Goal: Task Accomplishment & Management: Manage account settings

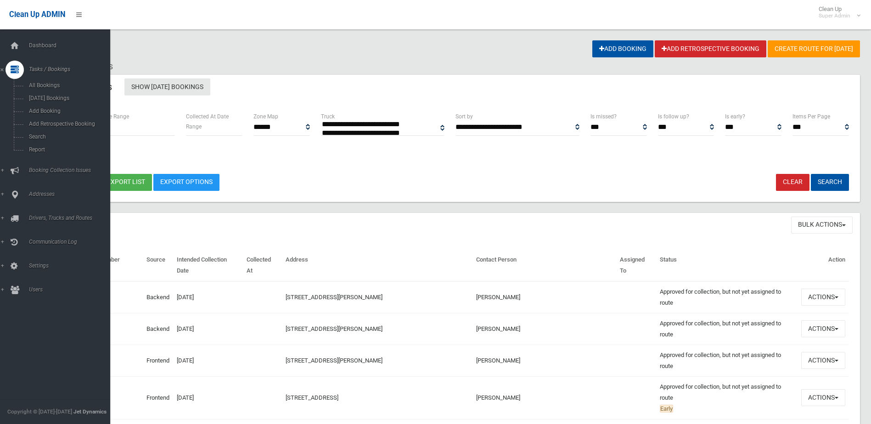
select select
click at [33, 135] on span "Search" at bounding box center [67, 137] width 83 height 6
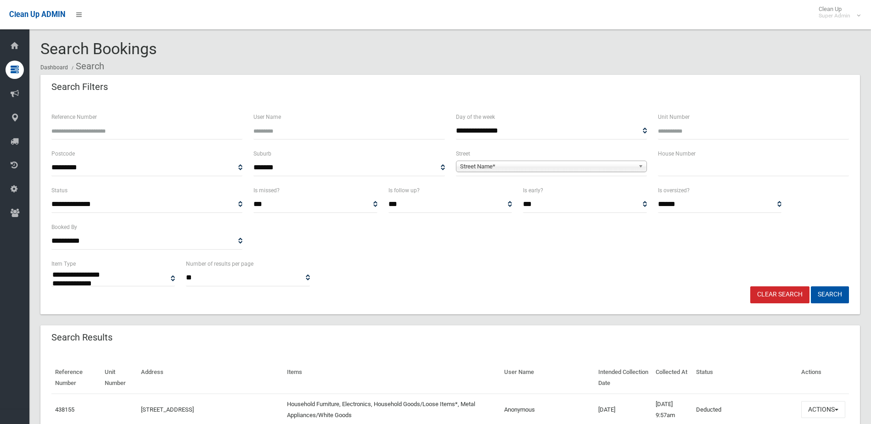
select select
click at [109, 131] on input "Reference Number" at bounding box center [146, 131] width 191 height 17
type input "******"
click at [811, 286] on button "Search" at bounding box center [830, 294] width 38 height 17
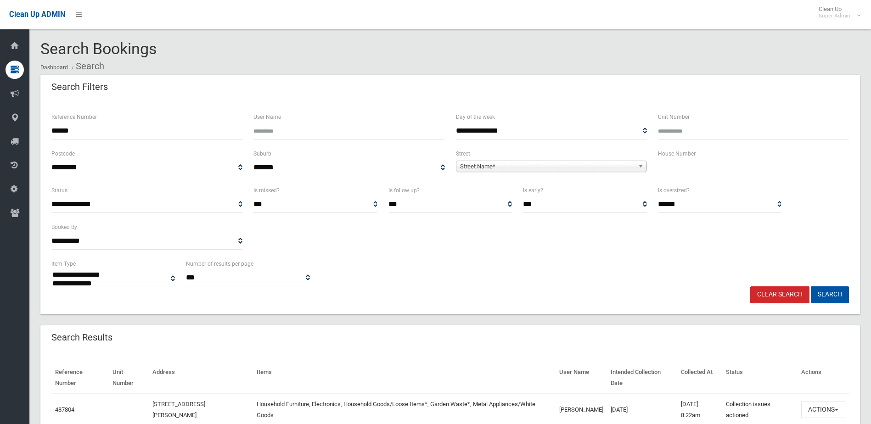
select select
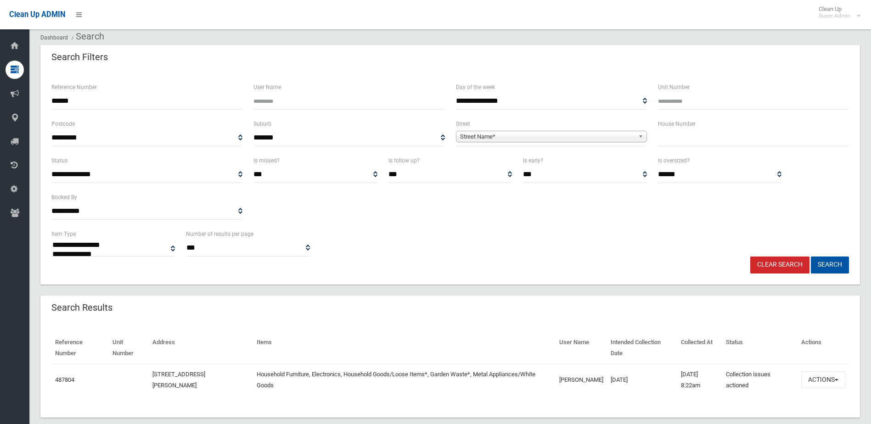
scroll to position [45, 0]
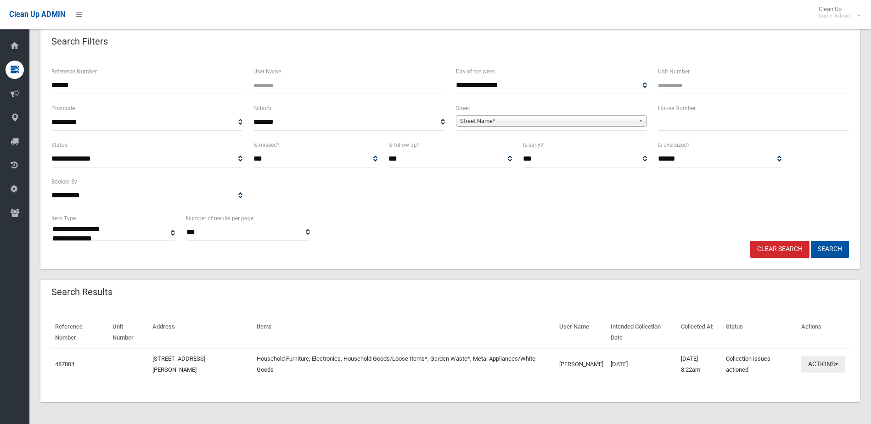
click at [825, 364] on button "Actions" at bounding box center [823, 364] width 44 height 17
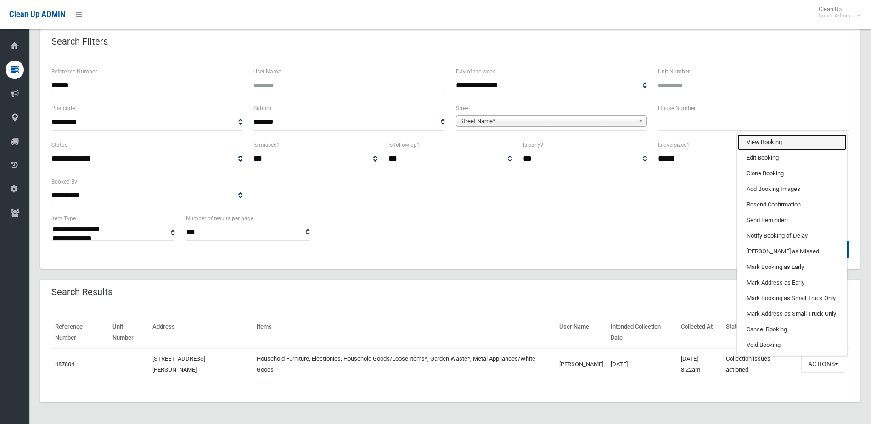
click at [764, 138] on link "View Booking" at bounding box center [791, 143] width 109 height 16
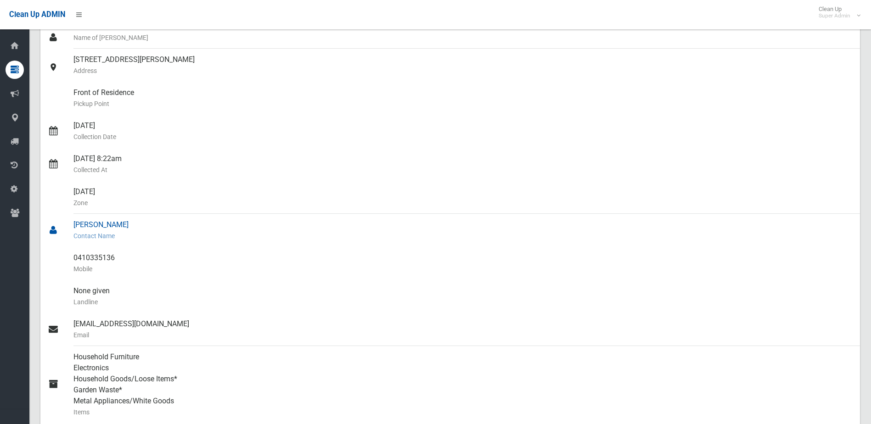
scroll to position [92, 0]
drag, startPoint x: 72, startPoint y: 224, endPoint x: 121, endPoint y: 263, distance: 62.7
click at [121, 263] on ul "Name of Booker 19 Carey Street, BASS HILL NSW 2197 Address Front of Residence P…" at bounding box center [450, 274] width 820 height 496
drag, startPoint x: 121, startPoint y: 263, endPoint x: 108, endPoint y: 256, distance: 14.4
copy ul "hiba khadraj Contact Name 0410335136 Mobile"
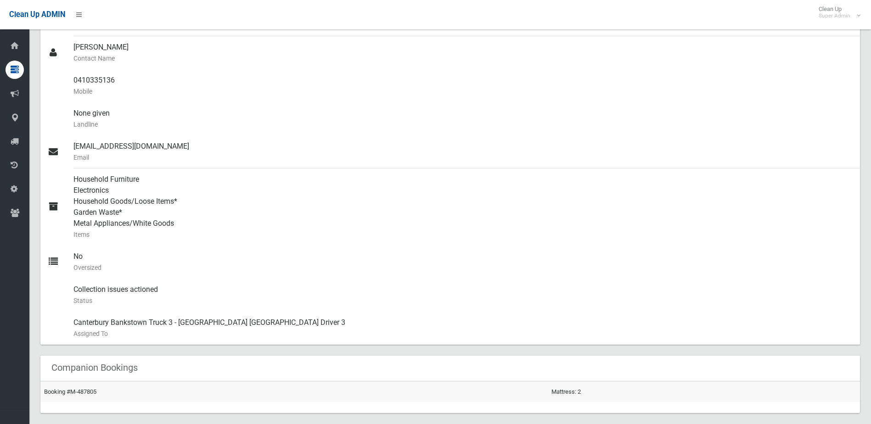
scroll to position [184, 0]
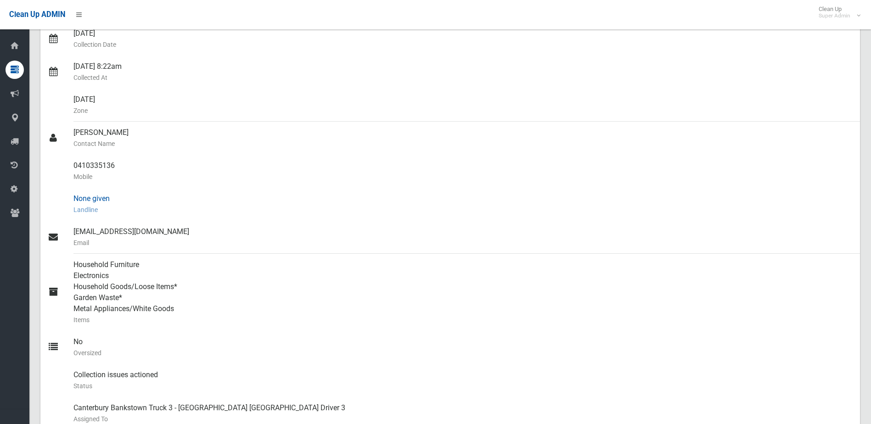
click at [157, 192] on div "None given Landline" at bounding box center [462, 204] width 779 height 33
drag, startPoint x: 78, startPoint y: 165, endPoint x: 126, endPoint y: 163, distance: 48.2
click at [126, 163] on div "0410335136 Mobile" at bounding box center [462, 171] width 779 height 33
drag, startPoint x: 126, startPoint y: 163, endPoint x: 102, endPoint y: 163, distance: 23.9
copy div "0410335136"
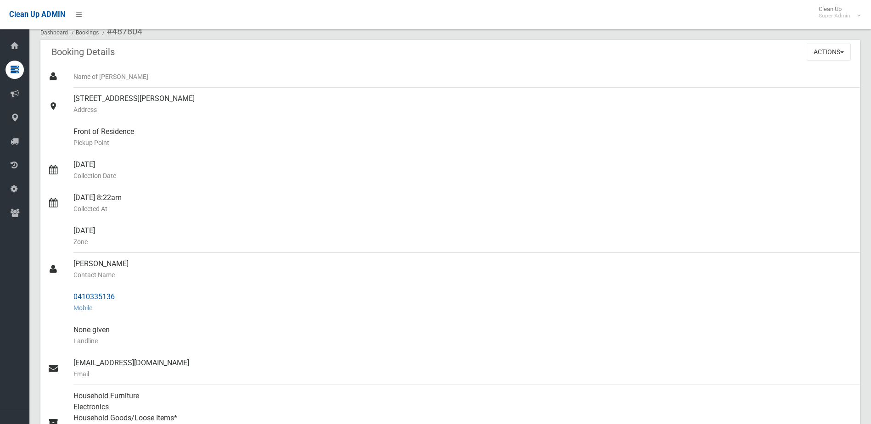
scroll to position [0, 0]
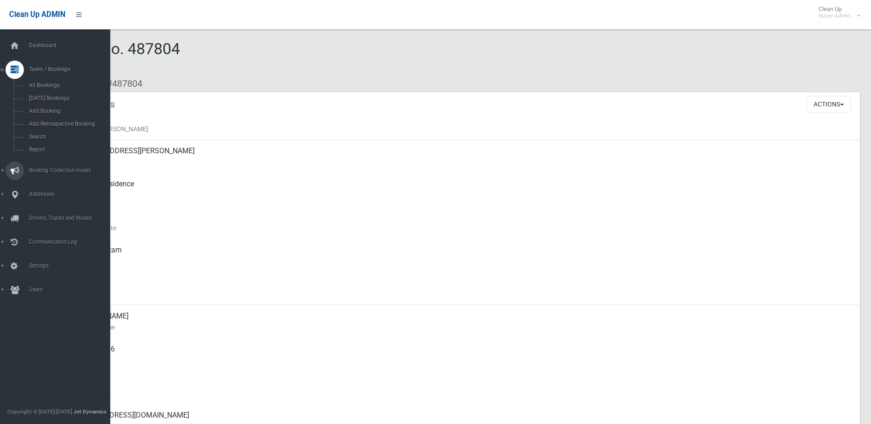
click at [53, 168] on span "Booking Collection Issues" at bounding box center [71, 170] width 91 height 6
click at [56, 65] on link "Tasks / Bookings" at bounding box center [58, 70] width 117 height 18
click at [39, 133] on link "Search" at bounding box center [58, 136] width 117 height 13
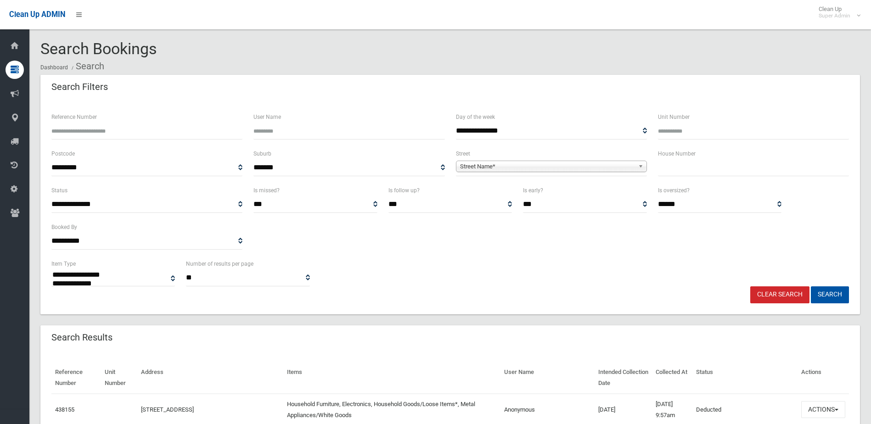
select select
click at [678, 173] on input "text" at bounding box center [753, 167] width 191 height 17
type input "**"
click at [482, 167] on span "Street Name*" at bounding box center [547, 166] width 174 height 11
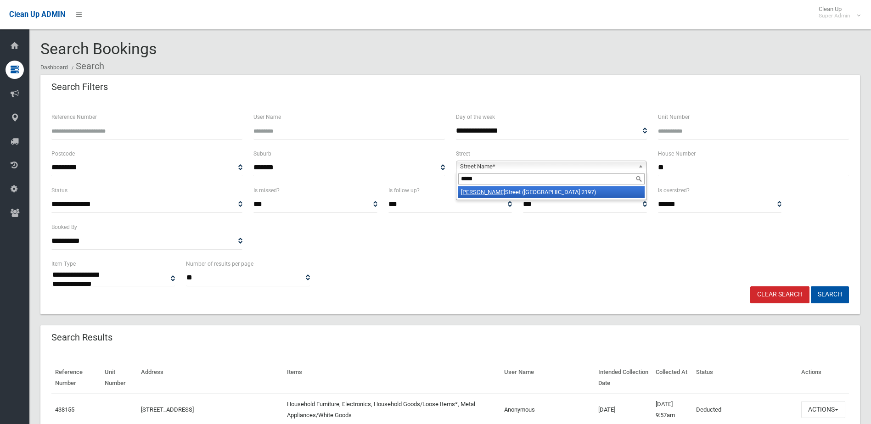
type input "*****"
click at [503, 191] on li "Carey Street (BASS HILL 2197)" at bounding box center [551, 191] width 186 height 11
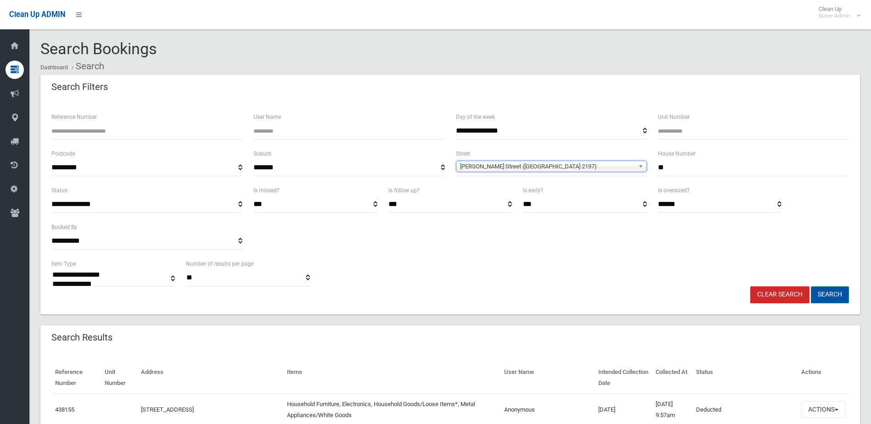
click at [830, 291] on button "Search" at bounding box center [830, 294] width 38 height 17
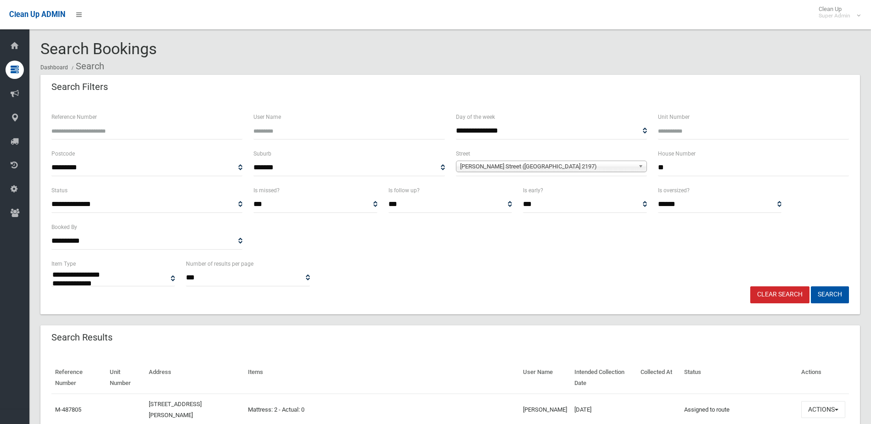
select select
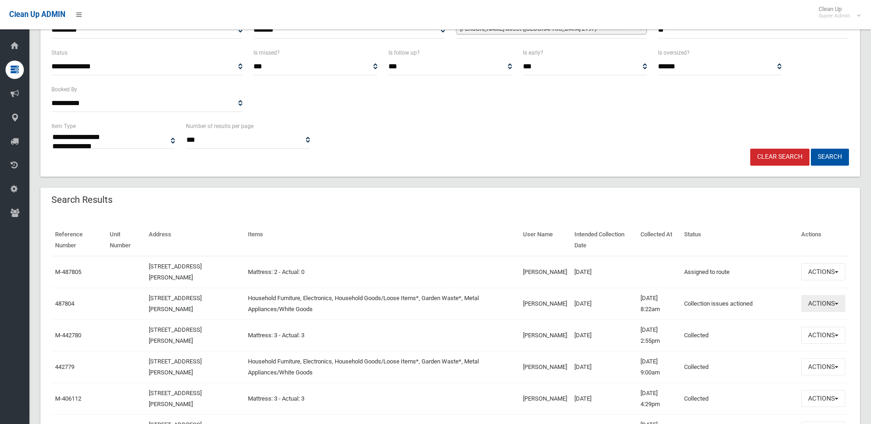
click at [825, 300] on button "Actions" at bounding box center [823, 303] width 44 height 17
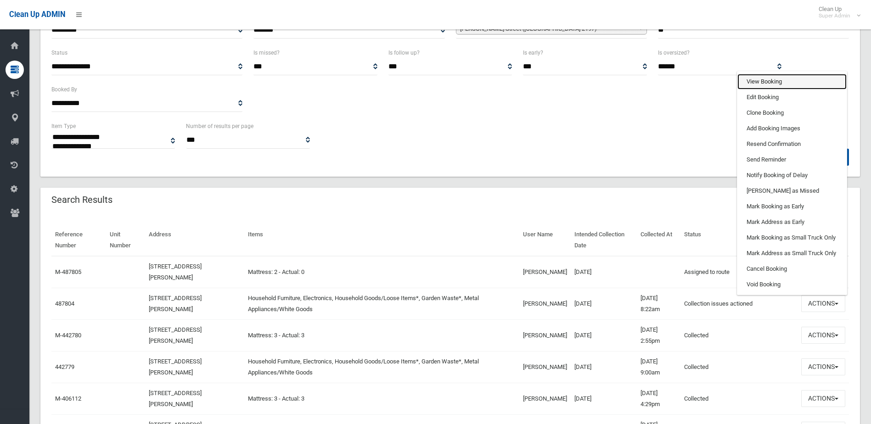
click at [759, 79] on link "View Booking" at bounding box center [791, 82] width 109 height 16
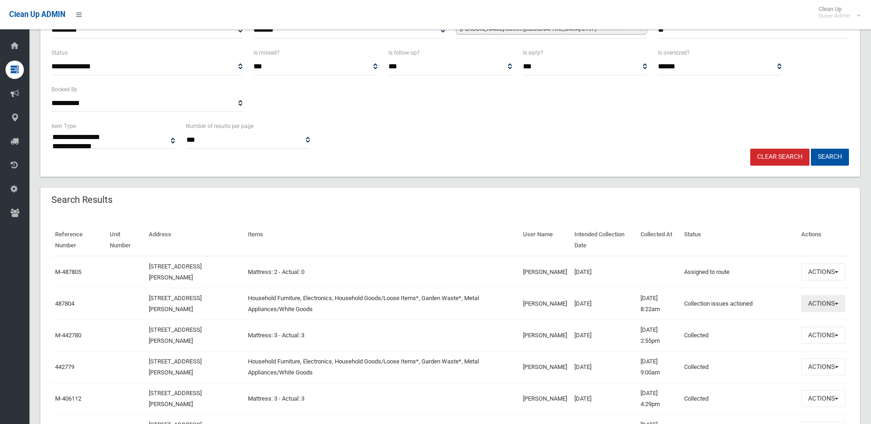
click at [807, 302] on button "Actions" at bounding box center [823, 303] width 44 height 17
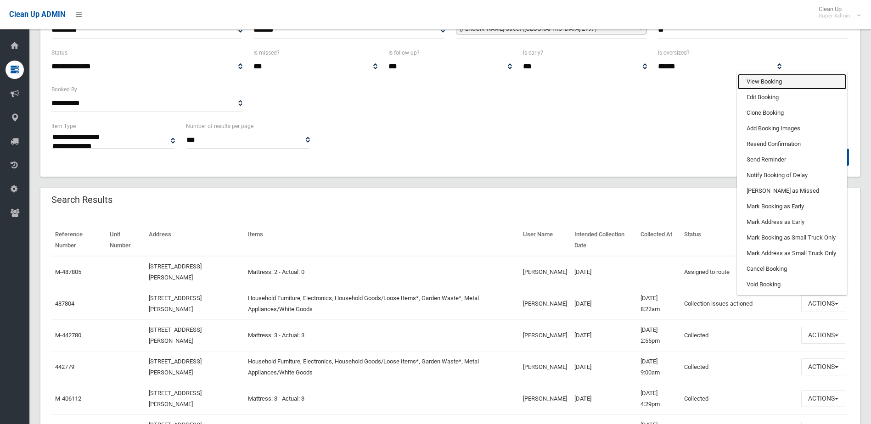
click at [763, 82] on link "View Booking" at bounding box center [791, 82] width 109 height 16
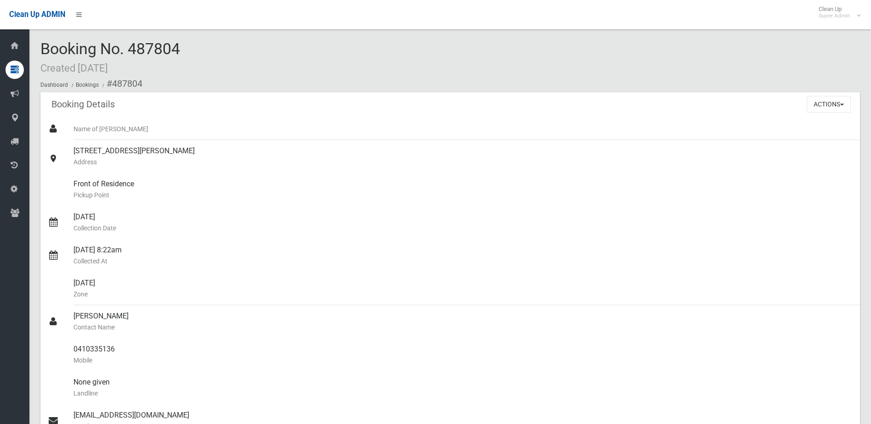
scroll to position [138, 0]
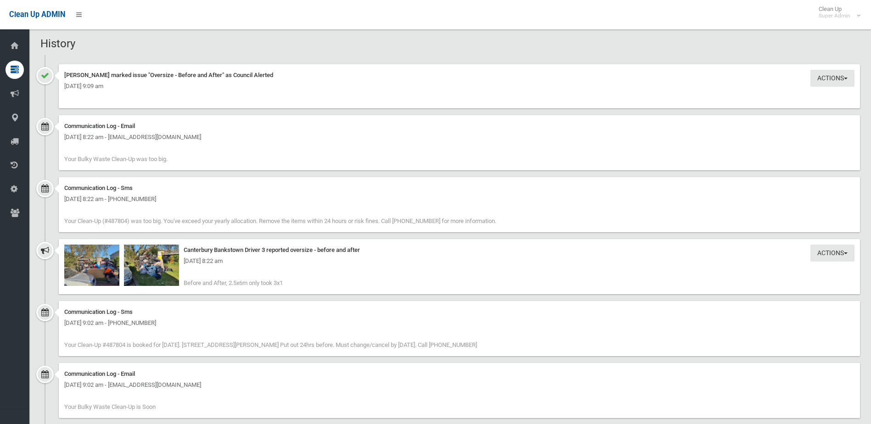
scroll to position [689, 0]
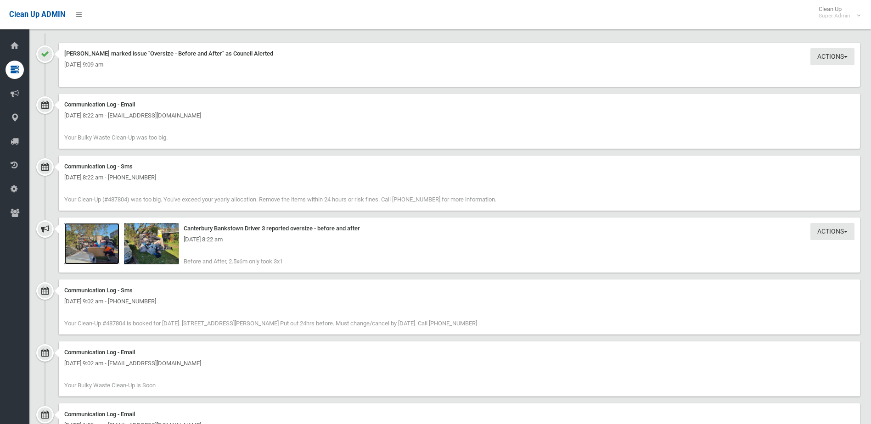
click at [97, 251] on img at bounding box center [91, 243] width 55 height 41
click at [158, 243] on div "[DATE] 8:22 am" at bounding box center [459, 239] width 790 height 11
click at [157, 247] on img at bounding box center [151, 243] width 55 height 41
click at [96, 252] on img at bounding box center [91, 243] width 55 height 41
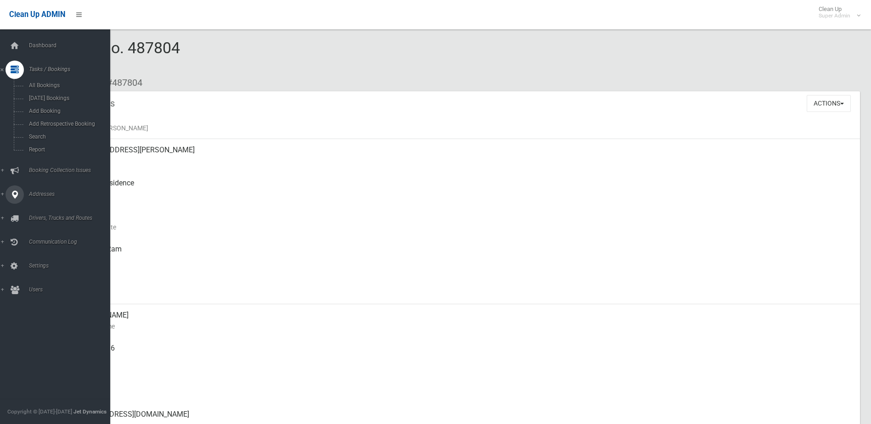
scroll to position [1, 0]
click at [39, 193] on span "Addresses" at bounding box center [71, 194] width 91 height 6
click at [57, 133] on span "All Addresses" at bounding box center [67, 133] width 83 height 6
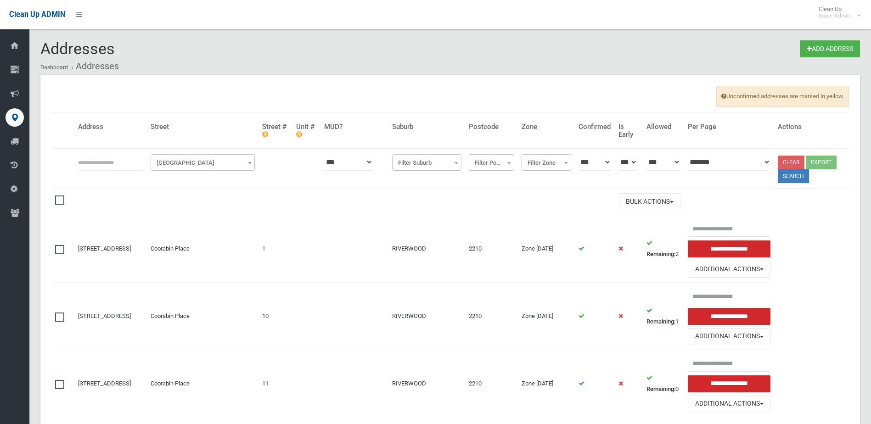
click at [93, 162] on input "text" at bounding box center [110, 162] width 65 height 17
type input "********"
click button at bounding box center [0, 0] width 0 height 0
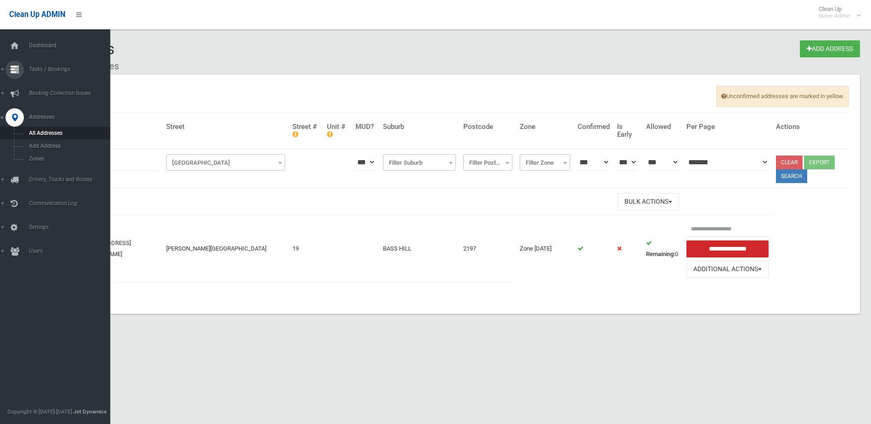
drag, startPoint x: 43, startPoint y: 67, endPoint x: 43, endPoint y: 74, distance: 6.9
click at [43, 67] on span "Tasks / Bookings" at bounding box center [71, 69] width 91 height 6
click at [39, 137] on span "Search" at bounding box center [67, 137] width 83 height 6
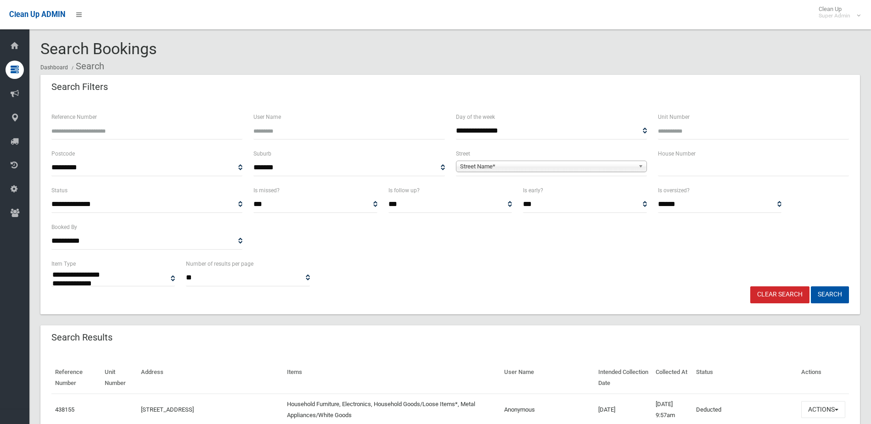
select select
click at [96, 134] on input "Reference Number" at bounding box center [146, 131] width 191 height 17
type input "*"
type input "******"
click at [811, 286] on button "Search" at bounding box center [830, 294] width 38 height 17
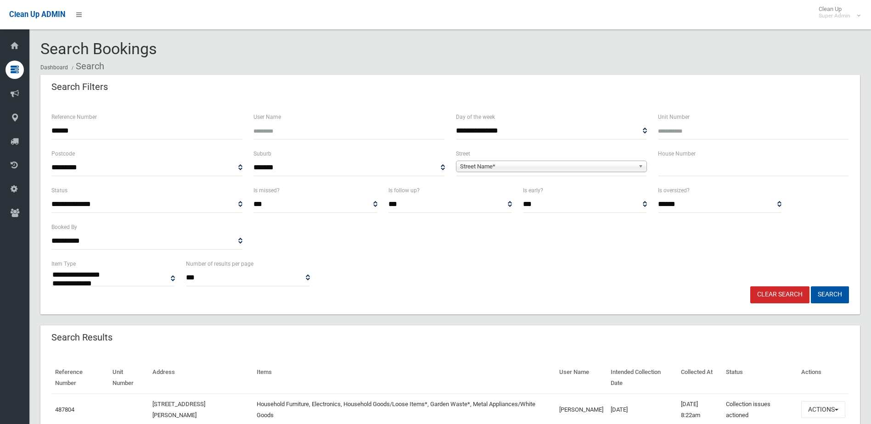
select select
click at [816, 404] on button "Actions" at bounding box center [823, 409] width 44 height 17
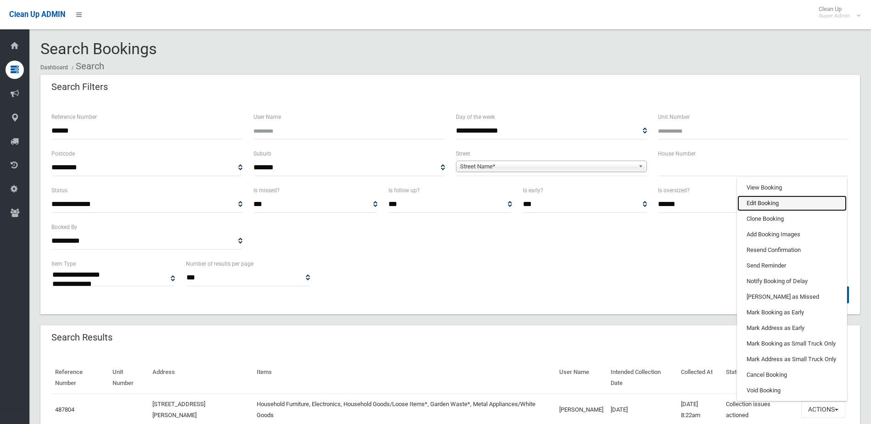
click at [769, 199] on link "Edit Booking" at bounding box center [791, 204] width 109 height 16
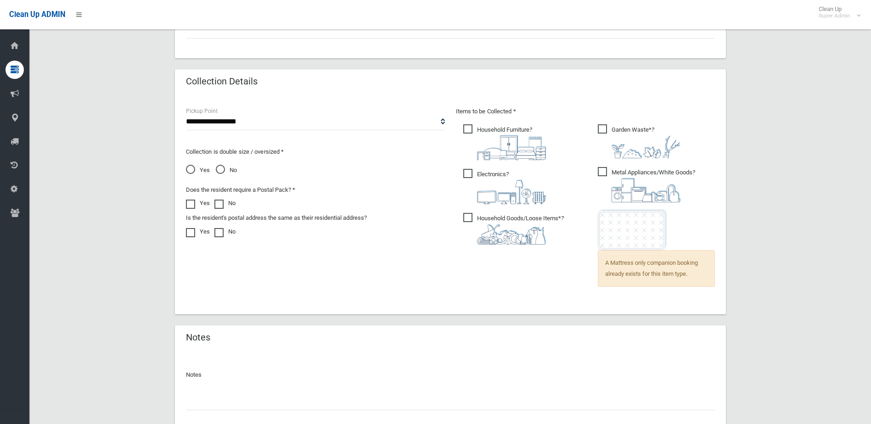
scroll to position [633, 0]
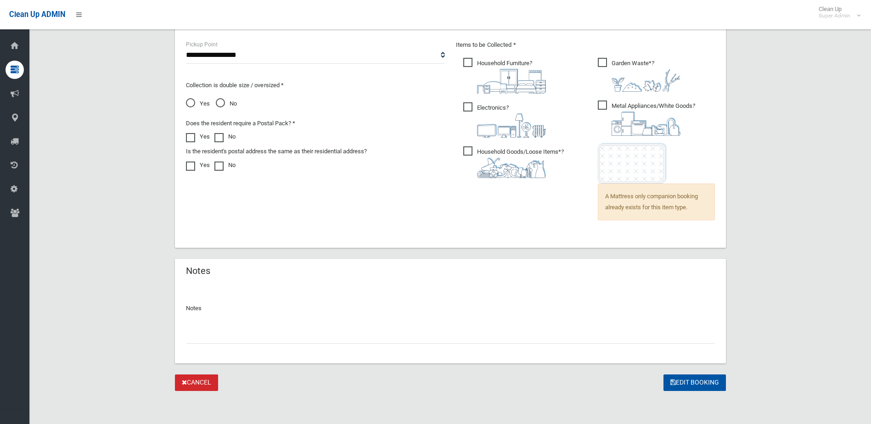
click at [225, 331] on input "text" at bounding box center [450, 335] width 529 height 17
type input "**********"
click at [693, 381] on button "Edit Booking" at bounding box center [694, 383] width 62 height 17
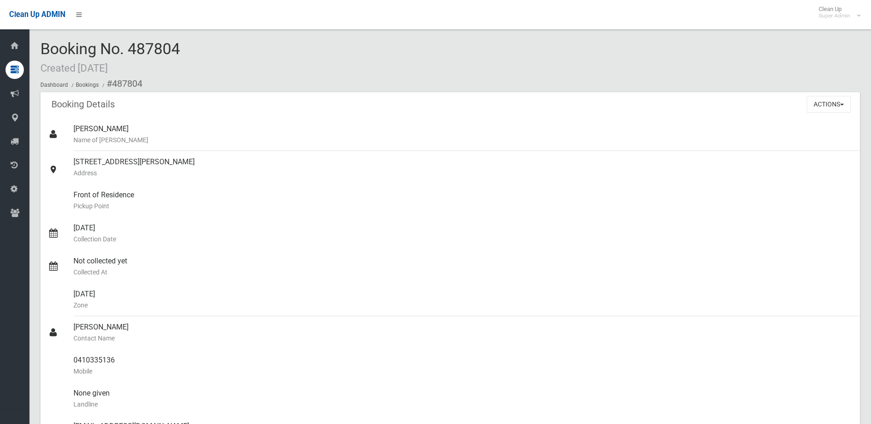
drag, startPoint x: 176, startPoint y: 51, endPoint x: 188, endPoint y: 50, distance: 11.9
click at [188, 50] on div "Booking No. 487804 Created [DATE] Dashboard Bookings #487804" at bounding box center [450, 66] width 820 height 52
drag, startPoint x: 188, startPoint y: 50, endPoint x: 173, endPoint y: 47, distance: 15.5
copy span "487804"
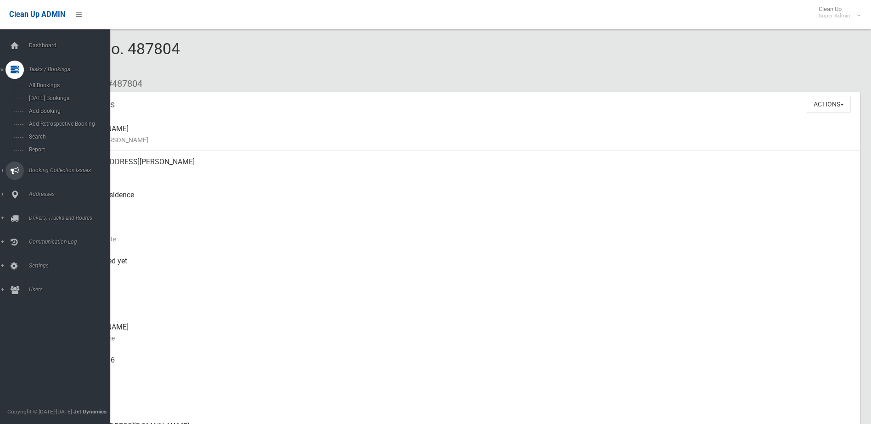
click at [50, 168] on span "Booking Collection Issues" at bounding box center [71, 170] width 91 height 6
click at [53, 107] on span "All Reported Issues" at bounding box center [67, 109] width 83 height 6
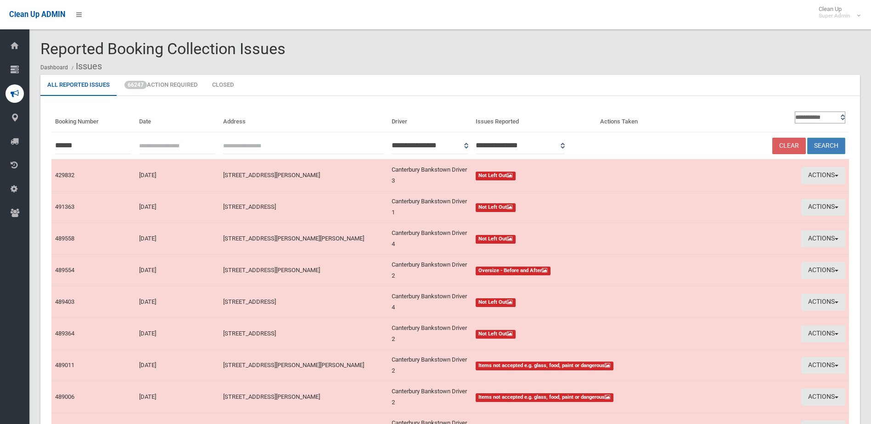
type input "******"
click at [826, 145] on button "Search" at bounding box center [826, 146] width 38 height 17
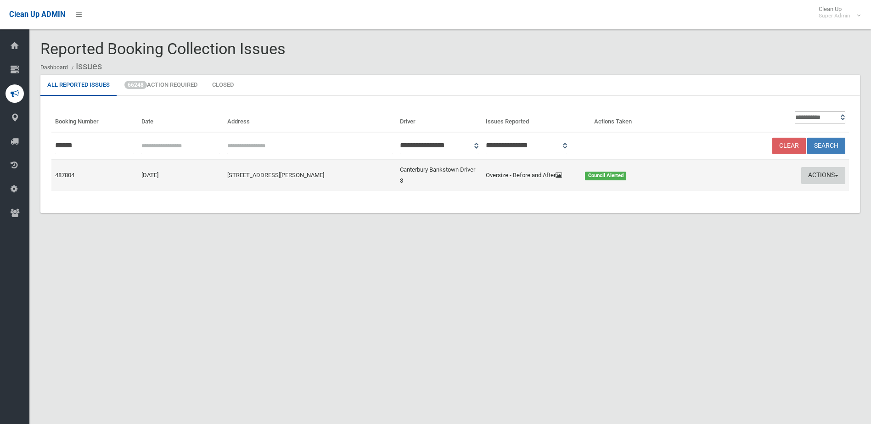
click at [817, 176] on button "Actions" at bounding box center [823, 175] width 44 height 17
click at [721, 204] on link "Edit Actions Taken" at bounding box center [735, 210] width 109 height 16
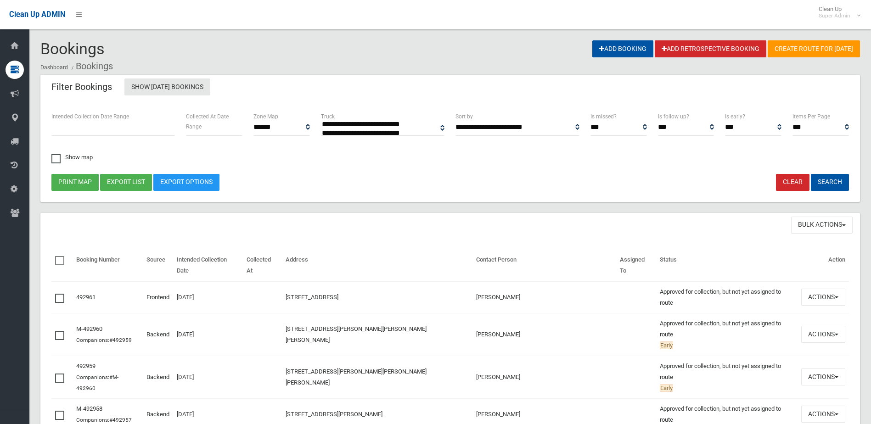
select select
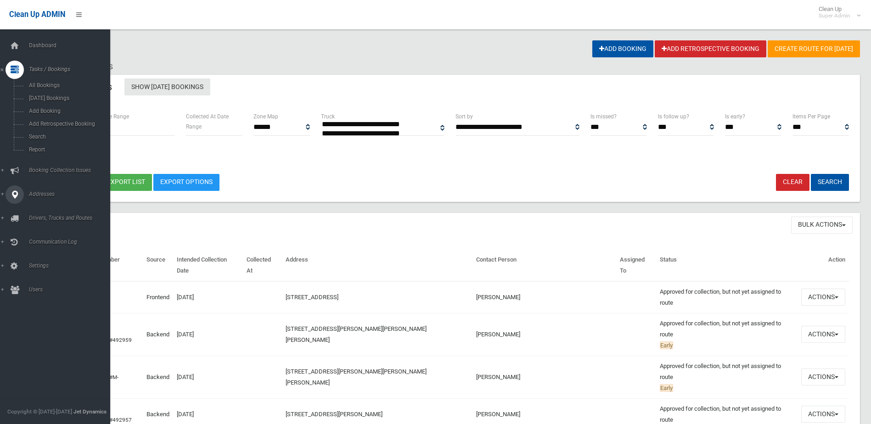
click at [42, 168] on span "Booking Collection Issues" at bounding box center [71, 170] width 91 height 6
click at [47, 107] on span "All Reported Issues" at bounding box center [67, 109] width 83 height 6
click at [47, 67] on span "Tasks / Bookings" at bounding box center [71, 69] width 91 height 6
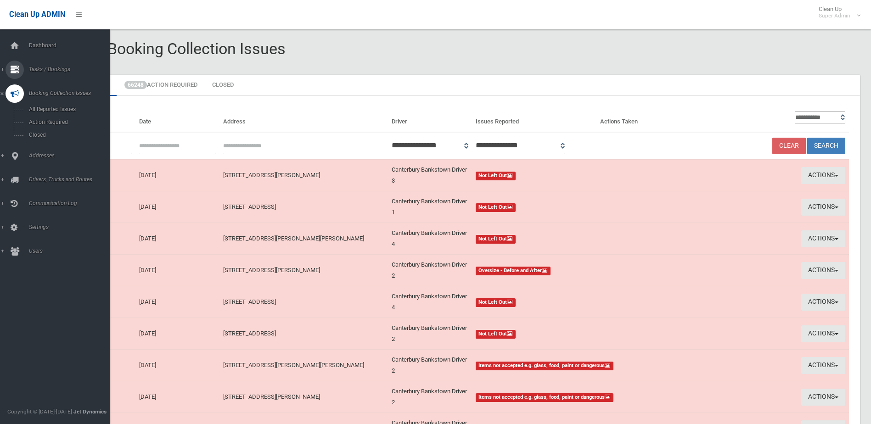
click at [43, 68] on span "Tasks / Bookings" at bounding box center [71, 69] width 91 height 6
click at [39, 135] on span "Search" at bounding box center [67, 137] width 83 height 6
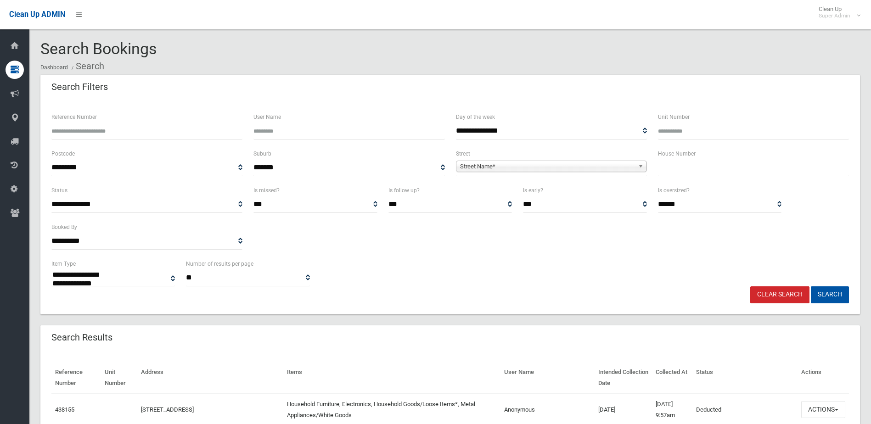
select select
type input "******"
click at [811, 286] on button "Search" at bounding box center [830, 294] width 38 height 17
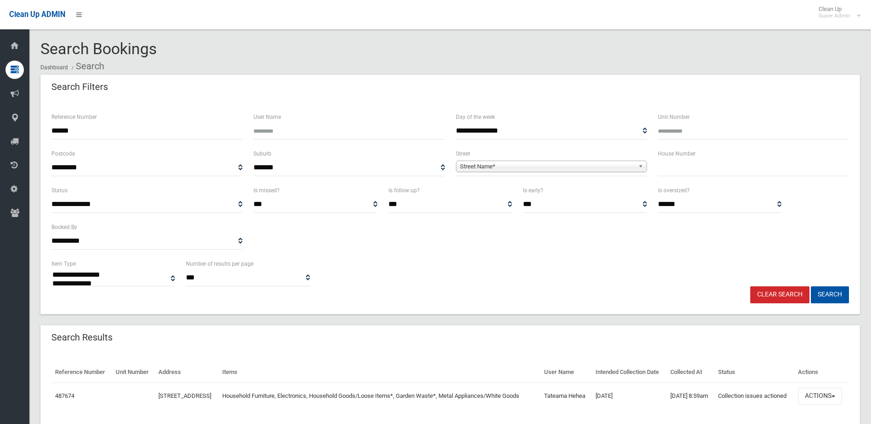
select select
click at [819, 405] on button "Actions" at bounding box center [820, 396] width 44 height 17
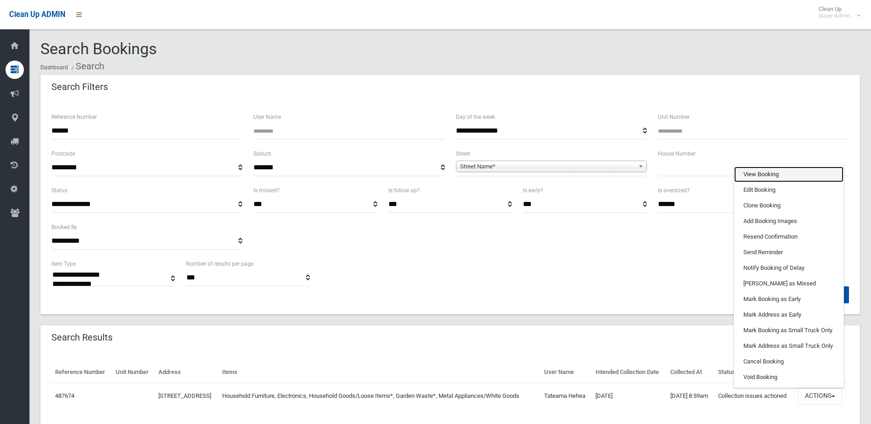
click at [757, 182] on link "View Booking" at bounding box center [788, 175] width 109 height 16
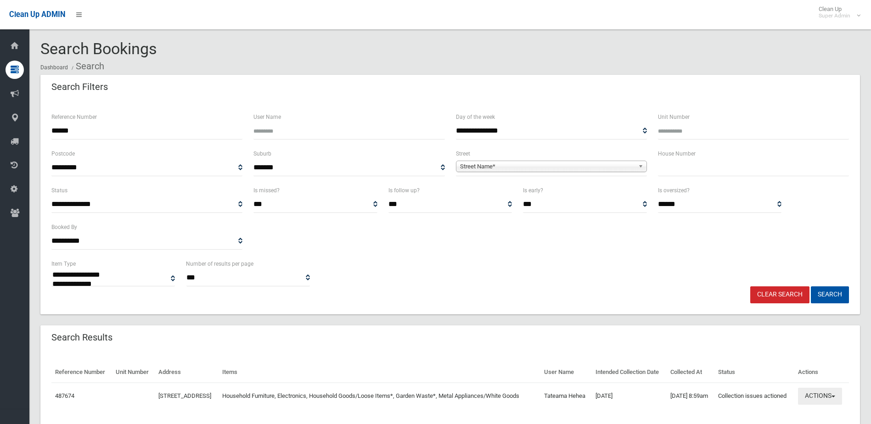
click at [831, 405] on button "Actions" at bounding box center [820, 396] width 44 height 17
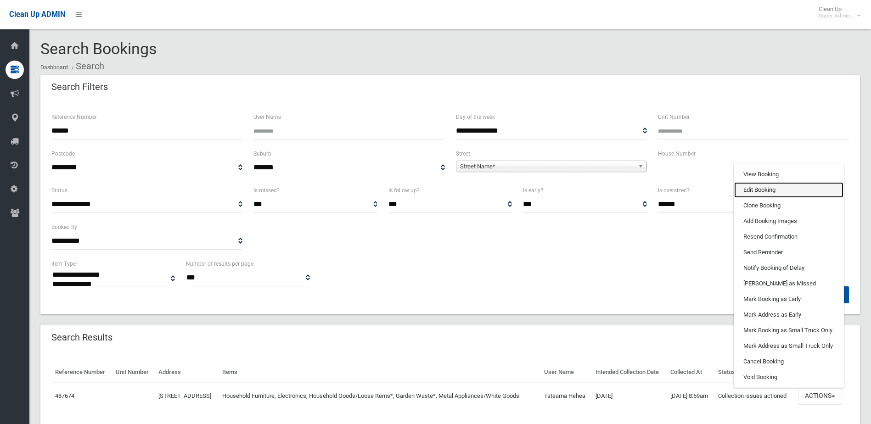
click at [758, 198] on link "Edit Booking" at bounding box center [788, 190] width 109 height 16
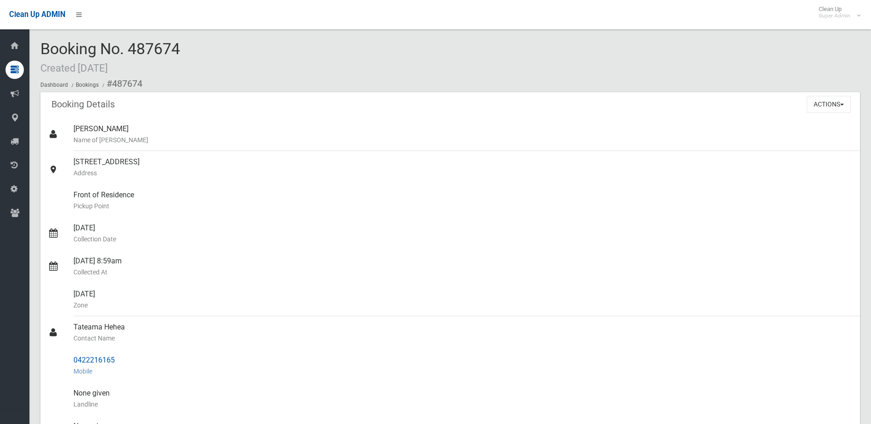
drag, startPoint x: 74, startPoint y: 327, endPoint x: 127, endPoint y: 359, distance: 61.6
click at [127, 359] on ul "Cindy Luu Name of Booker 10 Crucie Avenue, BASS HILL NSW 2197 Address Front of …" at bounding box center [450, 371] width 820 height 507
drag, startPoint x: 126, startPoint y: 359, endPoint x: 99, endPoint y: 362, distance: 27.7
copy ul "Tateama Hehea Contact Name 0422216165"
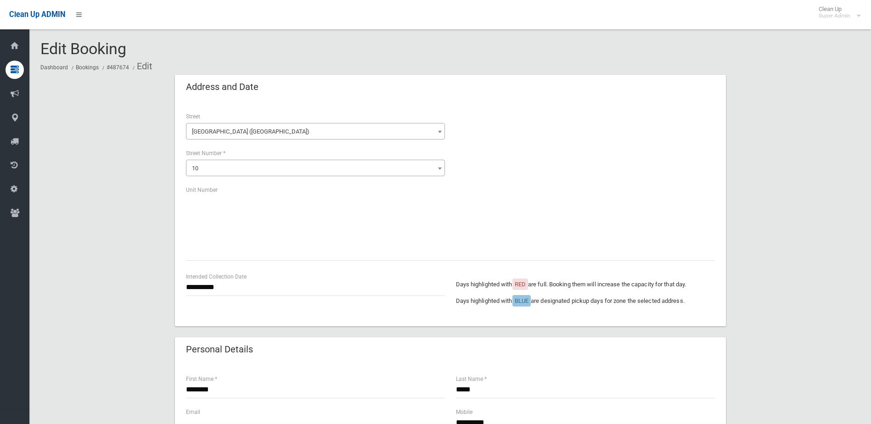
scroll to position [551, 0]
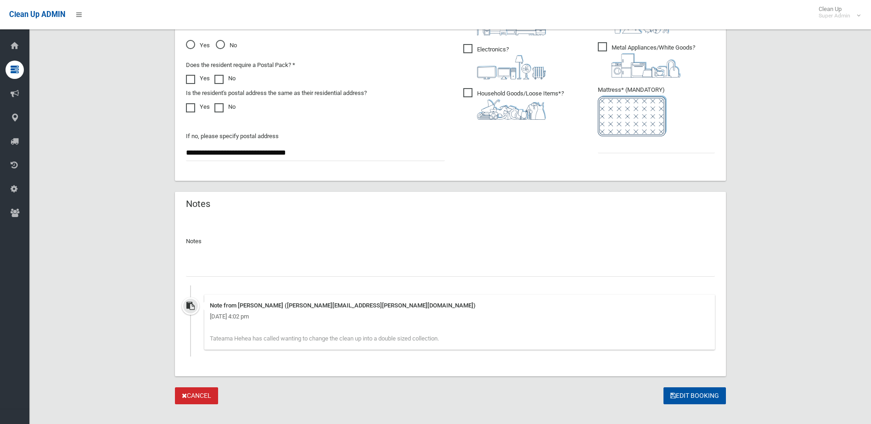
click at [211, 262] on input "text" at bounding box center [450, 268] width 529 height 17
paste input "*******"
click at [186, 271] on input "*******" at bounding box center [450, 268] width 529 height 17
type input "**********"
click at [618, 158] on ul "Garden Waste* ?" at bounding box center [652, 79] width 124 height 163
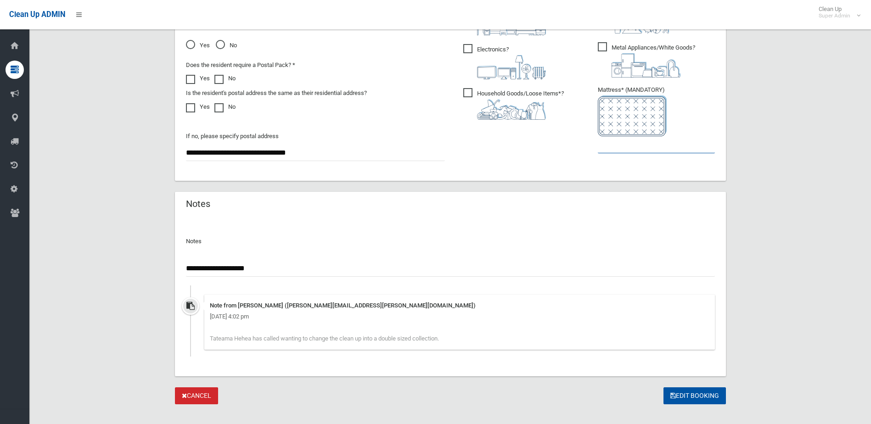
click at [615, 145] on input "text" at bounding box center [656, 144] width 117 height 17
type input "*"
click at [697, 395] on button "Edit Booking" at bounding box center [694, 395] width 62 height 17
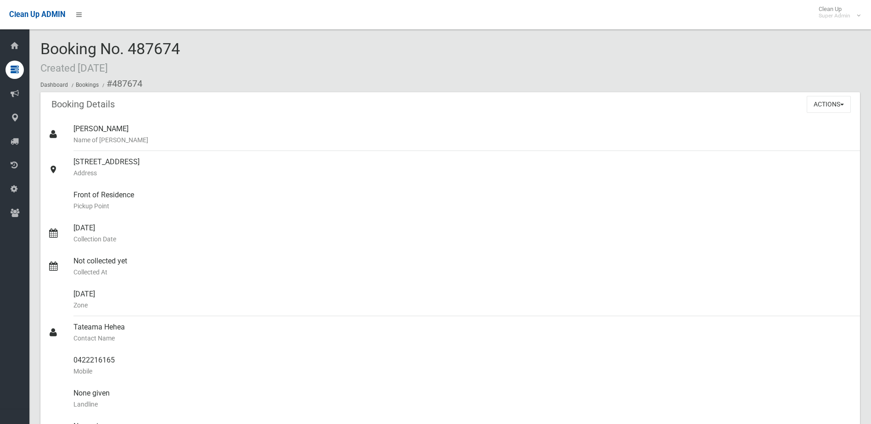
drag, startPoint x: 131, startPoint y: 48, endPoint x: 196, endPoint y: 50, distance: 65.2
click at [196, 50] on div "Booking No. 487674 Created 24/09/2025 Dashboard Bookings #487674" at bounding box center [450, 66] width 820 height 52
drag, startPoint x: 196, startPoint y: 50, endPoint x: 157, endPoint y: 48, distance: 39.0
copy span "487674"
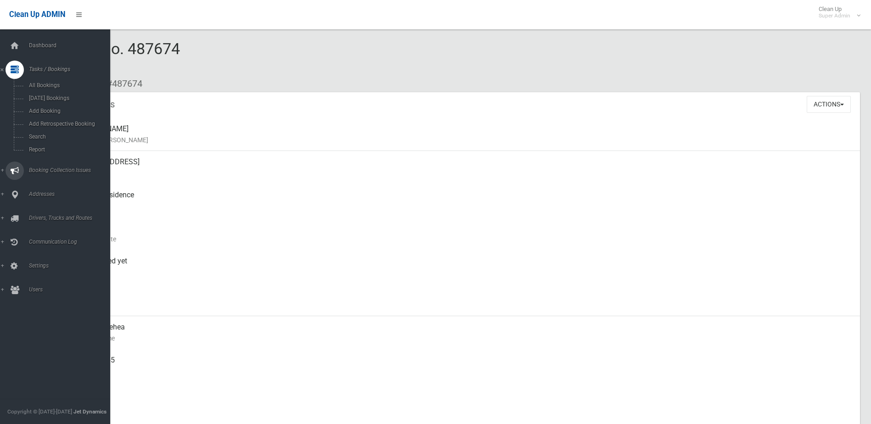
click at [45, 168] on span "Booking Collection Issues" at bounding box center [71, 170] width 91 height 6
click at [44, 108] on span "All Reported Issues" at bounding box center [67, 109] width 83 height 6
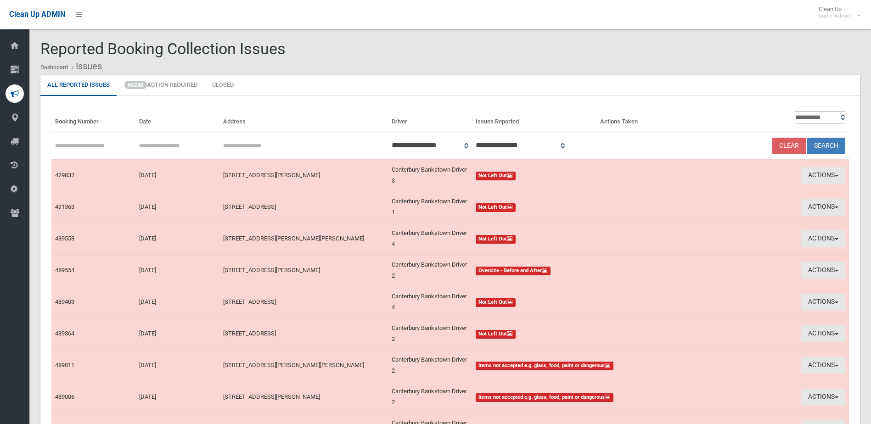
paste input "******"
type input "******"
click at [831, 144] on button "Search" at bounding box center [826, 146] width 38 height 17
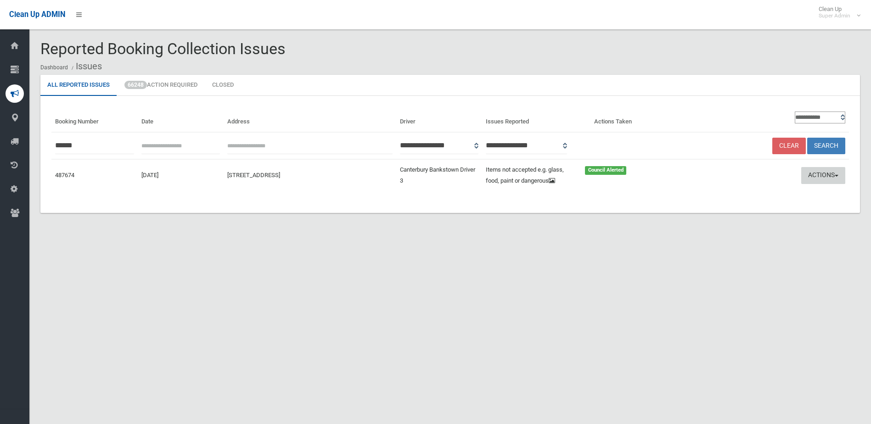
click at [817, 173] on button "Actions" at bounding box center [823, 175] width 44 height 17
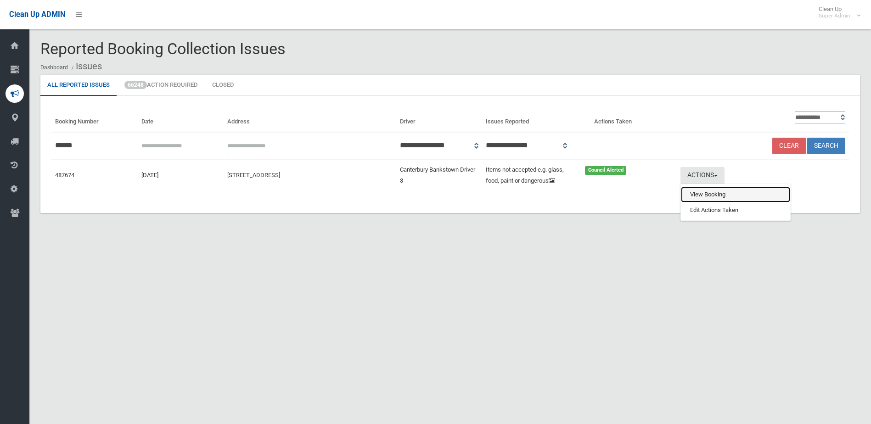
click at [726, 204] on ul "View Booking Edit Actions Taken" at bounding box center [735, 202] width 110 height 37
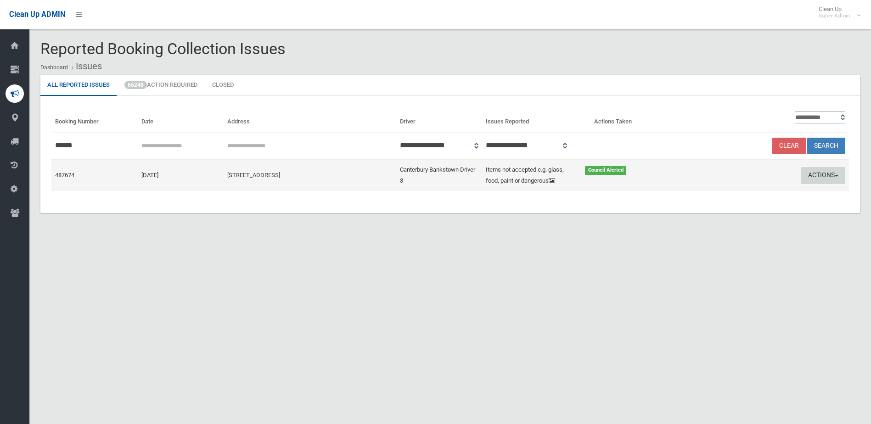
click at [824, 171] on button "Actions" at bounding box center [823, 175] width 44 height 17
click at [721, 210] on link "Edit Actions Taken" at bounding box center [735, 210] width 109 height 16
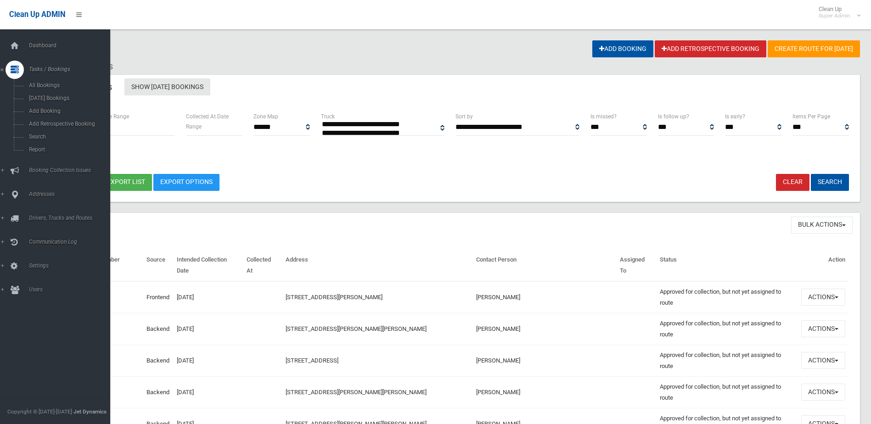
select select
click at [49, 168] on span "Booking Collection Issues" at bounding box center [71, 170] width 91 height 6
click at [60, 106] on span "All Reported Issues" at bounding box center [67, 109] width 83 height 6
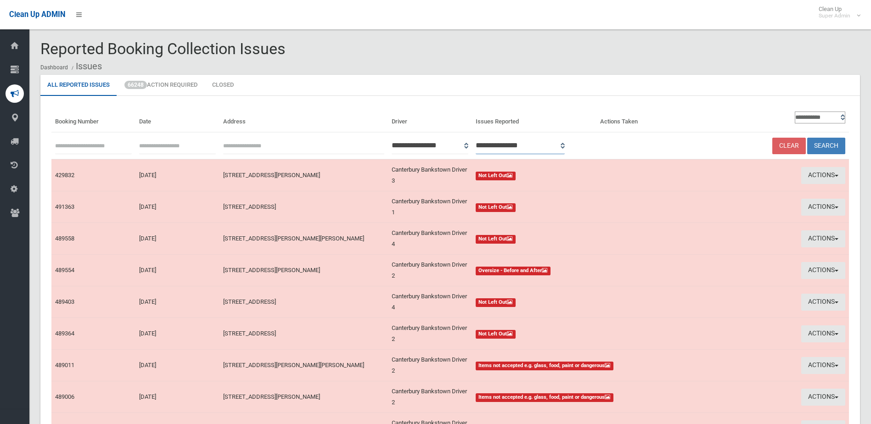
click at [565, 146] on select "**********" at bounding box center [520, 145] width 89 height 17
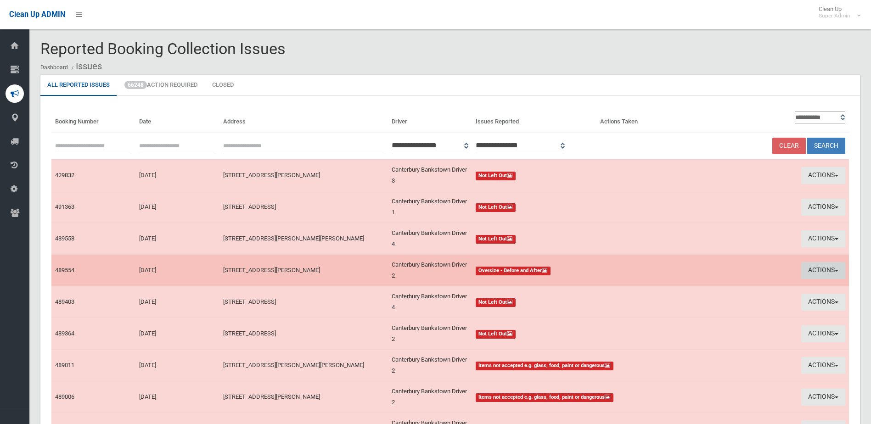
click at [820, 268] on button "Actions" at bounding box center [823, 270] width 44 height 17
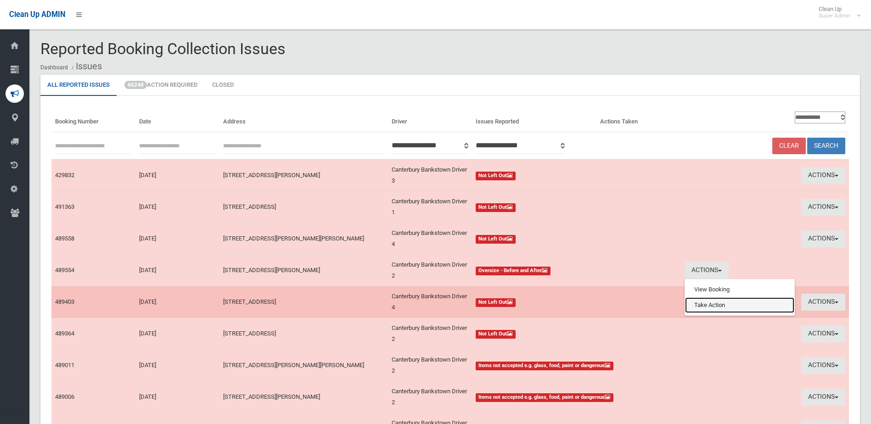
click at [722, 303] on link "Take Action" at bounding box center [739, 305] width 109 height 16
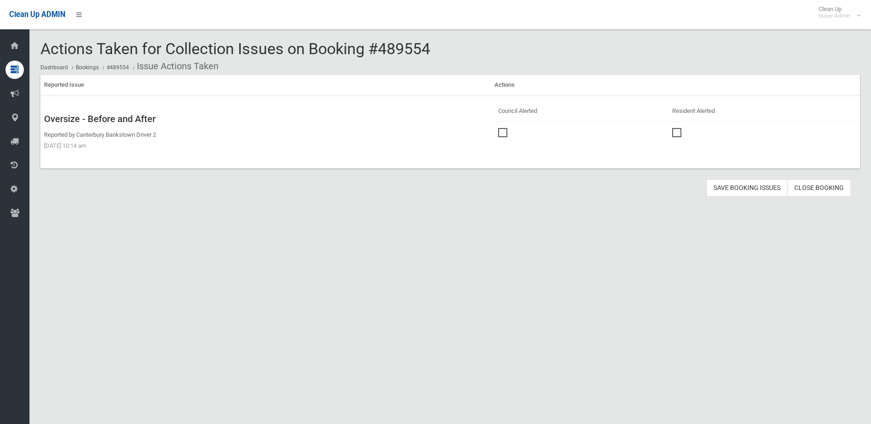
click at [504, 128] on span at bounding box center [505, 128] width 14 height 0
click at [745, 188] on button "Save Booking Issues" at bounding box center [747, 188] width 81 height 17
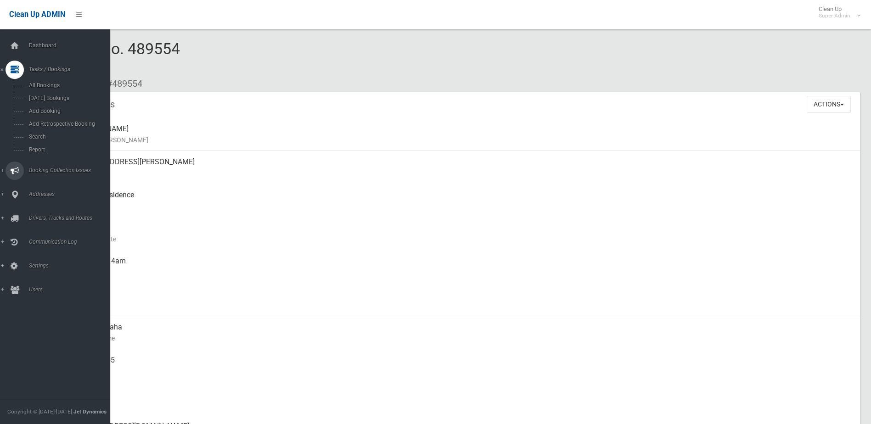
click at [50, 169] on span "Booking Collection Issues" at bounding box center [71, 170] width 91 height 6
click at [52, 109] on span "All Reported Issues" at bounding box center [67, 109] width 83 height 6
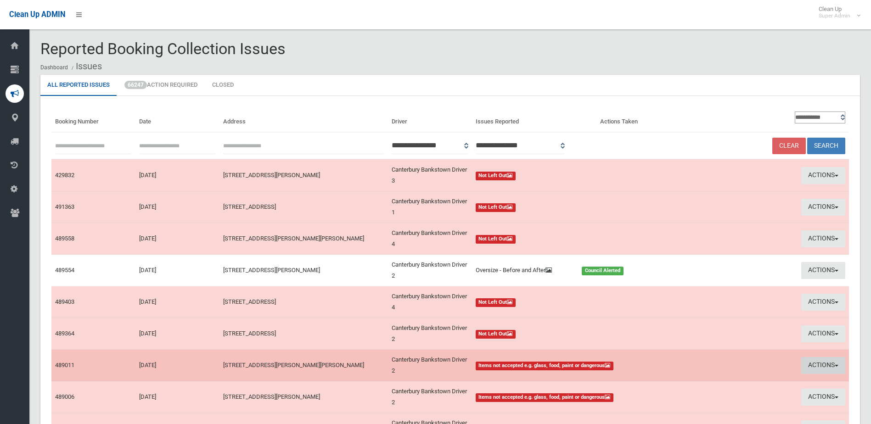
click at [822, 360] on button "Actions" at bounding box center [823, 365] width 44 height 17
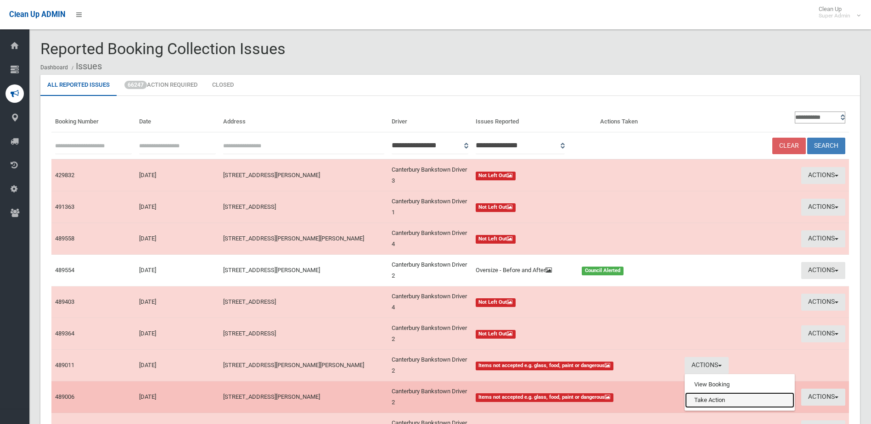
click at [722, 400] on link "Take Action" at bounding box center [739, 401] width 109 height 16
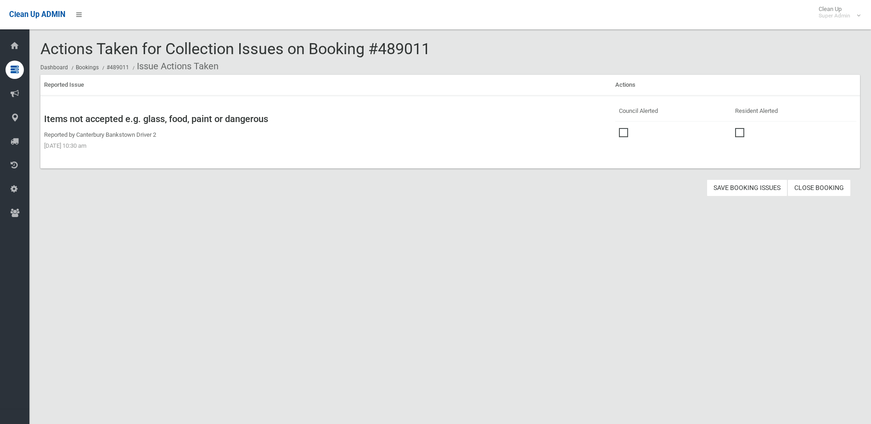
click at [621, 128] on span at bounding box center [626, 128] width 14 height 0
click at [755, 189] on button "Save Booking Issues" at bounding box center [747, 188] width 81 height 17
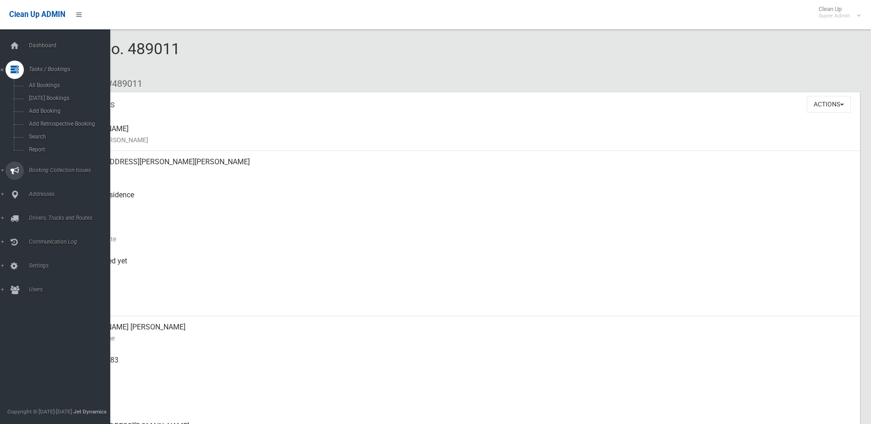
click at [55, 168] on span "Booking Collection Issues" at bounding box center [71, 170] width 91 height 6
click at [68, 109] on span "All Reported Issues" at bounding box center [67, 109] width 83 height 6
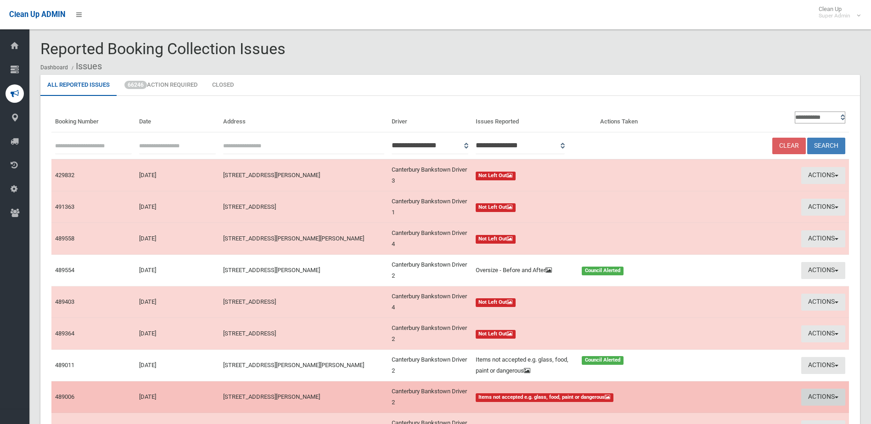
click at [825, 394] on button "Actions" at bounding box center [823, 397] width 44 height 17
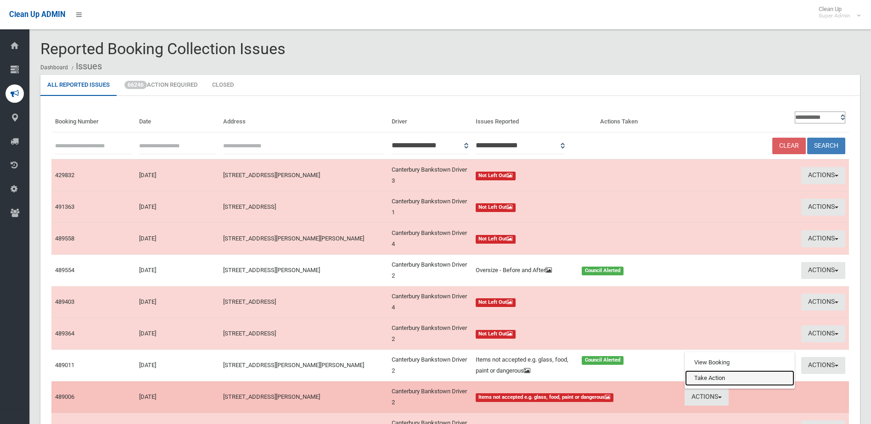
click at [702, 376] on link "Take Action" at bounding box center [739, 378] width 109 height 16
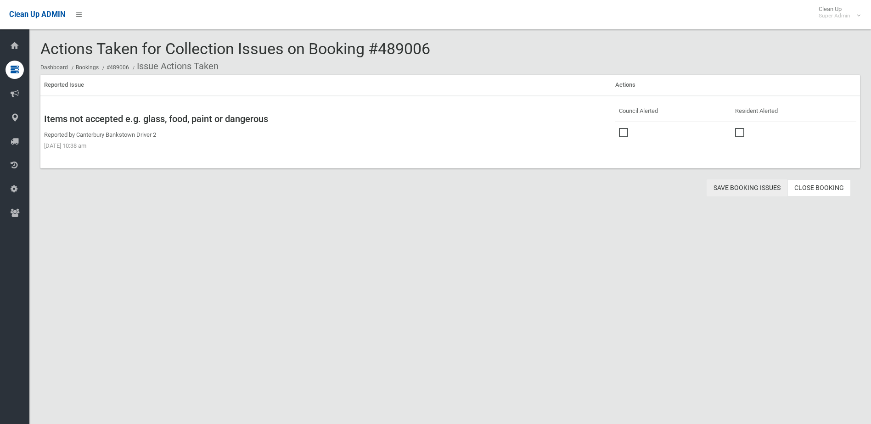
click at [745, 183] on button "Save Booking Issues" at bounding box center [747, 188] width 81 height 17
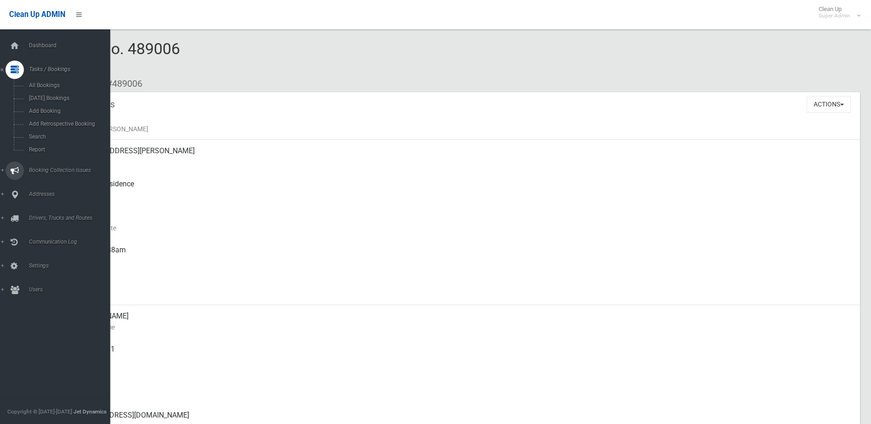
click at [46, 168] on span "Booking Collection Issues" at bounding box center [71, 170] width 91 height 6
click at [49, 112] on span "All Reported Issues" at bounding box center [67, 109] width 83 height 6
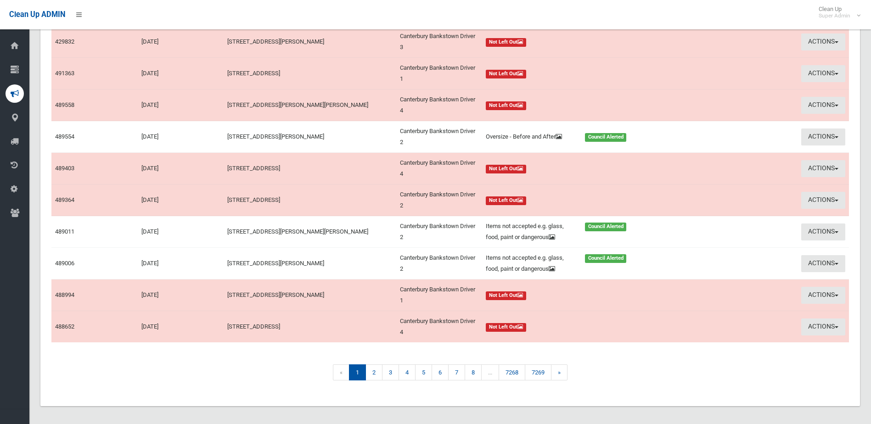
scroll to position [138, 0]
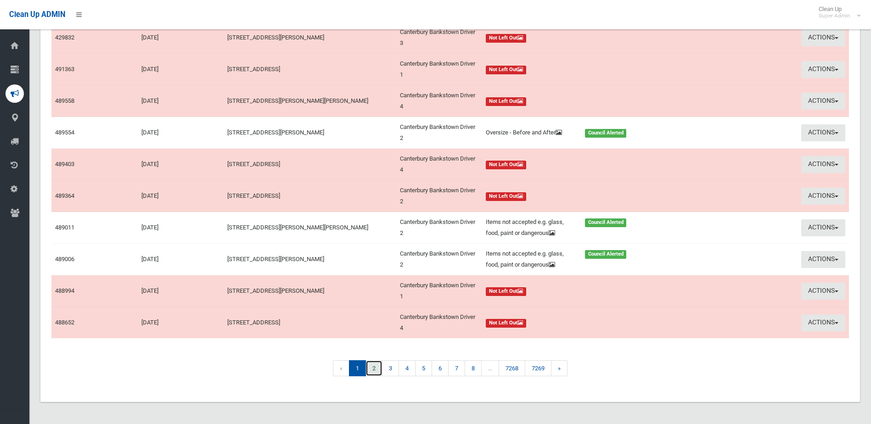
click at [375, 370] on link "2" at bounding box center [373, 368] width 17 height 16
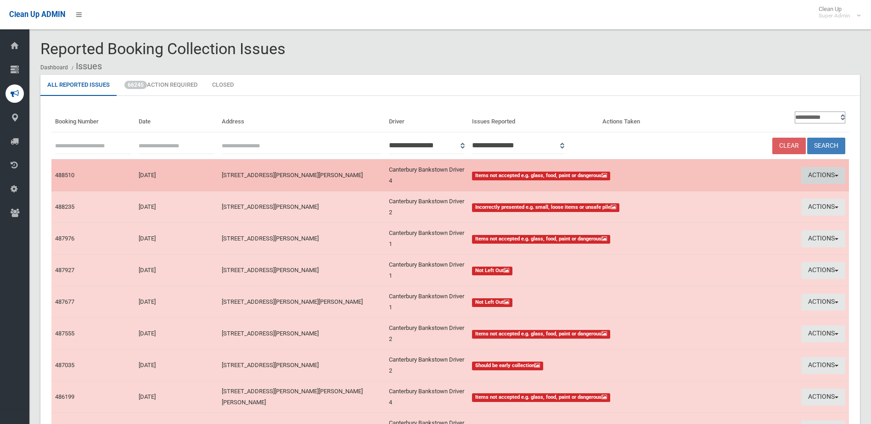
click at [825, 175] on button "Actions" at bounding box center [823, 175] width 44 height 17
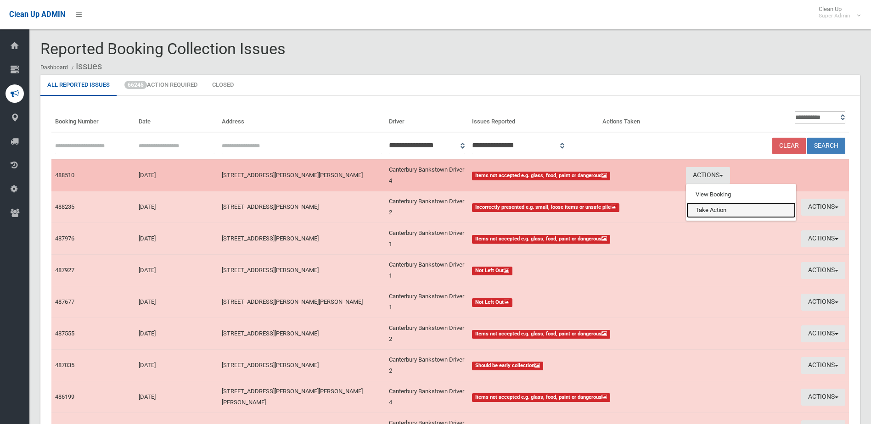
click at [713, 207] on link "Take Action" at bounding box center [740, 210] width 109 height 16
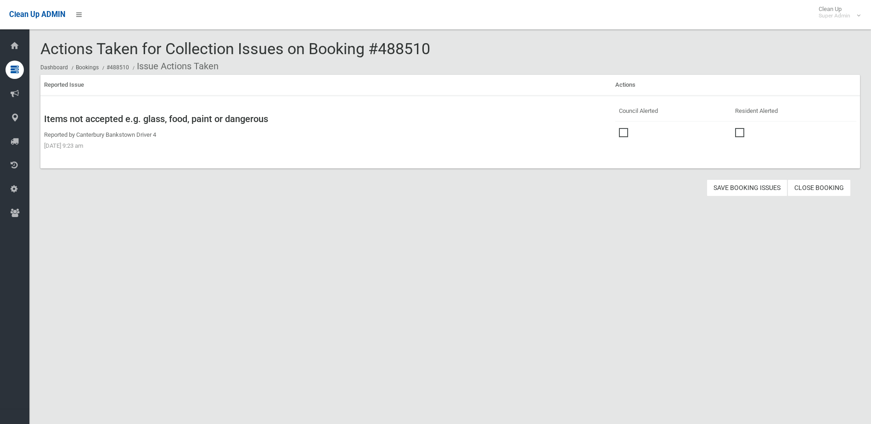
drag, startPoint x: 621, startPoint y: 133, endPoint x: 626, endPoint y: 137, distance: 6.2
click at [621, 128] on span at bounding box center [626, 128] width 14 height 0
click at [734, 187] on button "Save Booking Issues" at bounding box center [747, 188] width 81 height 17
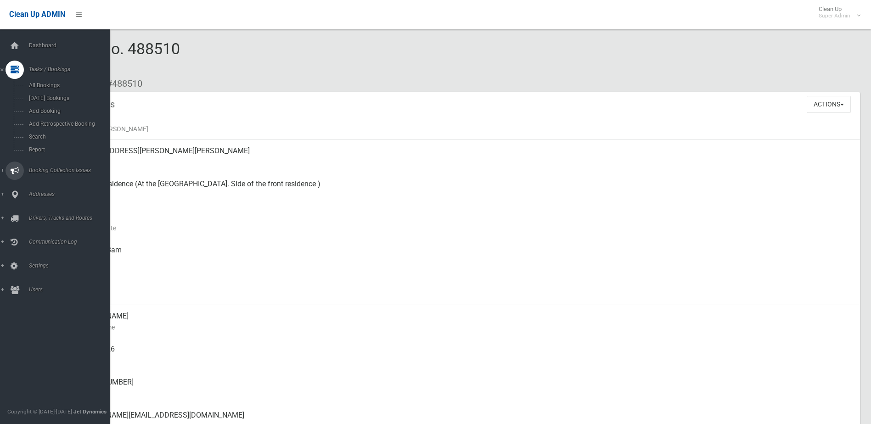
click at [45, 169] on span "Booking Collection Issues" at bounding box center [71, 170] width 91 height 6
click at [55, 109] on span "All Reported Issues" at bounding box center [67, 109] width 83 height 6
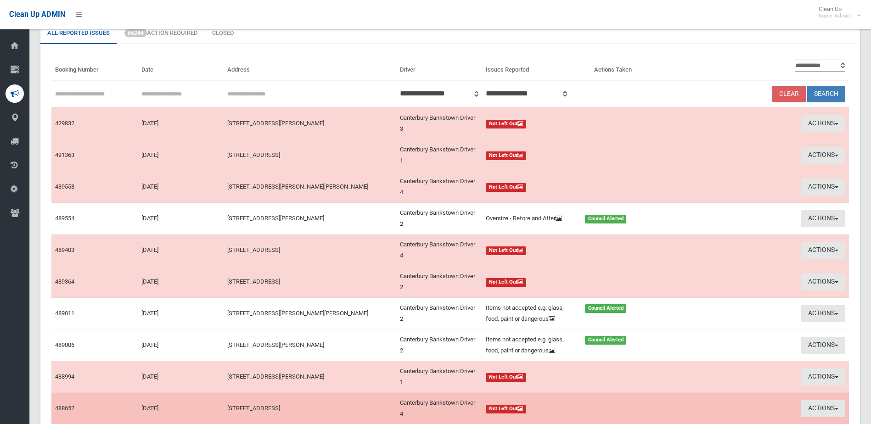
scroll to position [138, 0]
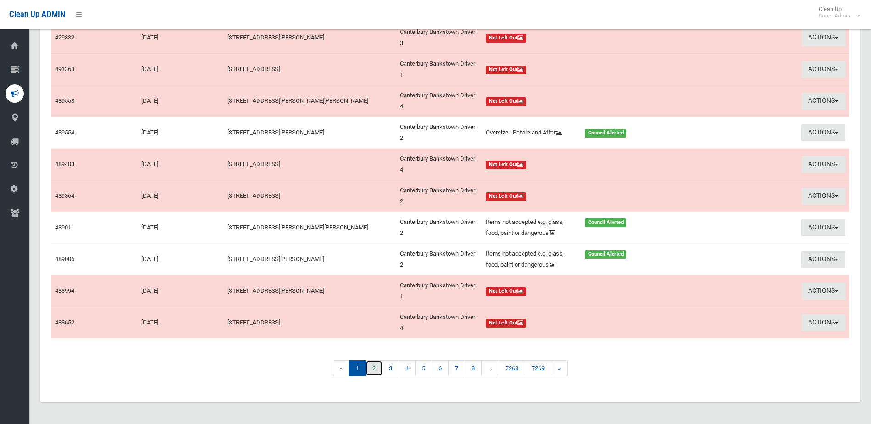
click at [372, 366] on link "2" at bounding box center [373, 368] width 17 height 16
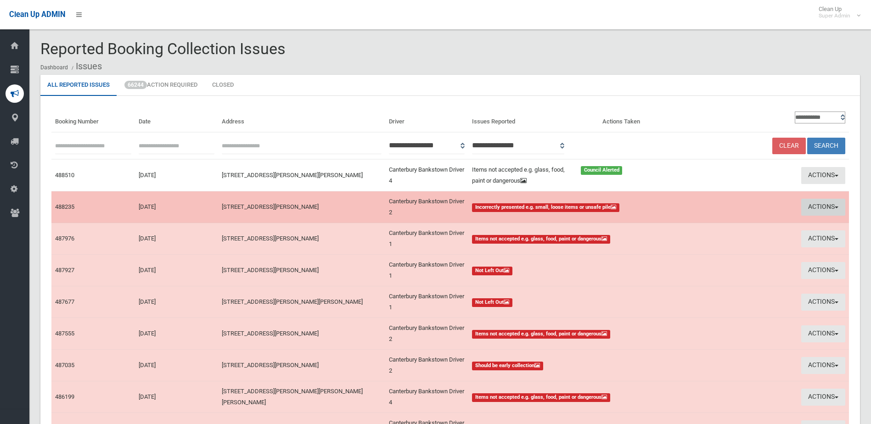
click at [810, 204] on button "Actions" at bounding box center [823, 207] width 44 height 17
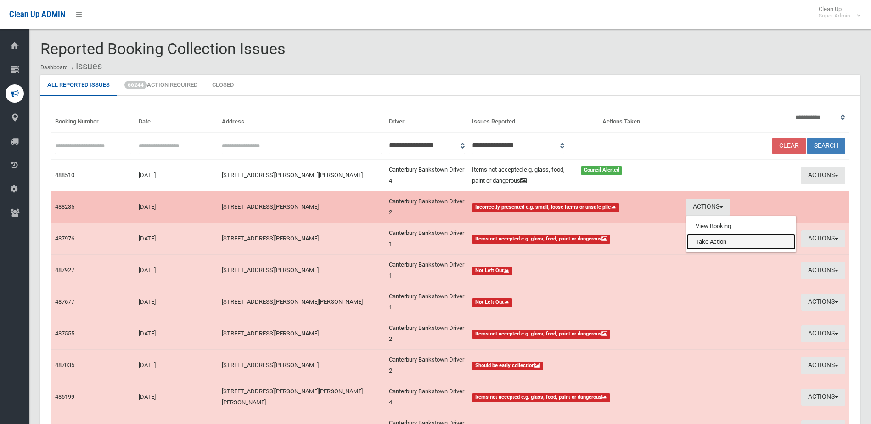
click at [709, 246] on link "Take Action" at bounding box center [740, 242] width 109 height 16
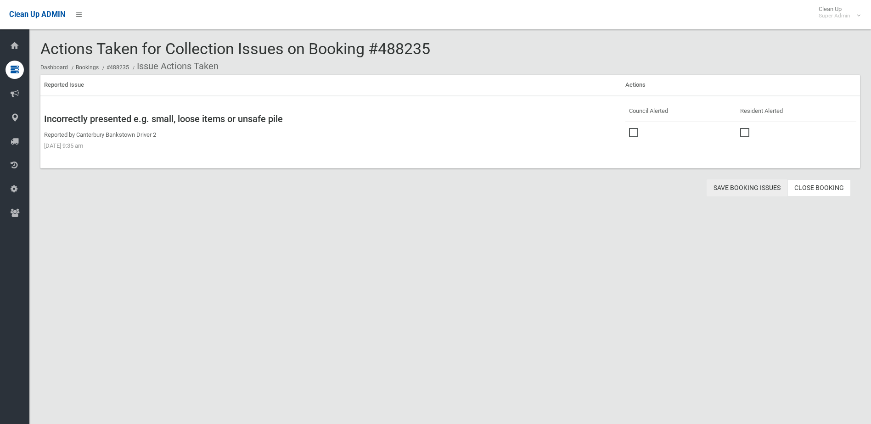
click at [740, 189] on button "Save Booking Issues" at bounding box center [747, 188] width 81 height 17
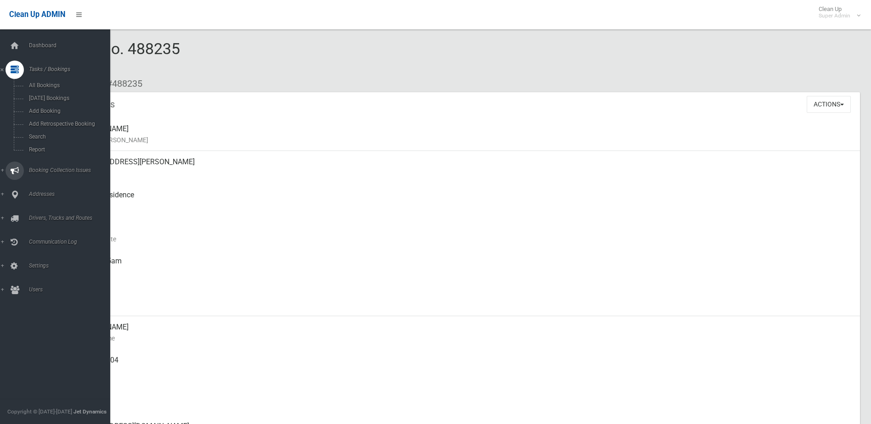
click at [39, 170] on span "Booking Collection Issues" at bounding box center [71, 170] width 91 height 6
click at [55, 107] on span "All Reported Issues" at bounding box center [67, 109] width 83 height 6
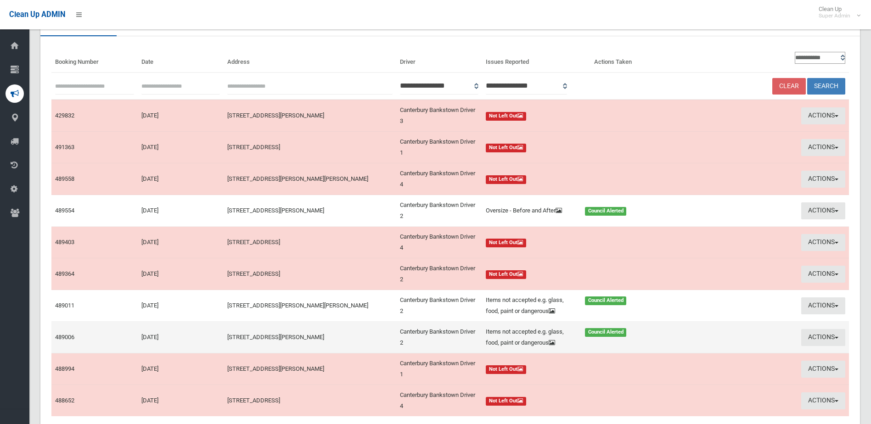
scroll to position [138, 0]
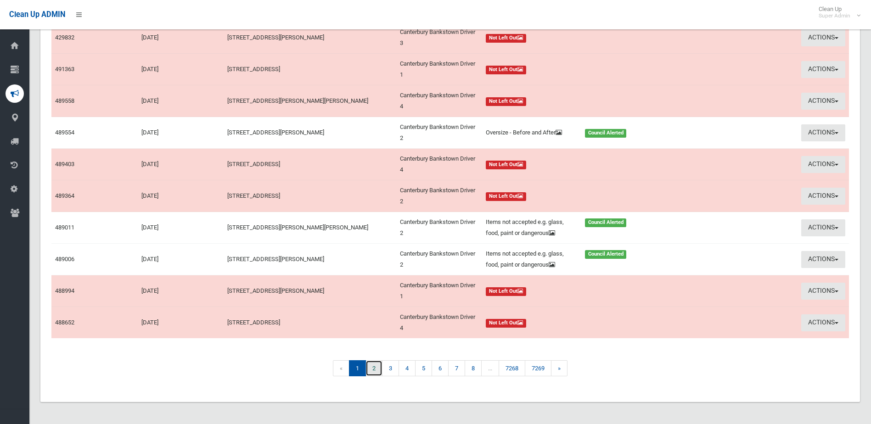
click at [373, 369] on link "2" at bounding box center [373, 368] width 17 height 16
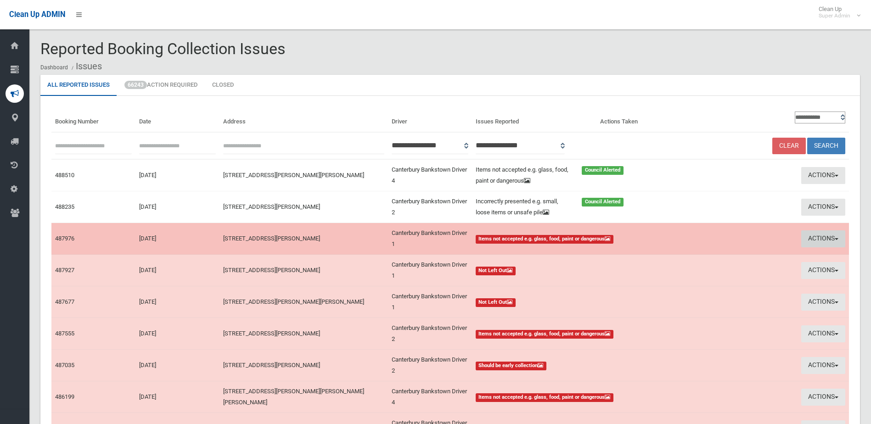
click at [822, 236] on button "Actions" at bounding box center [823, 238] width 44 height 17
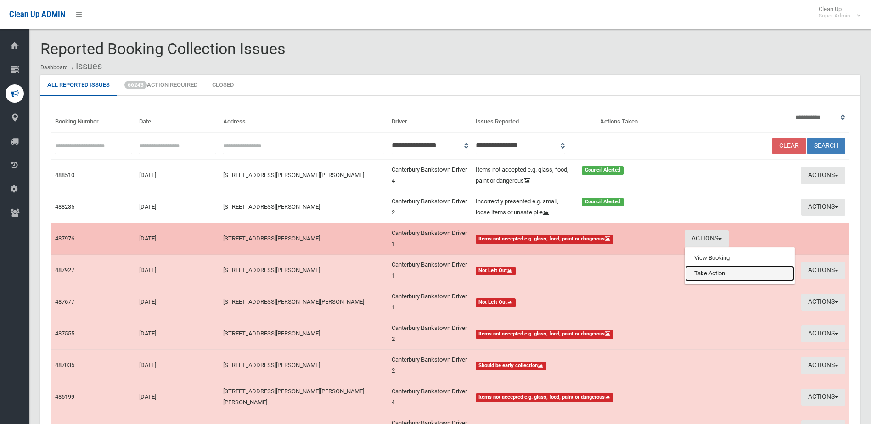
click at [705, 276] on link "Take Action" at bounding box center [739, 274] width 109 height 16
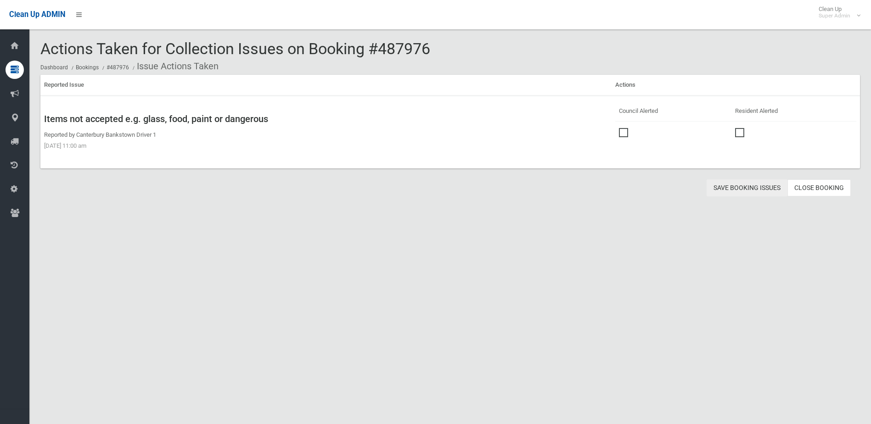
click at [735, 185] on button "Save Booking Issues" at bounding box center [747, 188] width 81 height 17
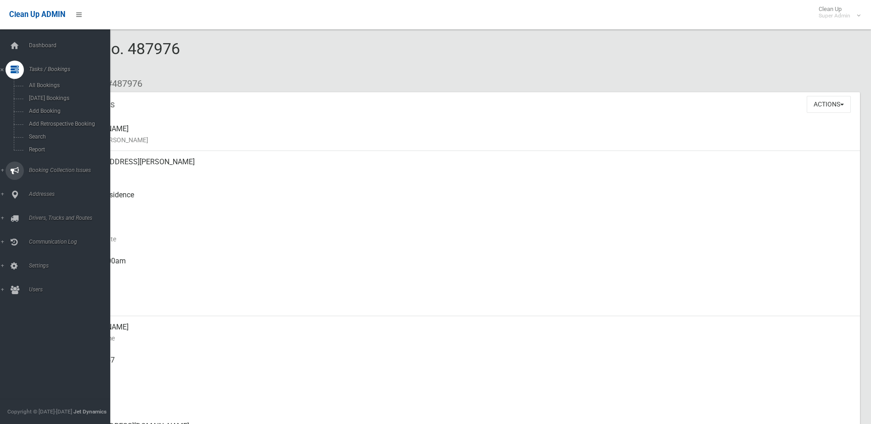
click at [37, 168] on span "Booking Collection Issues" at bounding box center [71, 170] width 91 height 6
click at [54, 111] on span "All Reported Issues" at bounding box center [67, 109] width 83 height 6
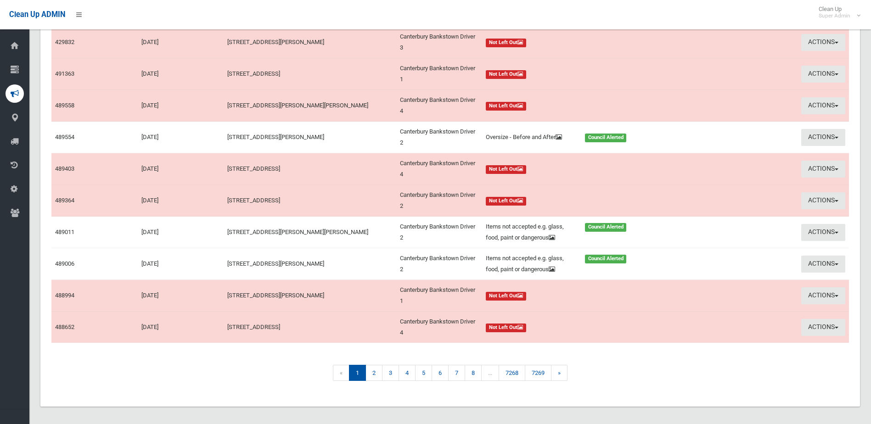
scroll to position [138, 0]
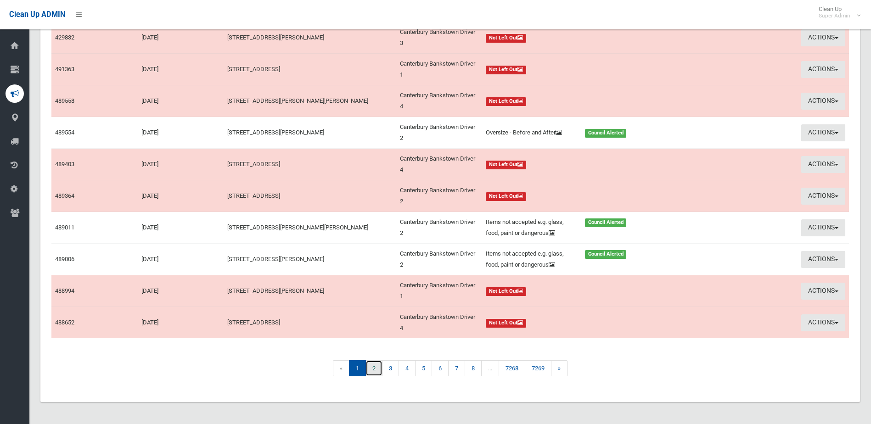
click at [370, 369] on link "2" at bounding box center [373, 368] width 17 height 16
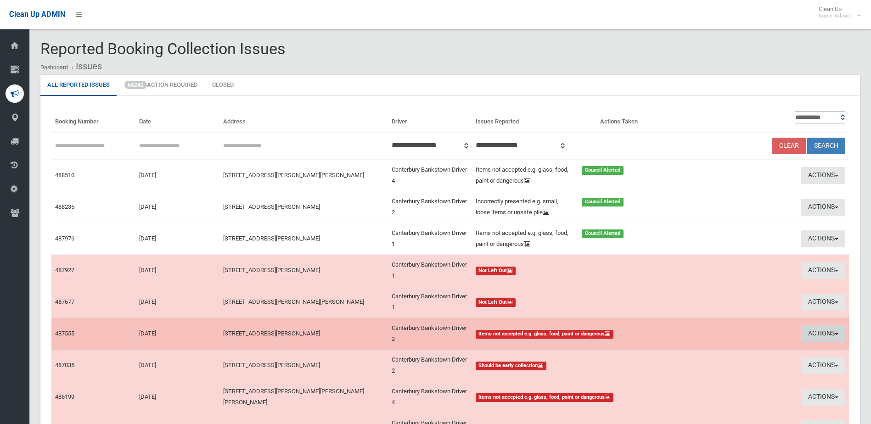
click at [812, 331] on button "Actions" at bounding box center [823, 334] width 44 height 17
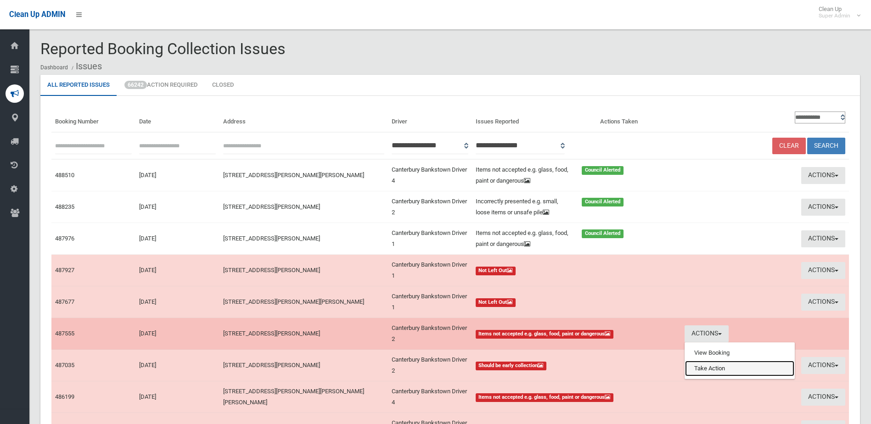
click at [713, 366] on link "Take Action" at bounding box center [739, 369] width 109 height 16
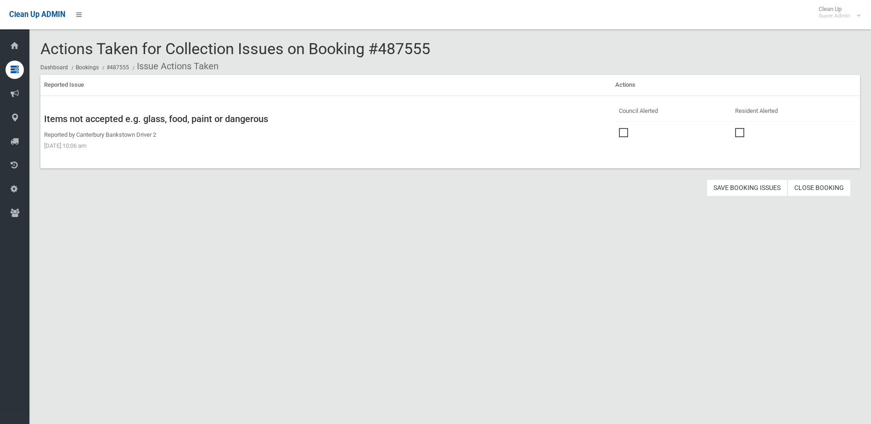
click at [622, 128] on span at bounding box center [626, 128] width 14 height 0
click at [737, 187] on button "Save Booking Issues" at bounding box center [747, 188] width 81 height 17
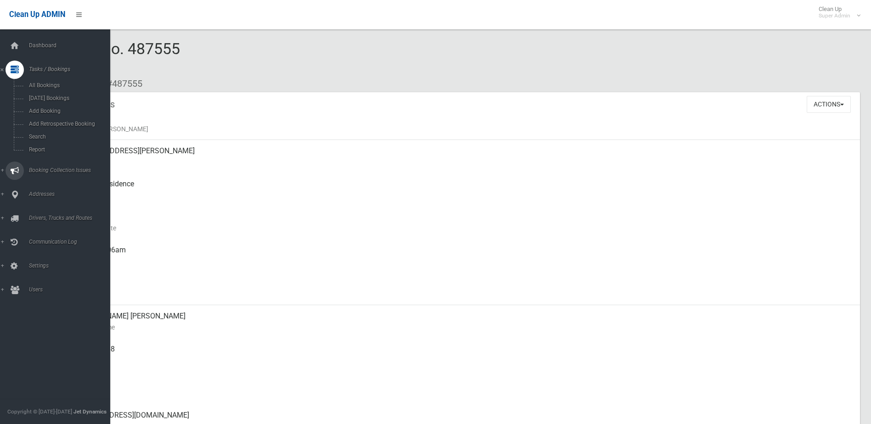
click at [47, 168] on span "Booking Collection Issues" at bounding box center [71, 170] width 91 height 6
click at [61, 107] on span "All Reported Issues" at bounding box center [67, 109] width 83 height 6
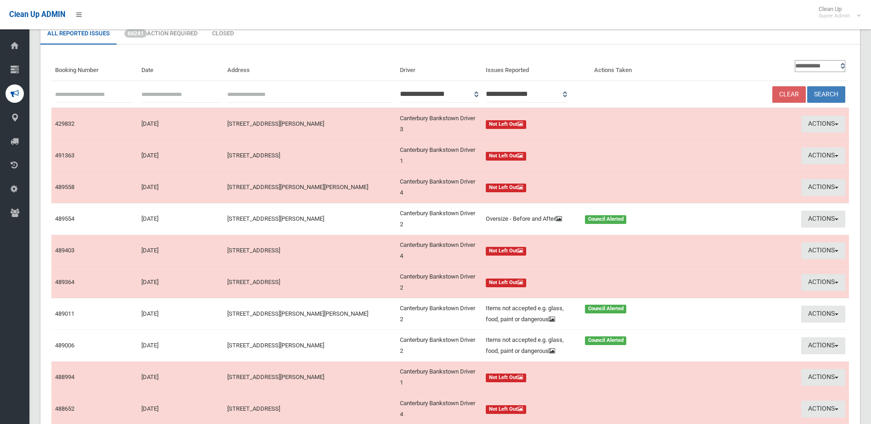
scroll to position [138, 0]
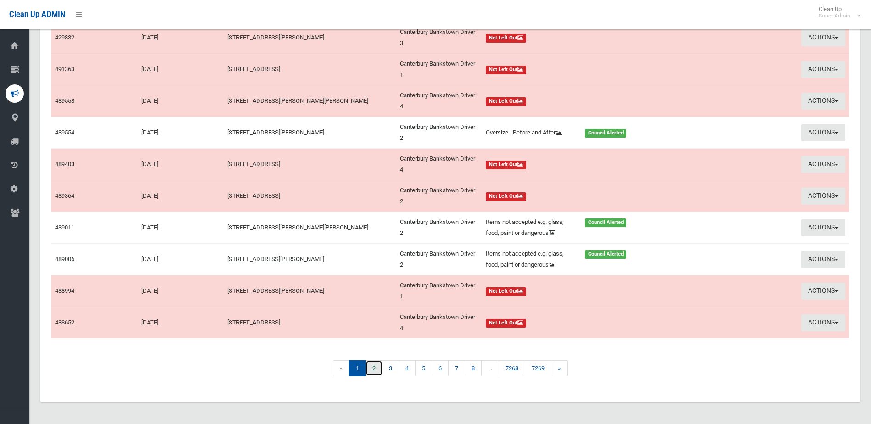
click at [374, 368] on link "2" at bounding box center [373, 368] width 17 height 16
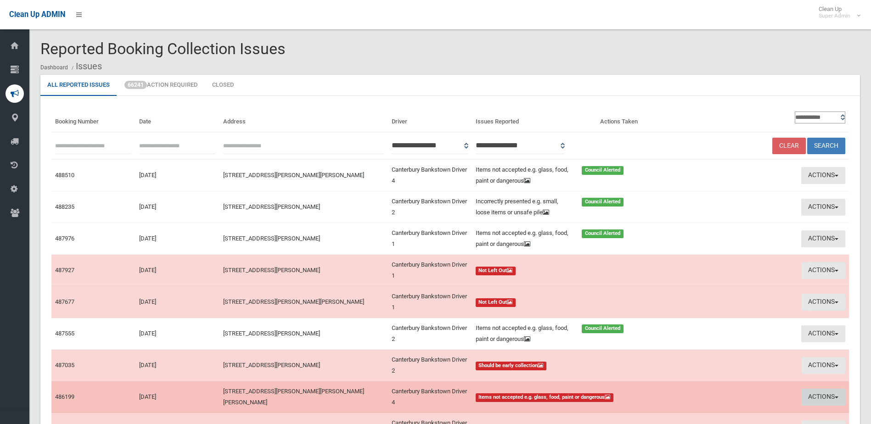
click at [812, 394] on button "Actions" at bounding box center [823, 397] width 44 height 17
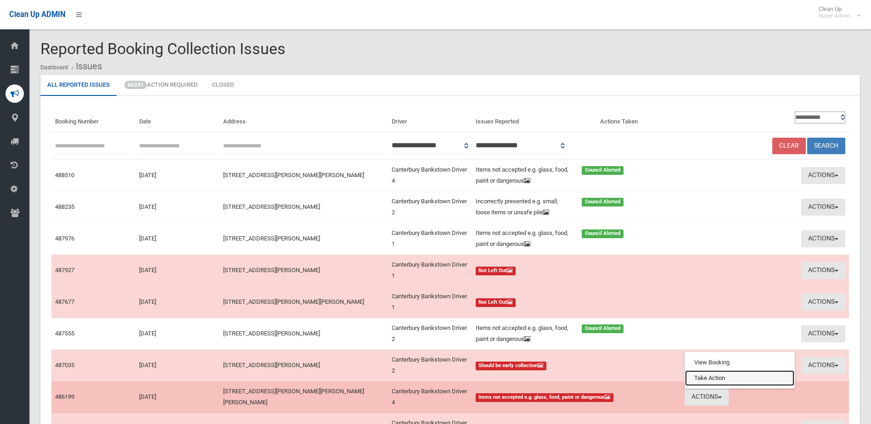
click at [722, 380] on link "Take Action" at bounding box center [739, 378] width 109 height 16
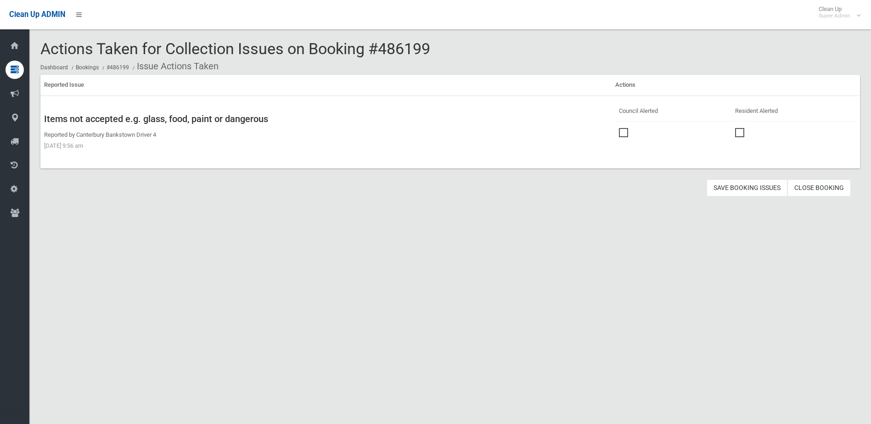
click at [622, 128] on span at bounding box center [626, 128] width 14 height 0
click at [734, 188] on button "Save Booking Issues" at bounding box center [747, 188] width 81 height 17
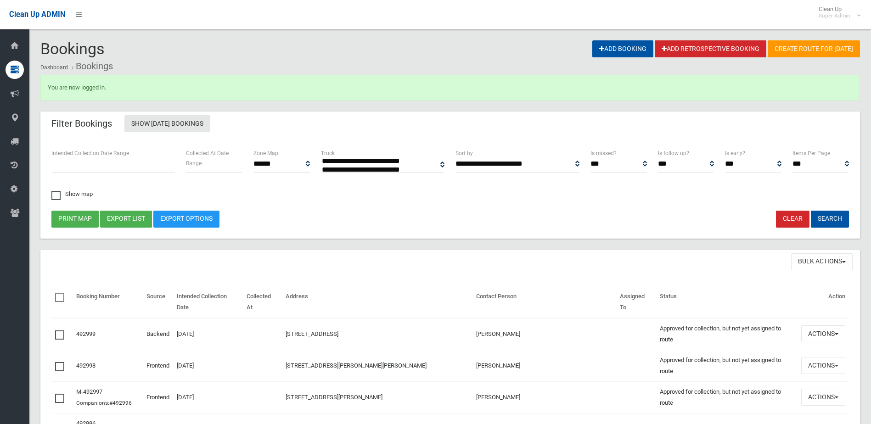
select select
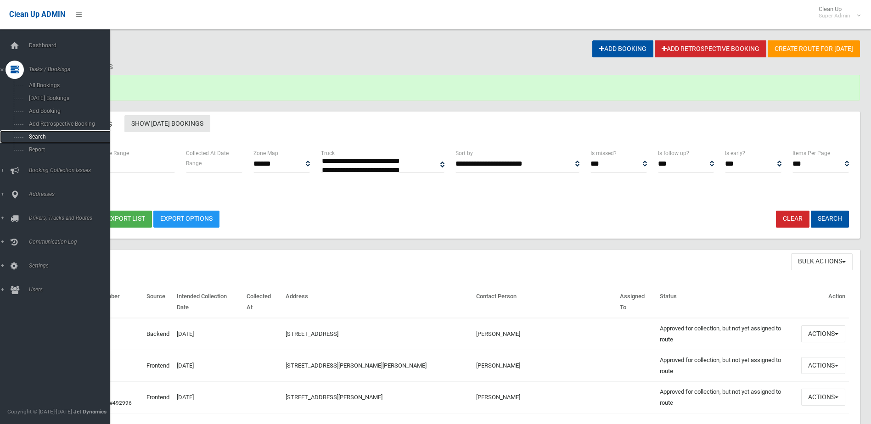
click at [38, 135] on span "Search" at bounding box center [67, 137] width 83 height 6
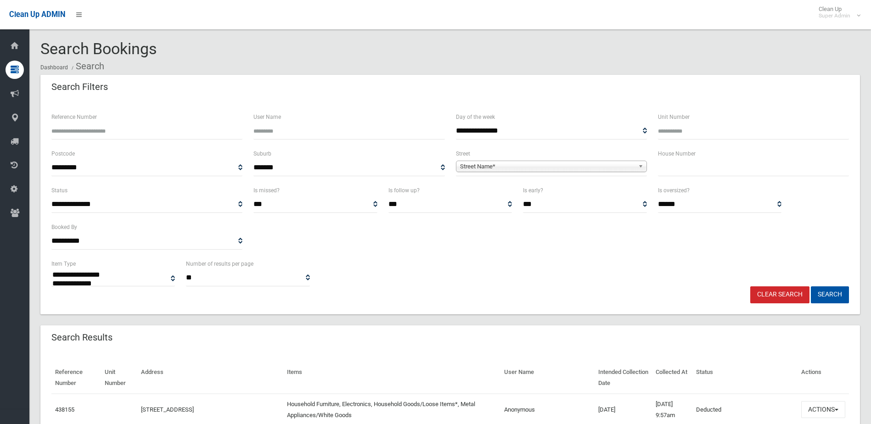
select select
click at [118, 131] on input "Reference Number" at bounding box center [146, 131] width 191 height 17
type input "******"
click at [811, 286] on button "Search" at bounding box center [830, 294] width 38 height 17
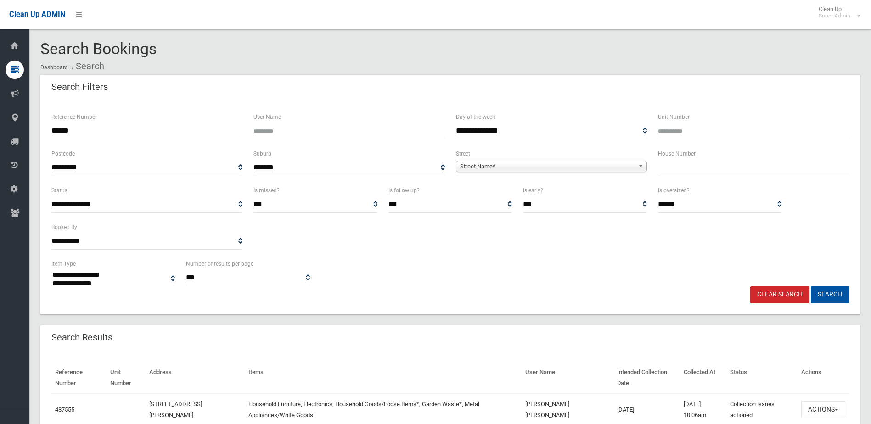
select select
click at [819, 407] on button "Actions" at bounding box center [823, 409] width 44 height 17
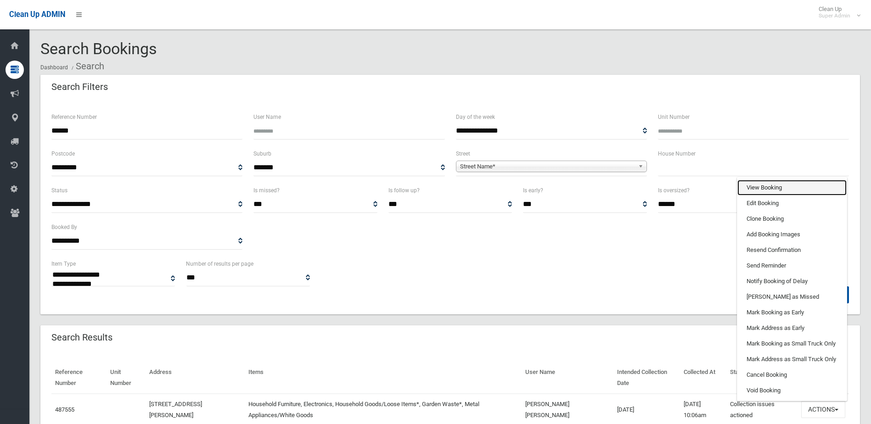
click at [751, 186] on link "View Booking" at bounding box center [791, 188] width 109 height 16
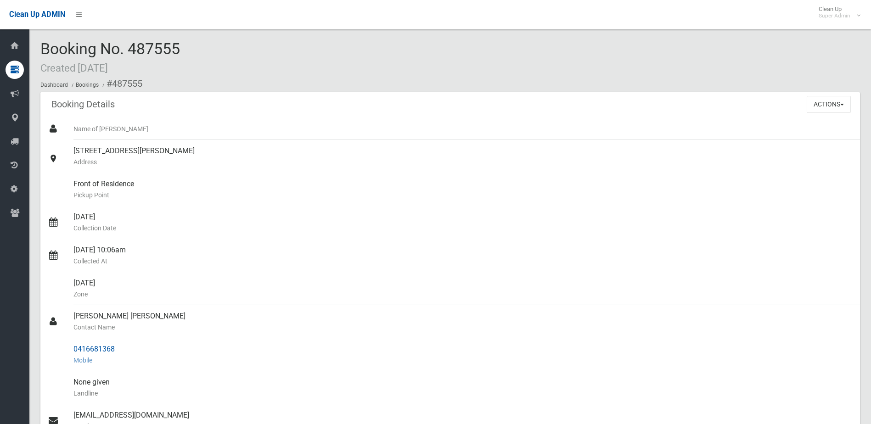
drag, startPoint x: 73, startPoint y: 314, endPoint x: 130, endPoint y: 346, distance: 65.6
click at [130, 346] on ul "Name of Booker 136 Woods Road, YAGOONA NSW 2199 Address Front of Residence Pick…" at bounding box center [450, 366] width 820 height 496
drag, startPoint x: 130, startPoint y: 346, endPoint x: 108, endPoint y: 349, distance: 21.8
copy ul "Thi Huyen Mai Pham Contact Name 0416681368"
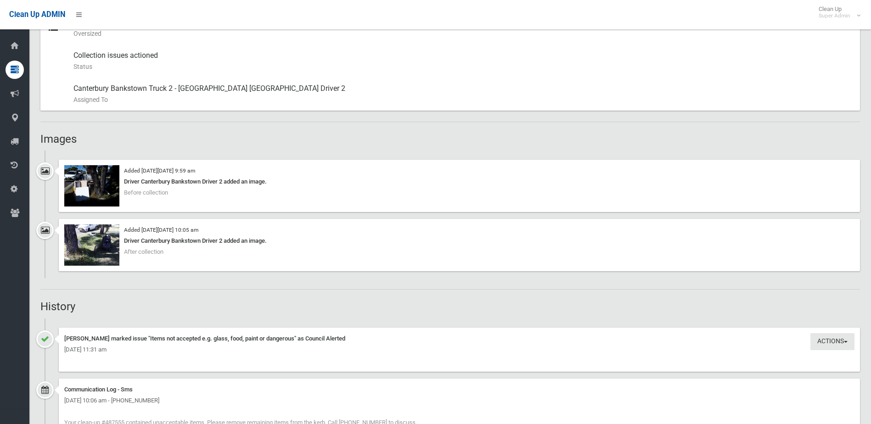
scroll to position [505, 0]
click at [103, 252] on img at bounding box center [91, 243] width 55 height 41
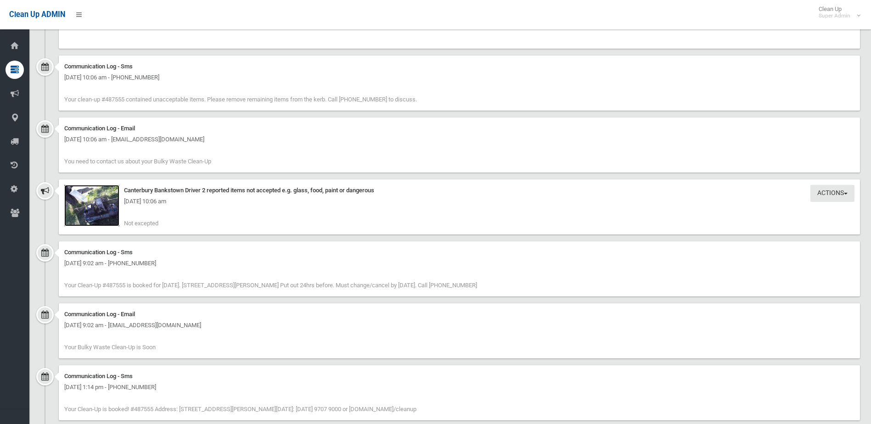
click at [100, 212] on img at bounding box center [91, 205] width 55 height 41
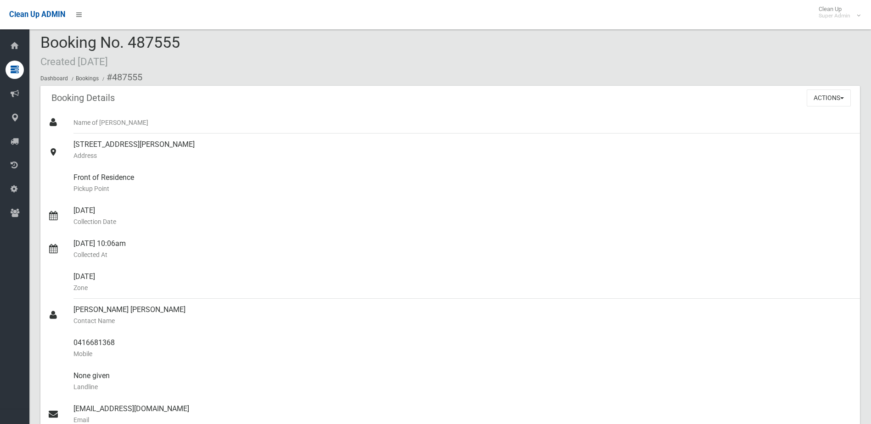
scroll to position [0, 0]
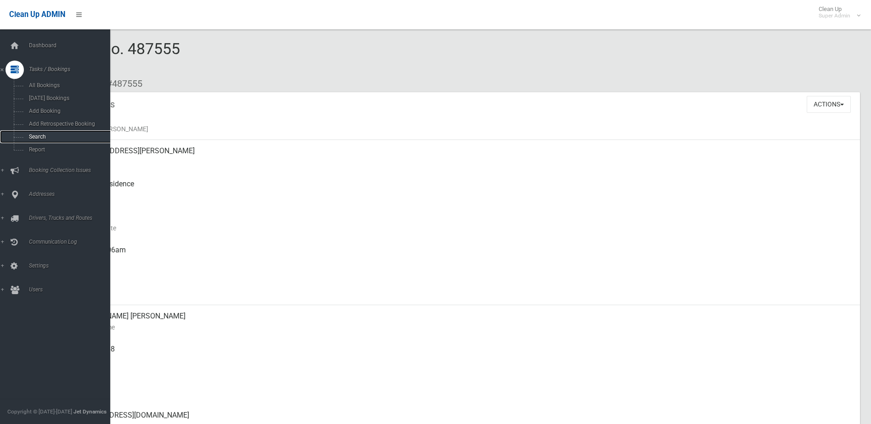
click at [30, 133] on link "Search" at bounding box center [58, 136] width 117 height 13
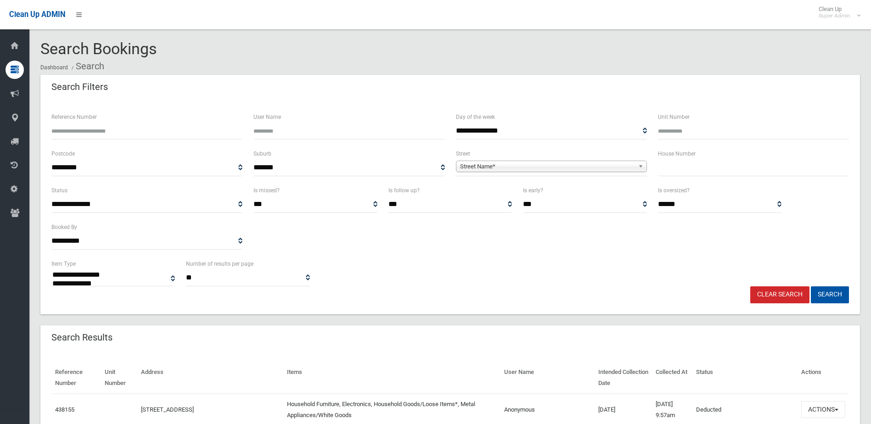
select select
type input "******"
click at [811, 286] on button "Search" at bounding box center [830, 294] width 38 height 17
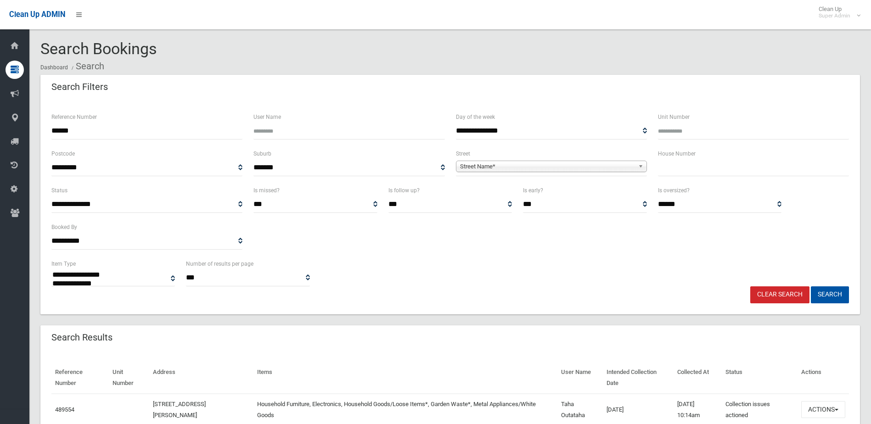
select select
click at [828, 410] on button "Actions" at bounding box center [823, 409] width 44 height 17
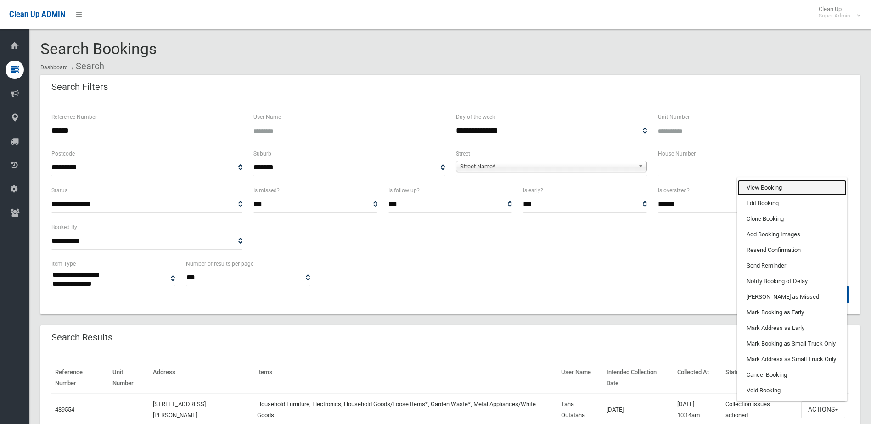
click at [763, 185] on link "View Booking" at bounding box center [791, 188] width 109 height 16
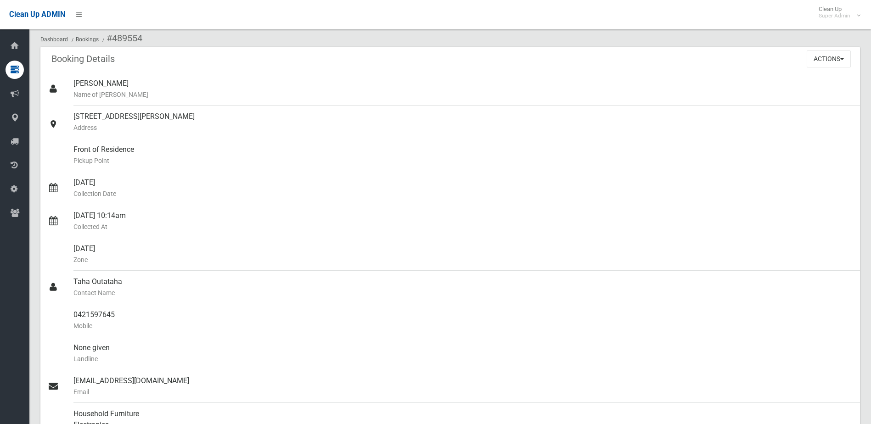
scroll to position [46, 0]
drag, startPoint x: 74, startPoint y: 281, endPoint x: 118, endPoint y: 321, distance: 59.5
click at [118, 321] on ul "[PERSON_NAME] Name of [PERSON_NAME] [STREET_ADDRESS][PERSON_NAME] Address Front…" at bounding box center [450, 325] width 820 height 507
drag, startPoint x: 118, startPoint y: 321, endPoint x: 101, endPoint y: 312, distance: 19.7
copy ul "Taha Outataha Contact Name 0421597645 Mobile"
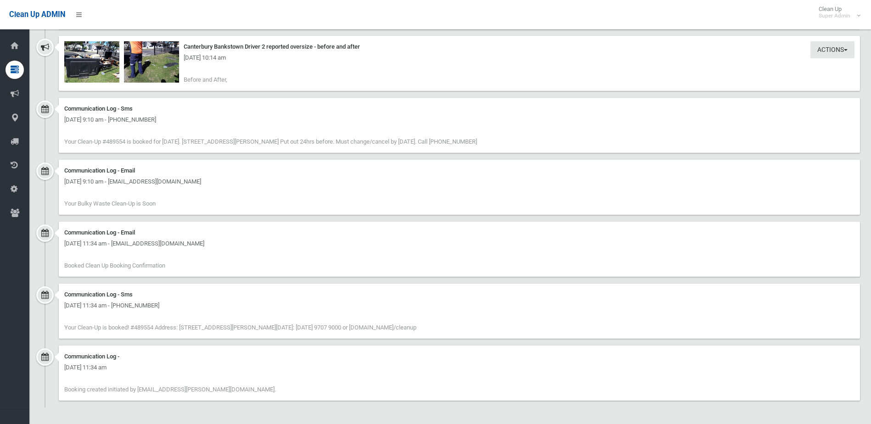
scroll to position [528, 0]
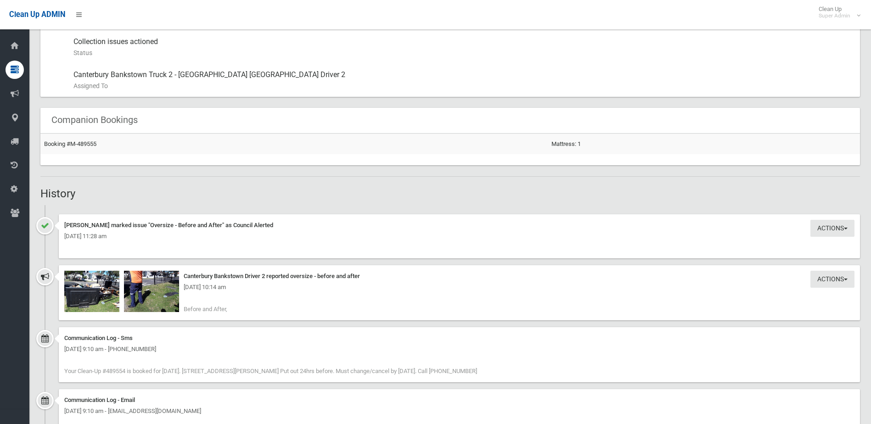
click at [91, 292] on div "Tuesday 14th October 2025 - 10:14 am" at bounding box center [459, 287] width 790 height 11
click at [91, 298] on img at bounding box center [91, 291] width 55 height 41
click at [156, 296] on img at bounding box center [151, 291] width 55 height 41
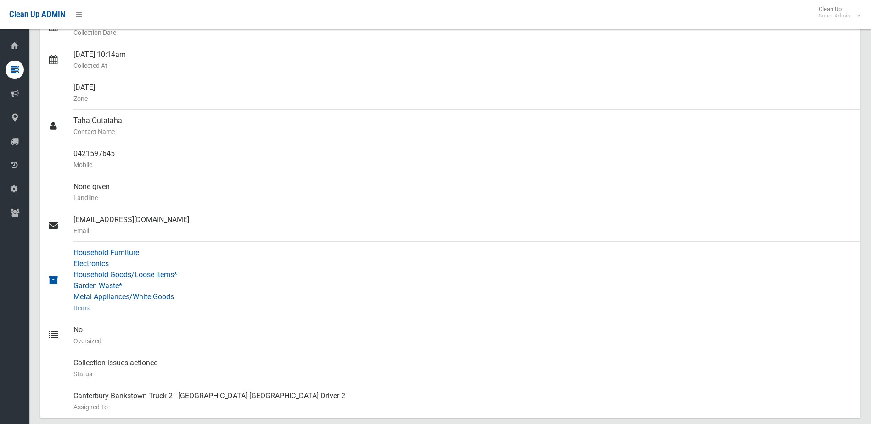
scroll to position [0, 0]
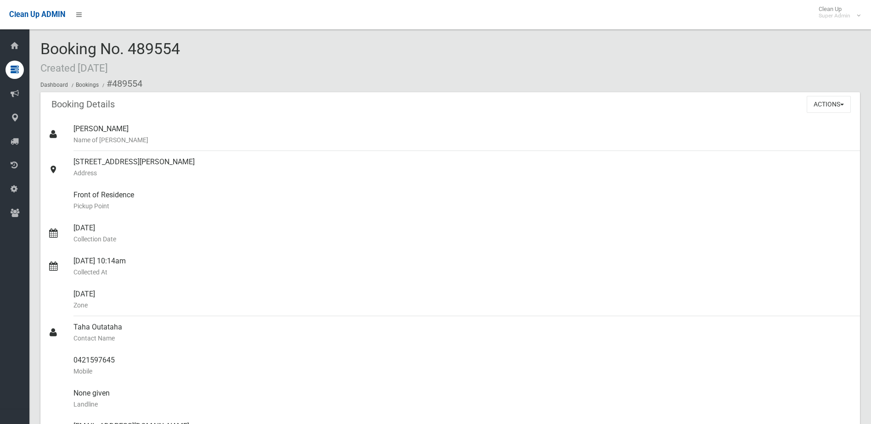
drag, startPoint x: 131, startPoint y: 49, endPoint x: 180, endPoint y: 48, distance: 49.6
click at [180, 48] on span "Booking No. 489554 Created 01/10/2025" at bounding box center [110, 57] width 140 height 36
drag, startPoint x: 180, startPoint y: 48, endPoint x: 158, endPoint y: 48, distance: 22.5
copy span "489554"
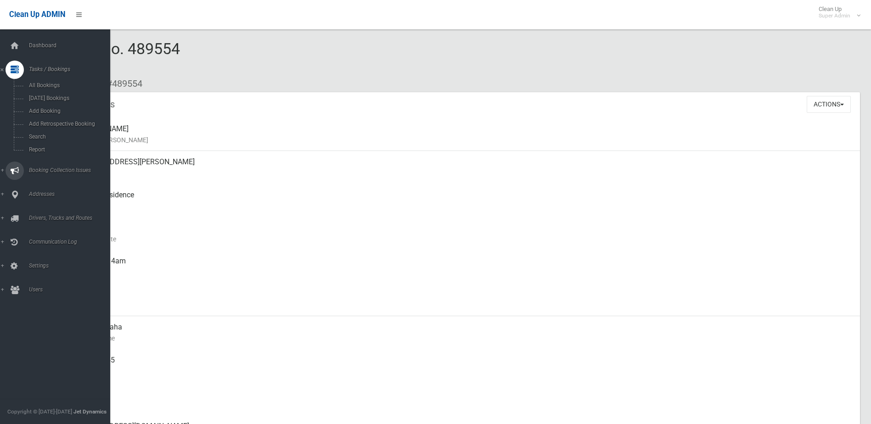
click at [42, 168] on span "Booking Collection Issues" at bounding box center [71, 170] width 91 height 6
click at [47, 109] on span "All Reported Issues" at bounding box center [67, 109] width 83 height 6
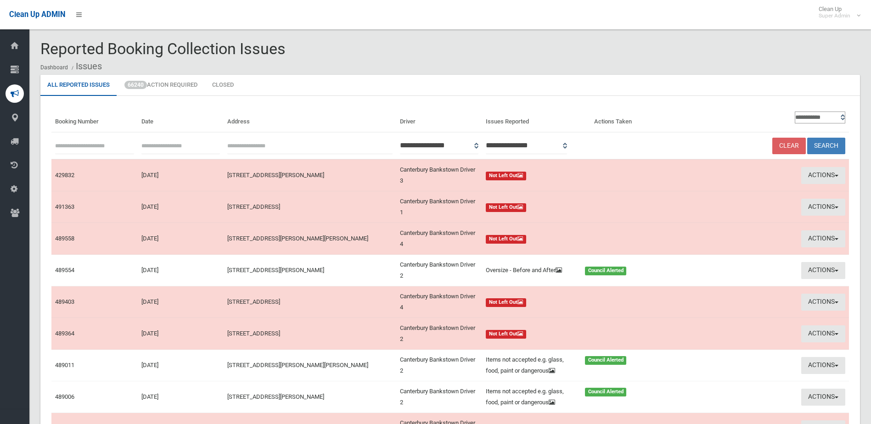
paste input "******"
type input "******"
click at [831, 143] on button "Search" at bounding box center [826, 146] width 38 height 17
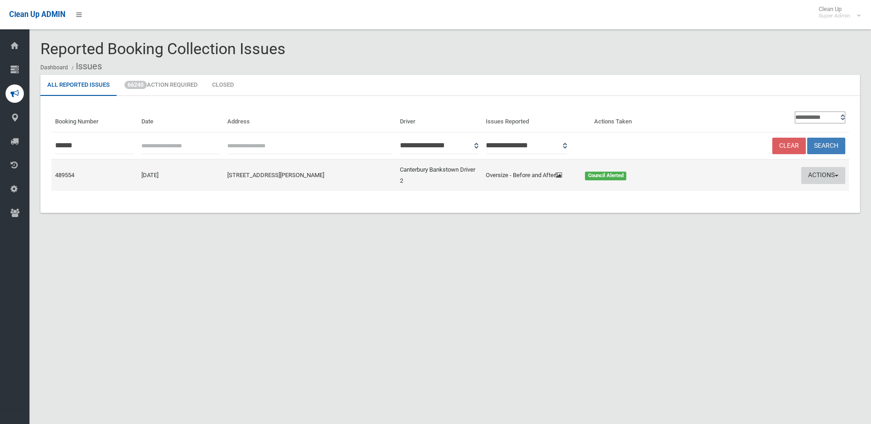
click at [825, 174] on button "Actions" at bounding box center [823, 175] width 44 height 17
click at [717, 211] on link "Edit Actions Taken" at bounding box center [735, 210] width 109 height 16
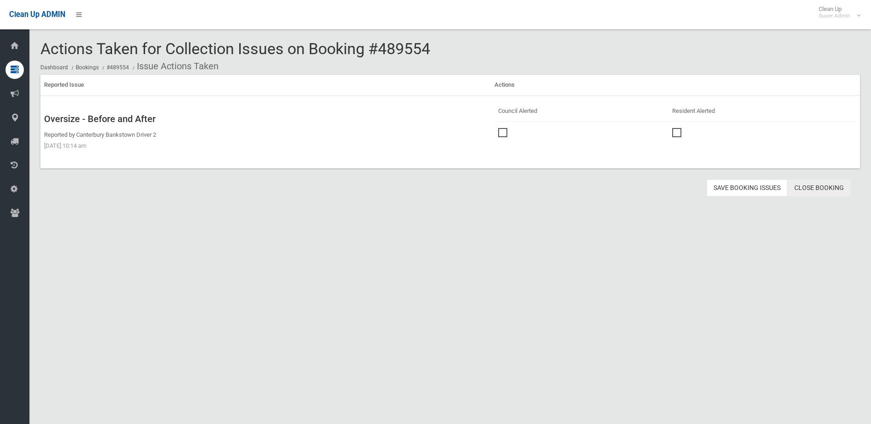
click at [825, 184] on link "Close Booking" at bounding box center [818, 188] width 63 height 17
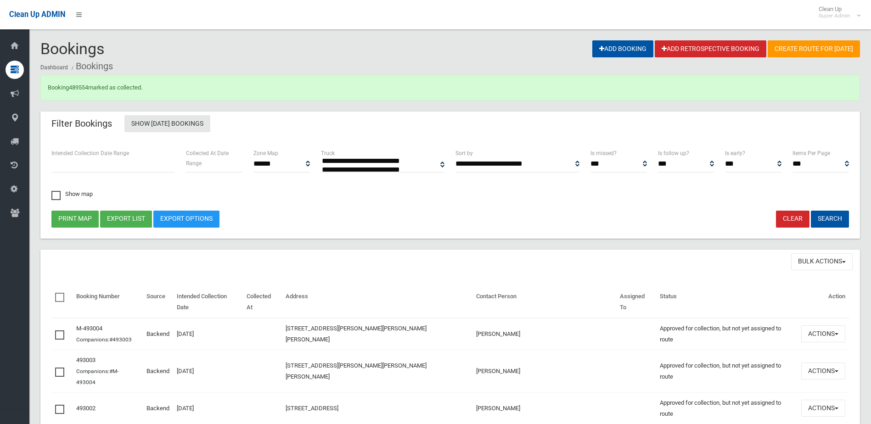
select select
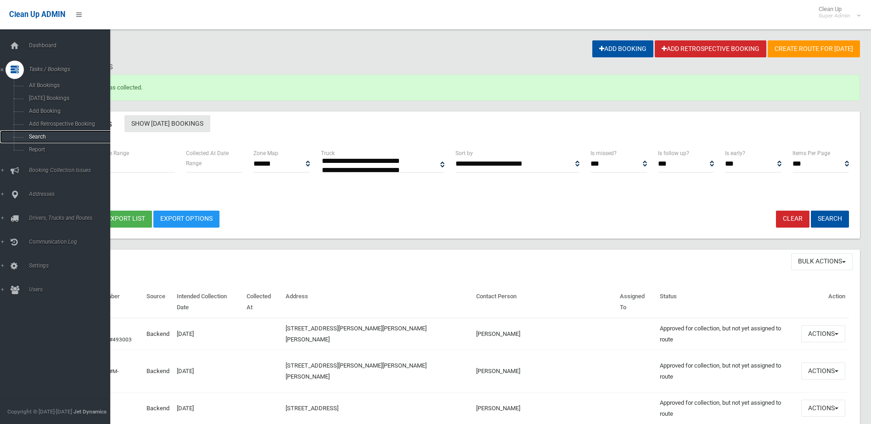
click at [36, 133] on link "Search" at bounding box center [58, 136] width 117 height 13
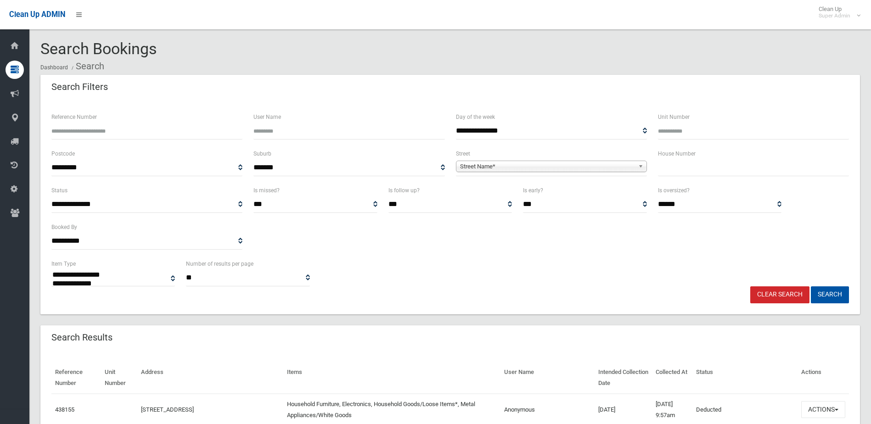
select select
type input "******"
click at [811, 286] on button "Search" at bounding box center [830, 294] width 38 height 17
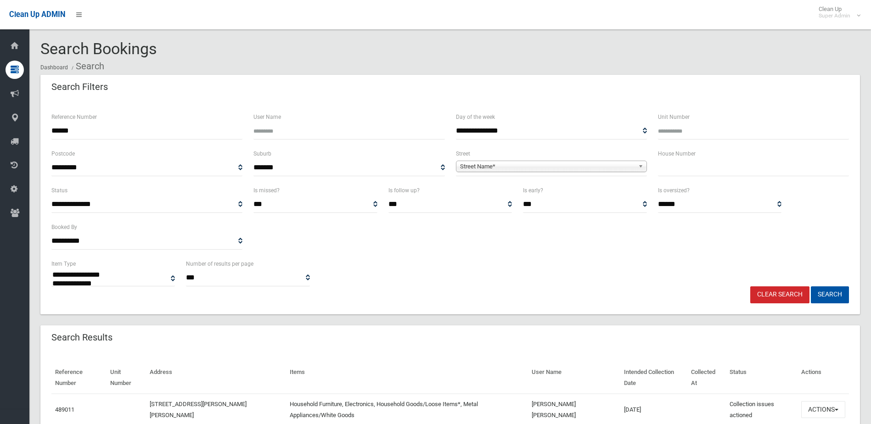
select select
click at [814, 401] on button "Actions" at bounding box center [823, 409] width 44 height 17
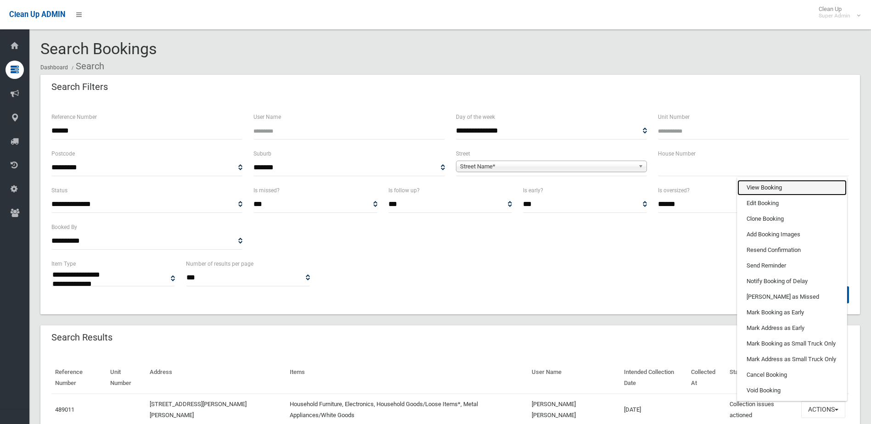
click at [753, 180] on link "View Booking" at bounding box center [791, 188] width 109 height 16
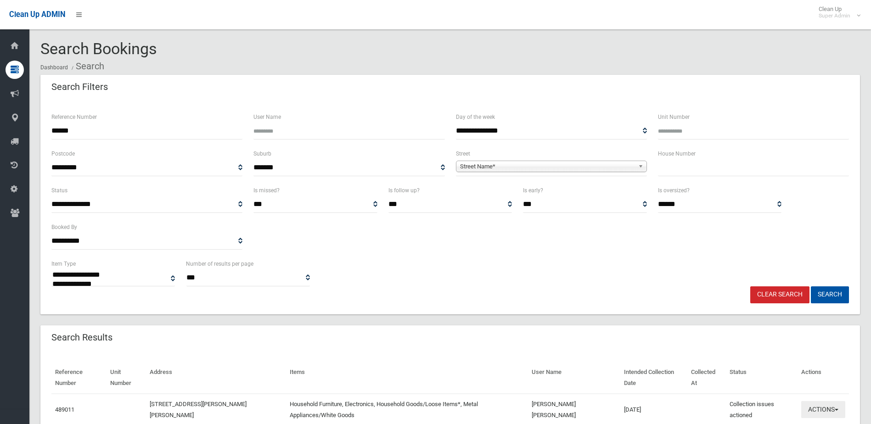
click at [824, 401] on button "Actions" at bounding box center [823, 409] width 44 height 17
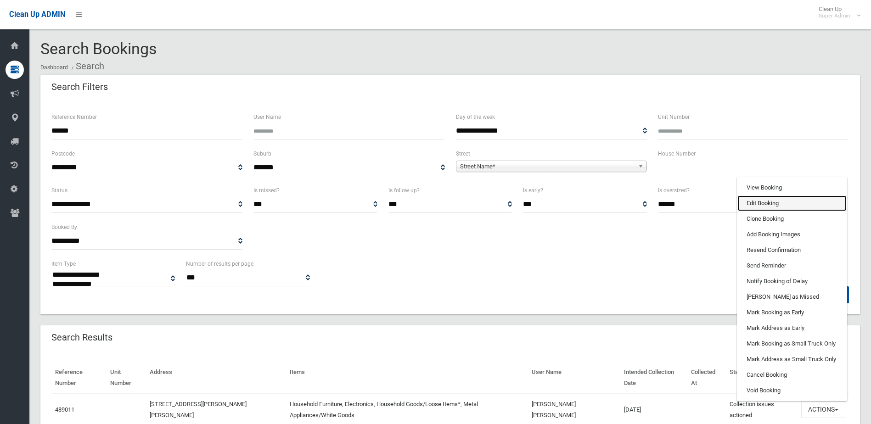
click at [752, 196] on link "Edit Booking" at bounding box center [791, 204] width 109 height 16
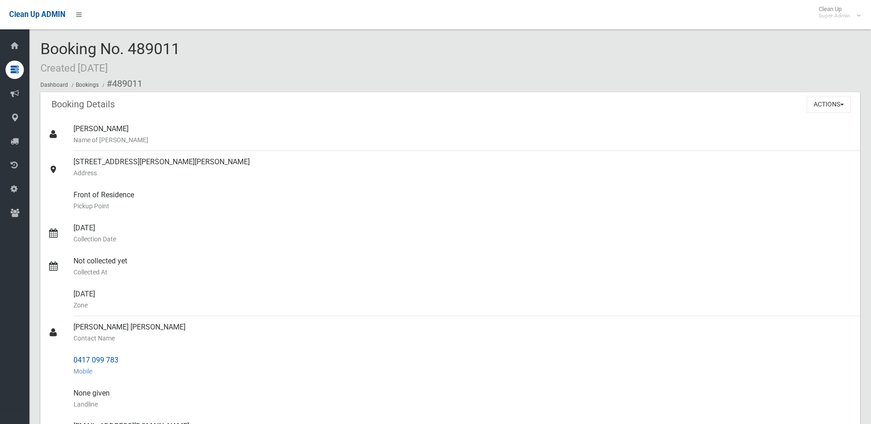
drag, startPoint x: 73, startPoint y: 325, endPoint x: 126, endPoint y: 355, distance: 60.9
click at [126, 355] on ul "Natalie Miller Name of Booker 12A Woods Road, SEFTON NSW 2162 Address Front of …" at bounding box center [450, 366] width 820 height 496
drag, startPoint x: 126, startPoint y: 355, endPoint x: 102, endPoint y: 360, distance: 24.4
copy ul "Manh Hung Nguyen Contact Name 0417 099 783"
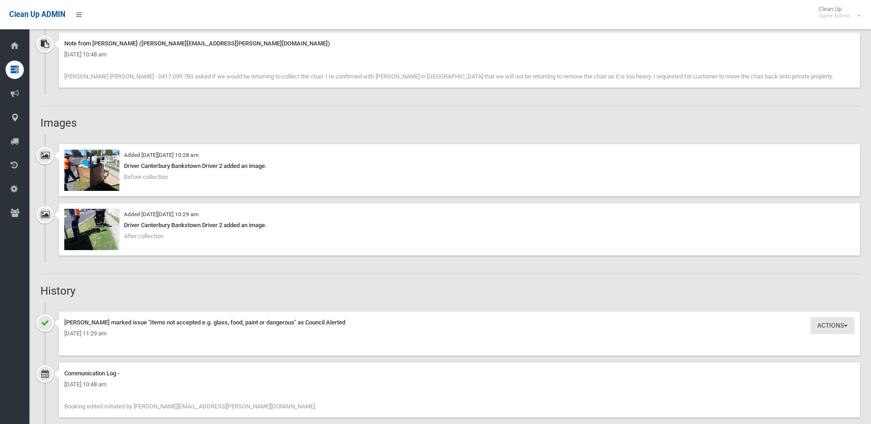
scroll to position [643, 0]
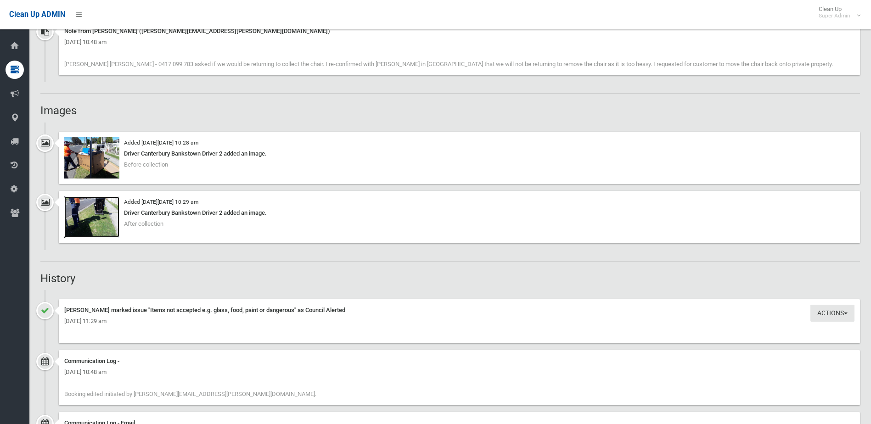
click at [100, 214] on img at bounding box center [91, 216] width 55 height 41
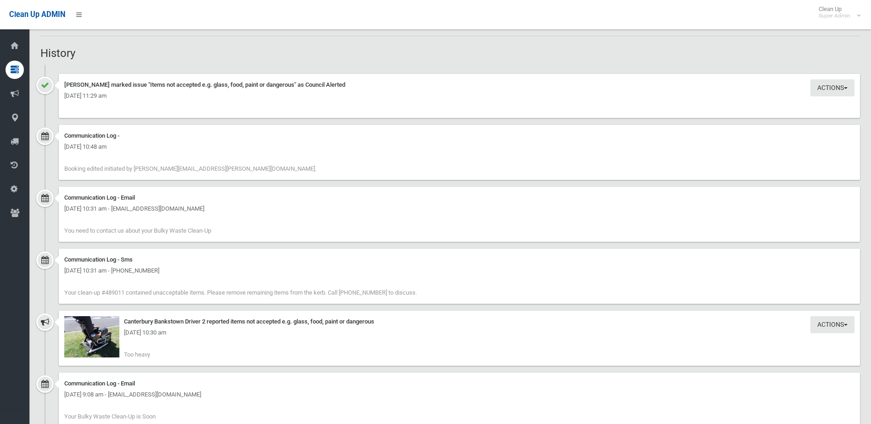
scroll to position [872, 0]
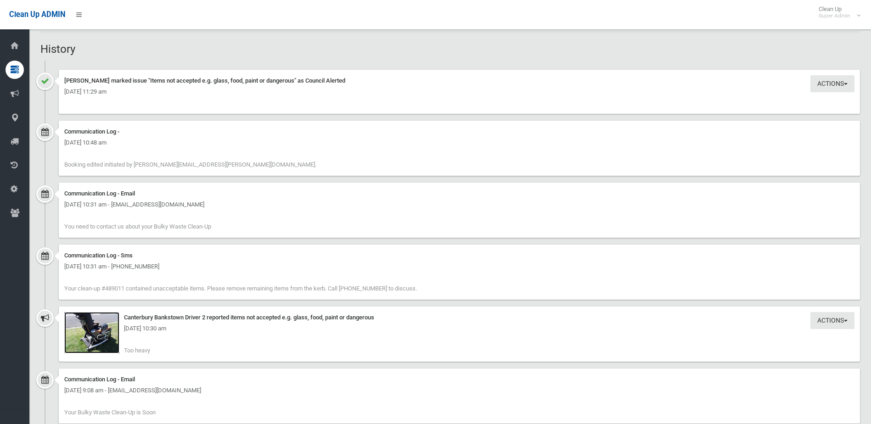
click at [91, 341] on img at bounding box center [91, 332] width 55 height 41
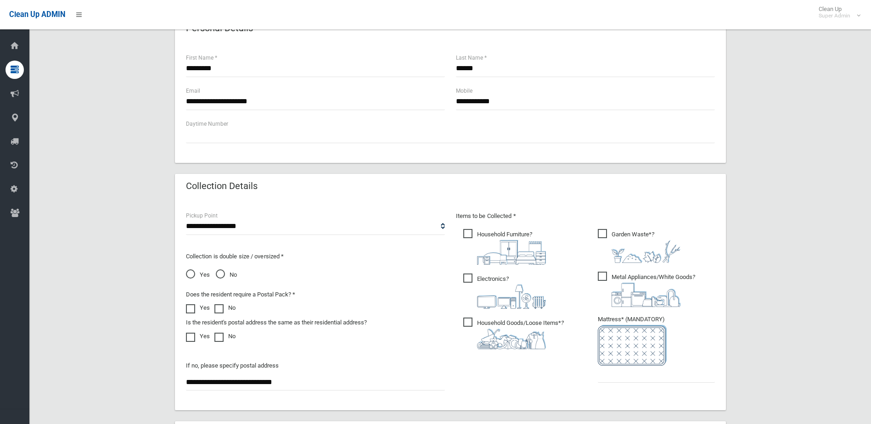
scroll to position [575, 0]
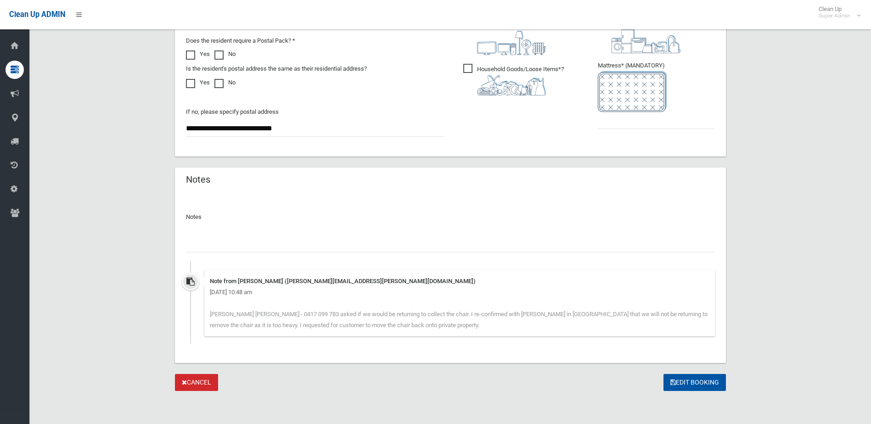
click at [211, 243] on input "text" at bounding box center [450, 244] width 529 height 17
paste input "*******"
type input "**********"
click at [620, 124] on input "text" at bounding box center [656, 120] width 117 height 17
type input "*"
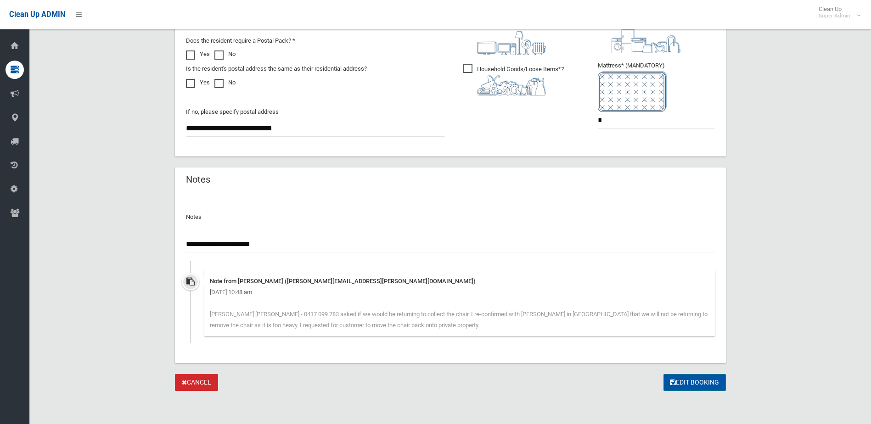
click at [696, 380] on button "Edit Booking" at bounding box center [694, 382] width 62 height 17
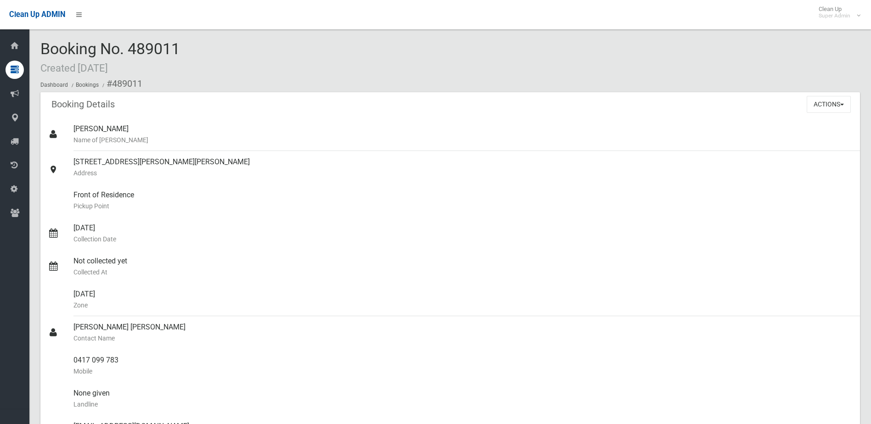
drag, startPoint x: 166, startPoint y: 51, endPoint x: 193, endPoint y: 53, distance: 27.1
click at [193, 53] on div "Booking No. 489011 Created 29/09/2025 Dashboard Bookings #489011" at bounding box center [450, 66] width 820 height 52
drag, startPoint x: 193, startPoint y: 53, endPoint x: 159, endPoint y: 43, distance: 35.4
copy span "489011"
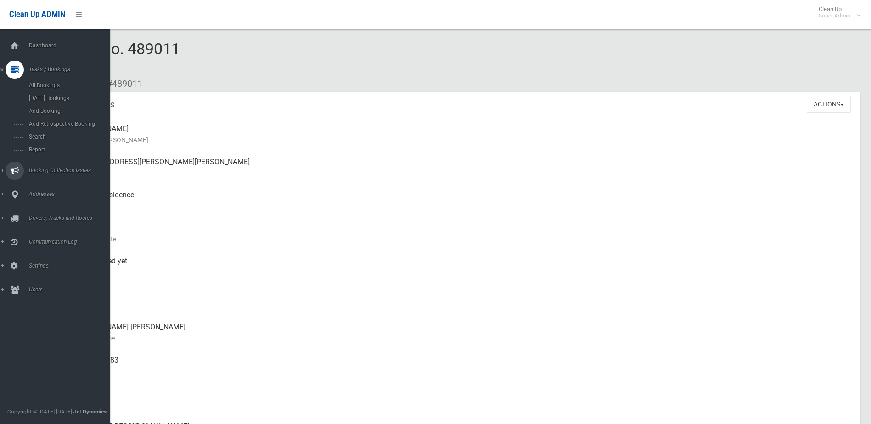
click at [40, 169] on span "Booking Collection Issues" at bounding box center [71, 170] width 91 height 6
click at [52, 109] on span "All Reported Issues" at bounding box center [67, 109] width 83 height 6
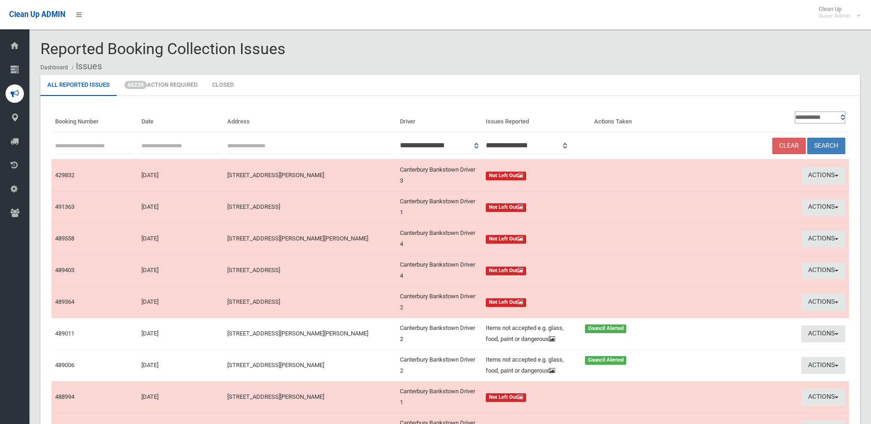
paste input "******"
type input "******"
click at [824, 143] on button "Search" at bounding box center [826, 146] width 38 height 17
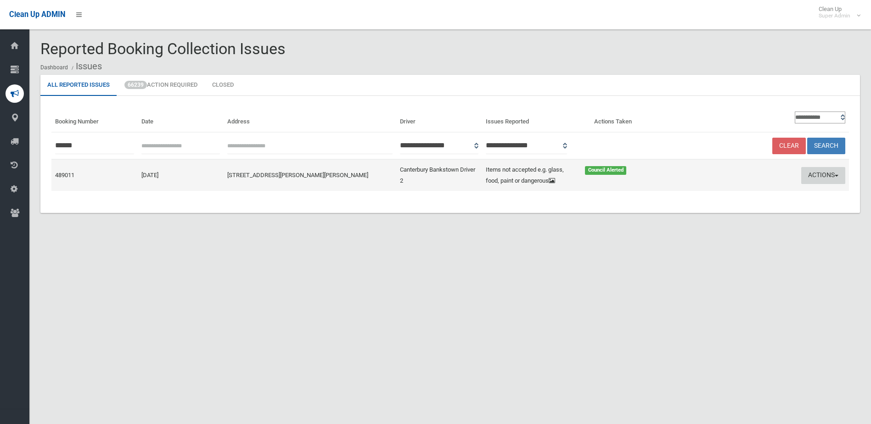
click at [813, 176] on button "Actions" at bounding box center [823, 175] width 44 height 17
click at [711, 208] on link "Edit Actions Taken" at bounding box center [735, 210] width 109 height 16
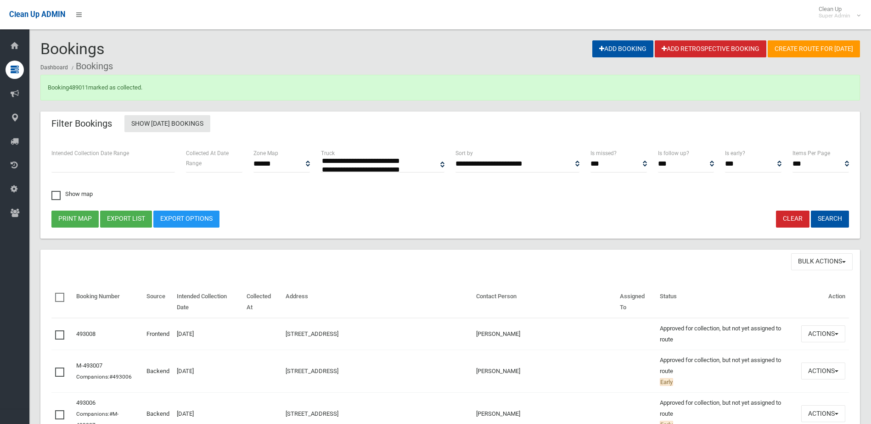
select select
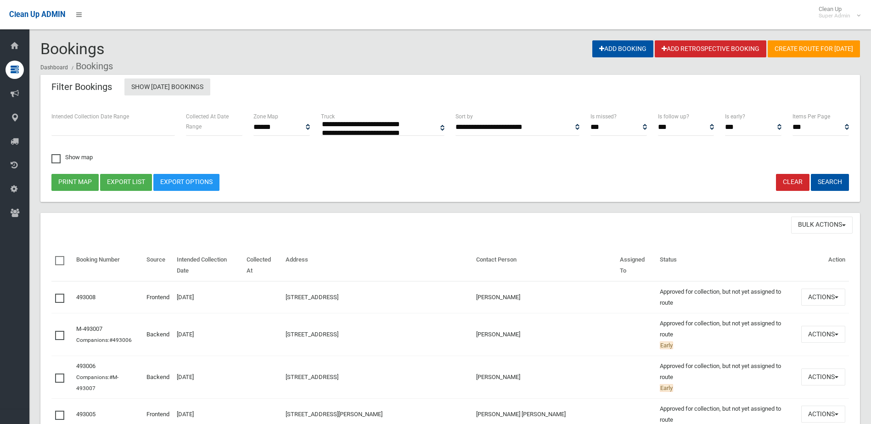
select select
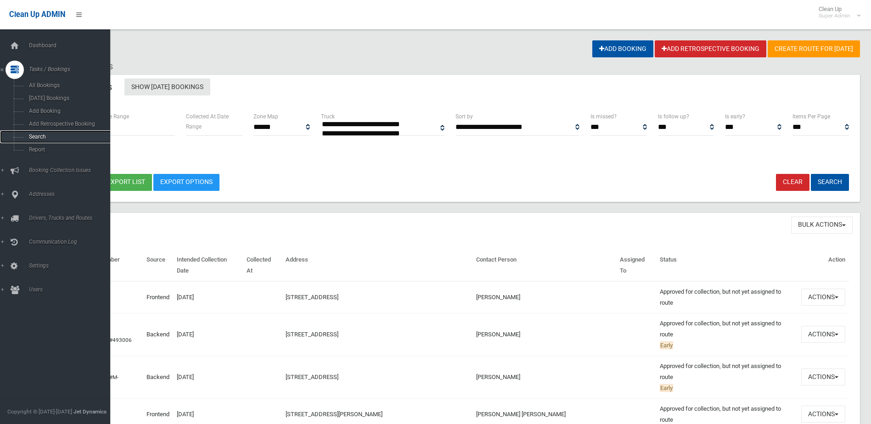
click at [38, 136] on span "Search" at bounding box center [67, 137] width 83 height 6
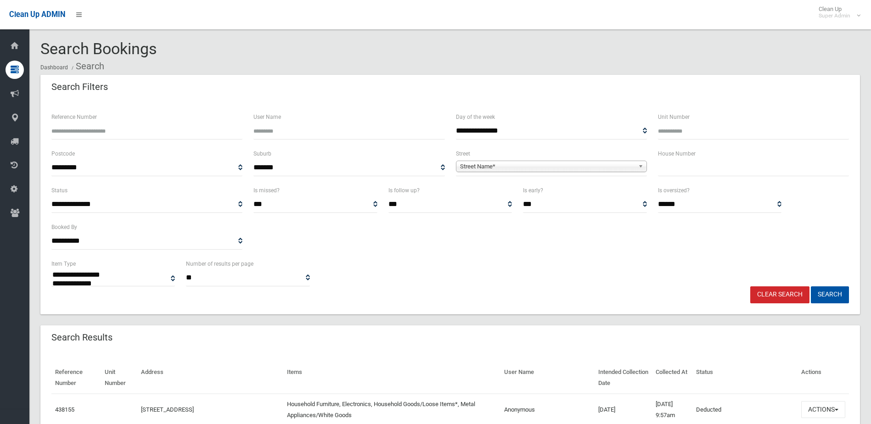
select select
click at [70, 133] on input "Reference Number" at bounding box center [146, 131] width 191 height 17
type input "******"
click at [811, 286] on button "Search" at bounding box center [830, 294] width 38 height 17
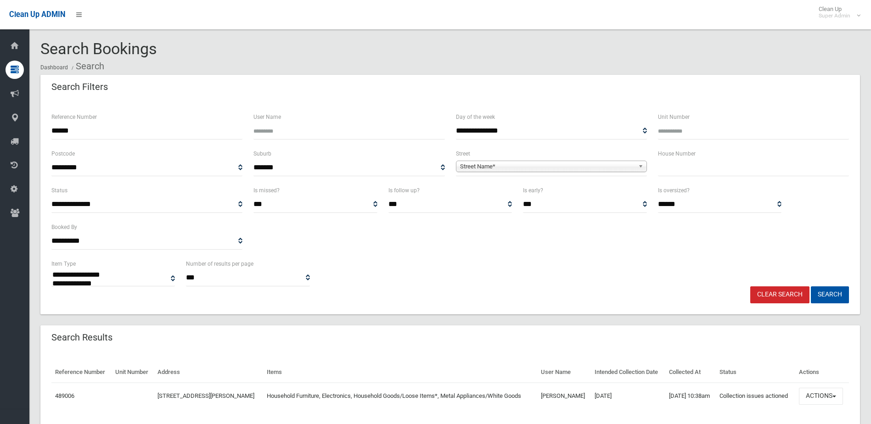
select select
click at [826, 395] on button "Actions" at bounding box center [821, 396] width 44 height 17
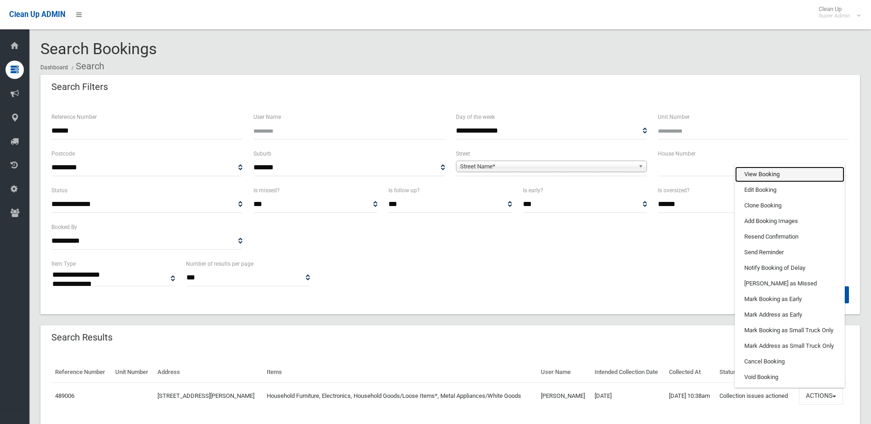
click at [747, 174] on link "View Booking" at bounding box center [789, 175] width 109 height 16
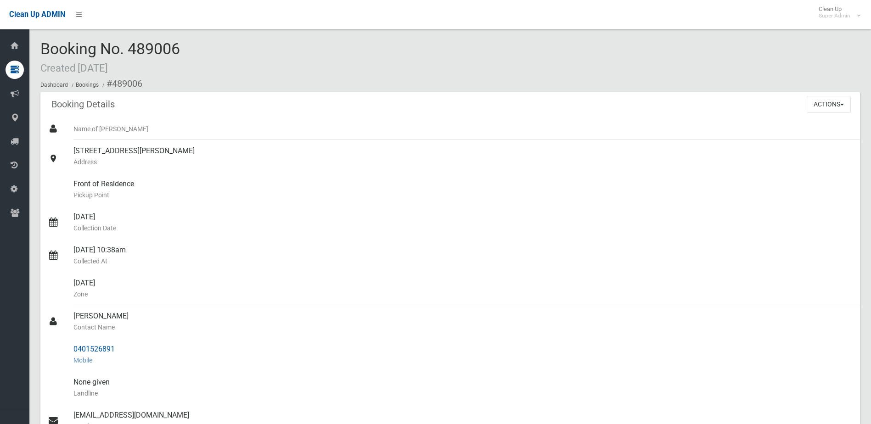
drag, startPoint x: 73, startPoint y: 314, endPoint x: 129, endPoint y: 342, distance: 62.0
click at [129, 342] on ul "Name of Booker 9 Proctor Parade, SEFTON NSW 2162 Address Front of Residence Pic…" at bounding box center [450, 360] width 820 height 485
drag, startPoint x: 129, startPoint y: 342, endPoint x: 104, endPoint y: 348, distance: 25.1
copy ul "Khaled Hamide Contact Name 0401526891"
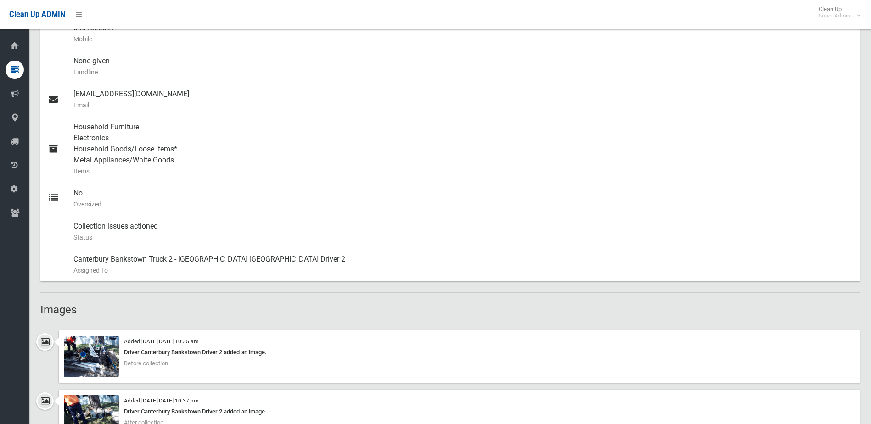
scroll to position [597, 0]
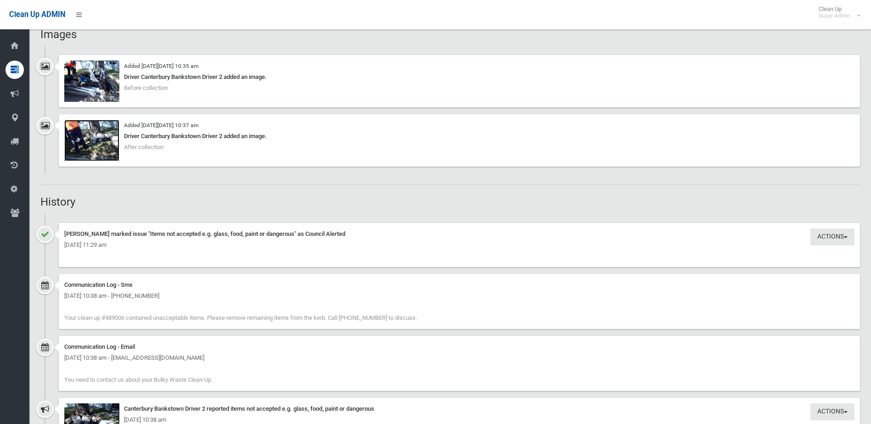
click at [91, 148] on img at bounding box center [91, 140] width 55 height 41
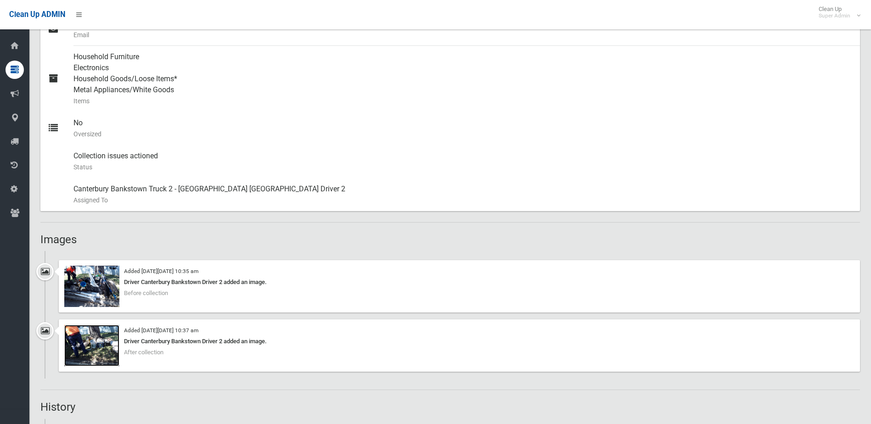
scroll to position [254, 0]
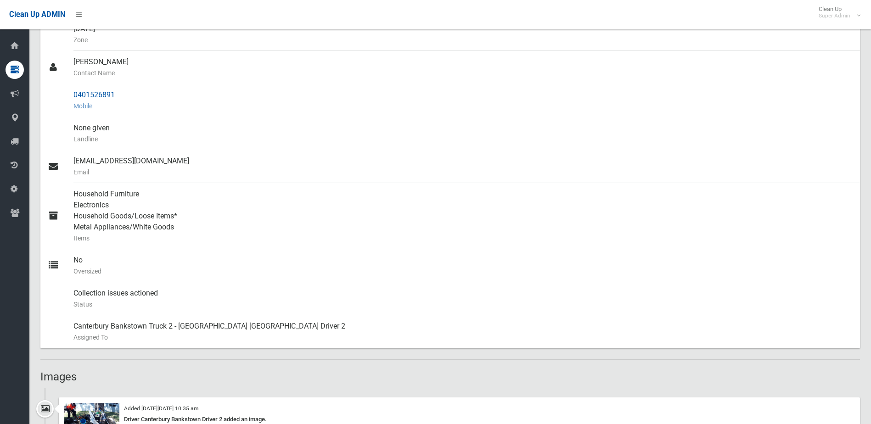
click at [111, 102] on small "Mobile" at bounding box center [462, 106] width 779 height 11
drag, startPoint x: 70, startPoint y: 93, endPoint x: 133, endPoint y: 91, distance: 62.9
click at [133, 91] on link "0401526891 Mobile" at bounding box center [450, 100] width 820 height 33
drag, startPoint x: 133, startPoint y: 91, endPoint x: 95, endPoint y: 93, distance: 37.7
copy link "0401526891"
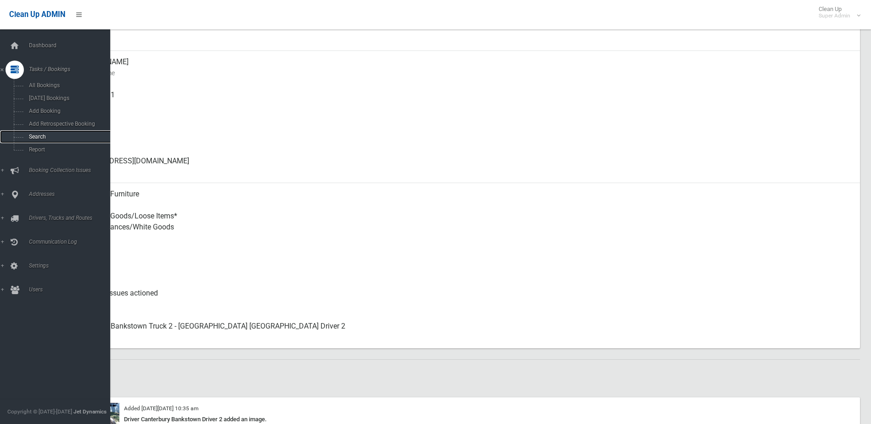
click at [39, 135] on span "Search" at bounding box center [67, 137] width 83 height 6
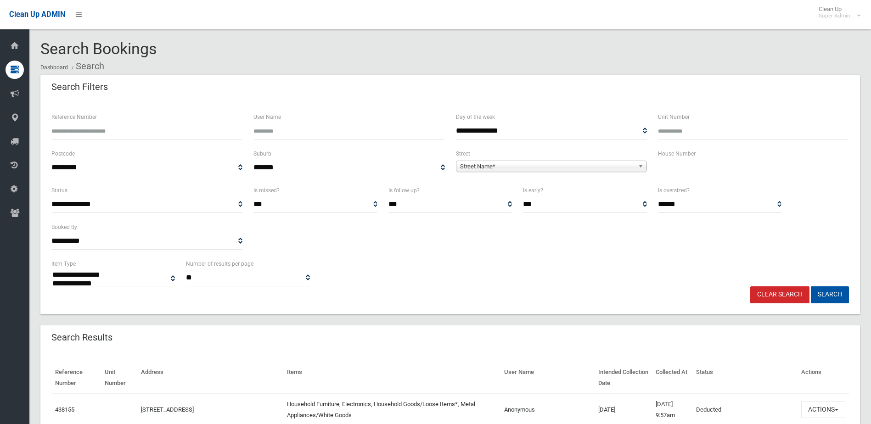
select select
click at [78, 131] on input "Reference Number" at bounding box center [146, 131] width 191 height 17
type input "******"
click at [811, 286] on button "Search" at bounding box center [830, 294] width 38 height 17
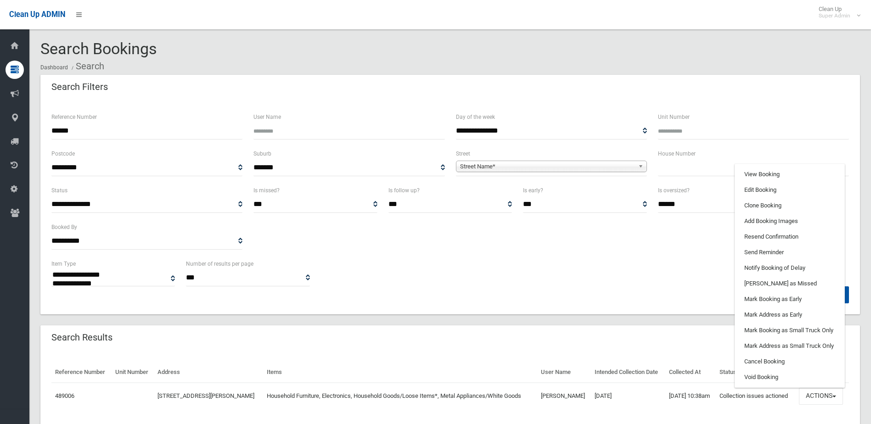
select select
click at [752, 174] on link "View Booking" at bounding box center [789, 175] width 109 height 16
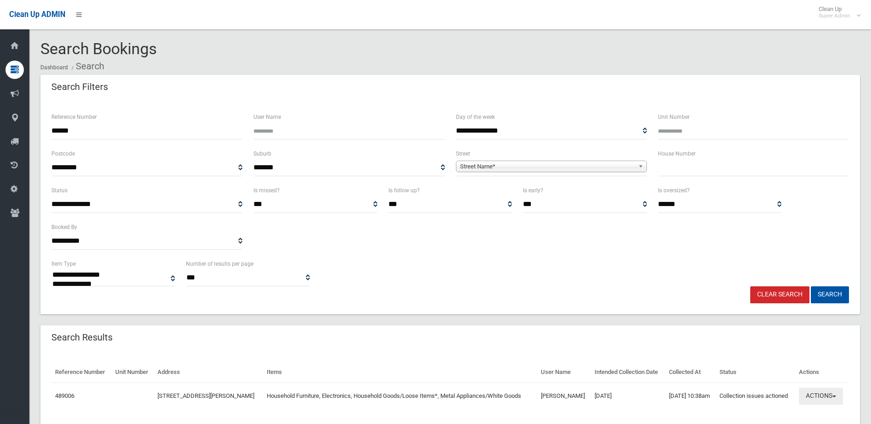
click at [825, 393] on button "Actions" at bounding box center [821, 396] width 44 height 17
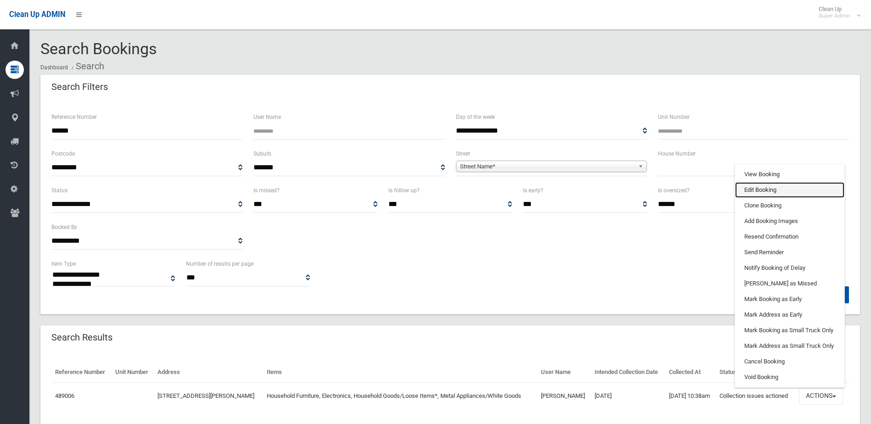
click at [762, 190] on link "Edit Booking" at bounding box center [789, 190] width 109 height 16
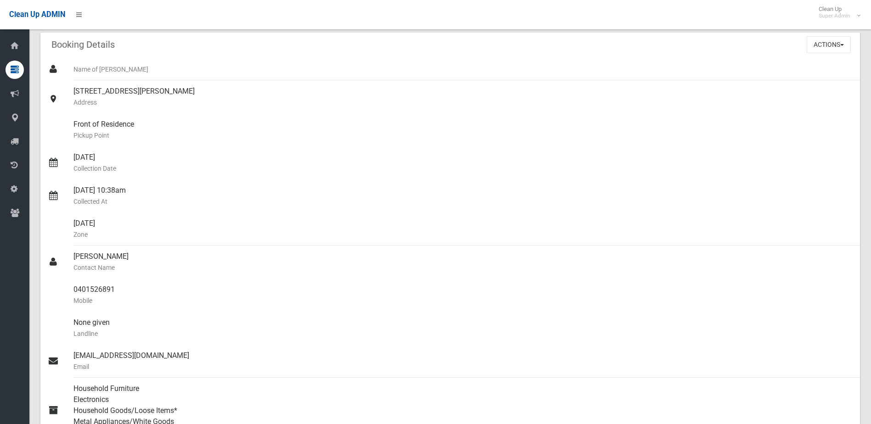
scroll to position [46, 0]
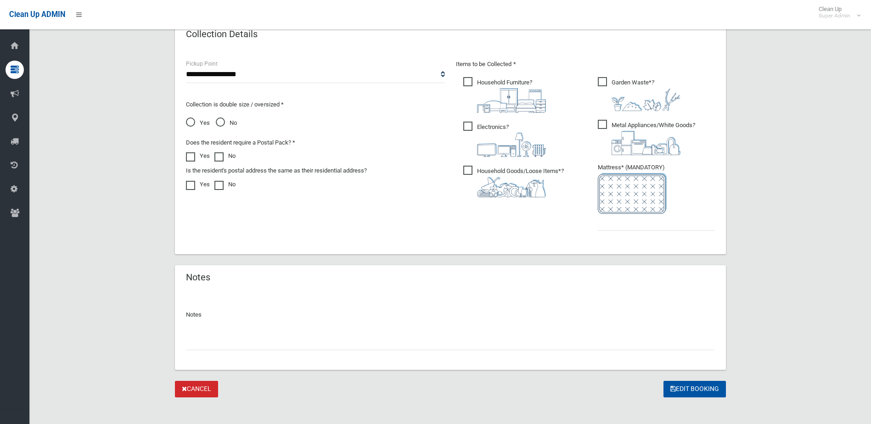
scroll to position [480, 0]
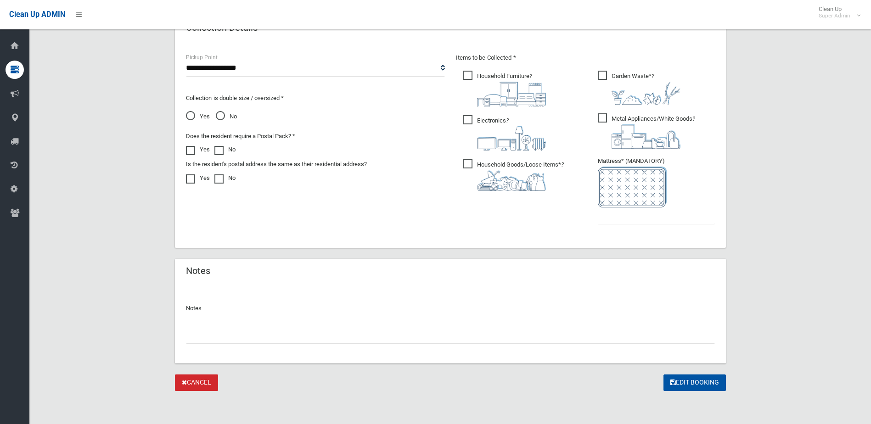
click at [215, 330] on input "text" at bounding box center [450, 335] width 529 height 17
type input "**********"
click at [658, 215] on input "text" at bounding box center [656, 216] width 117 height 17
type input "*"
click at [695, 382] on button "Edit Booking" at bounding box center [694, 383] width 62 height 17
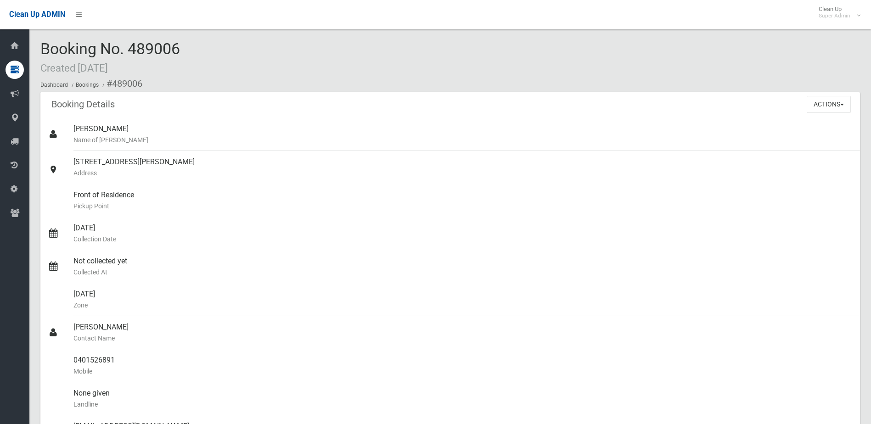
drag, startPoint x: 132, startPoint y: 47, endPoint x: 185, endPoint y: 48, distance: 53.3
click at [185, 48] on div "Booking No. 489006 Created [DATE] Dashboard Bookings #489006" at bounding box center [450, 66] width 820 height 52
drag, startPoint x: 185, startPoint y: 48, endPoint x: 177, endPoint y: 47, distance: 7.8
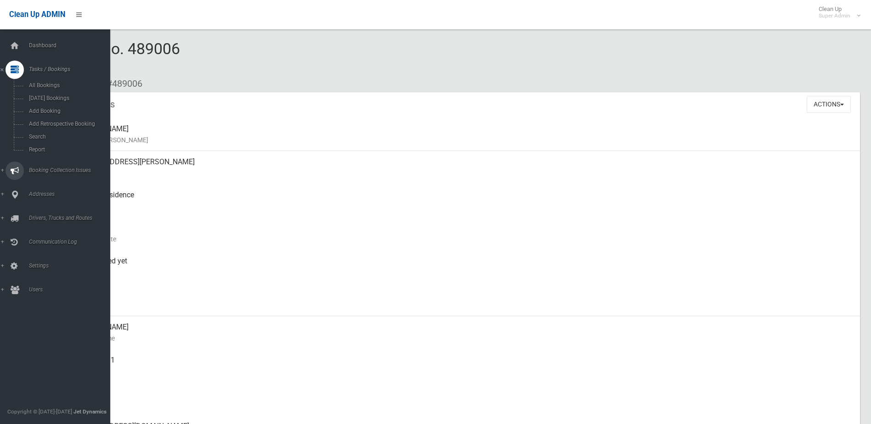
click at [48, 169] on span "Booking Collection Issues" at bounding box center [71, 170] width 91 height 6
click at [58, 105] on link "All Reported Issues" at bounding box center [58, 109] width 117 height 13
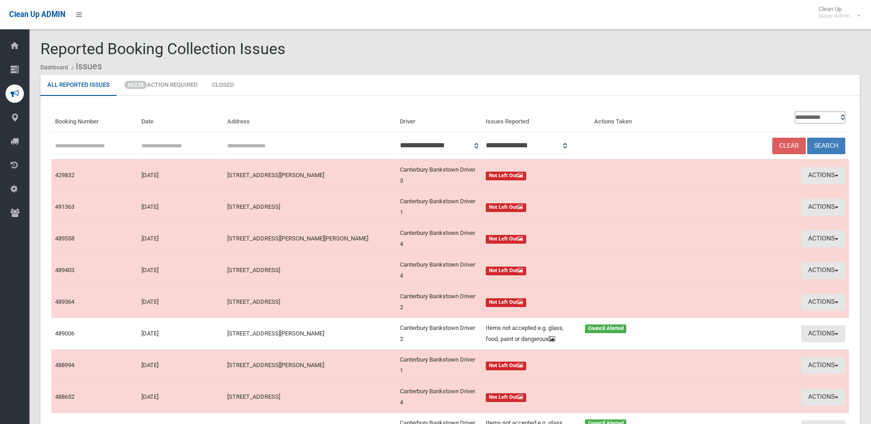
paste input "******"
type input "******"
click at [830, 143] on button "Search" at bounding box center [826, 146] width 38 height 17
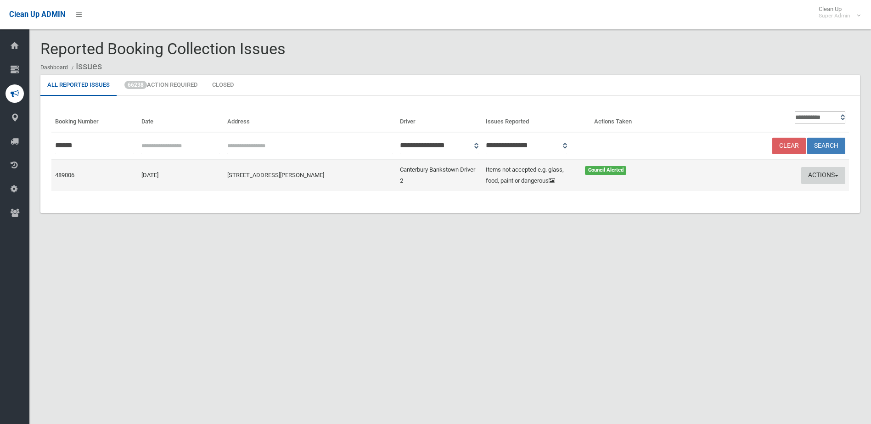
click at [825, 175] on button "Actions" at bounding box center [823, 175] width 44 height 17
click at [717, 213] on link "Edit Actions Taken" at bounding box center [735, 210] width 109 height 16
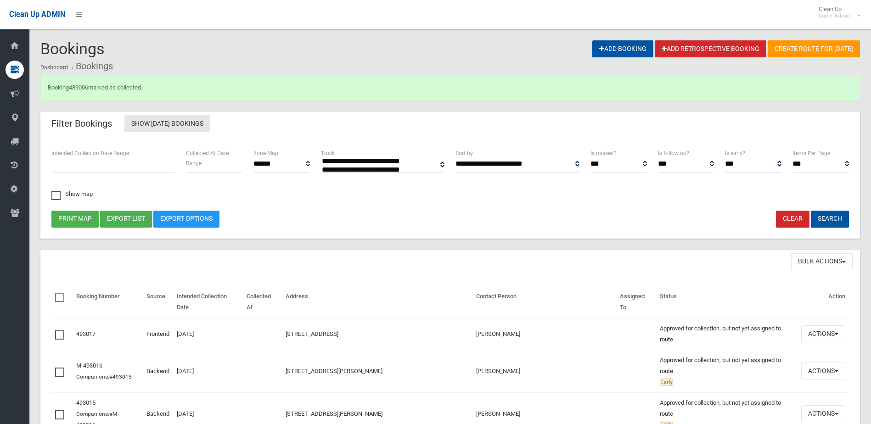
select select
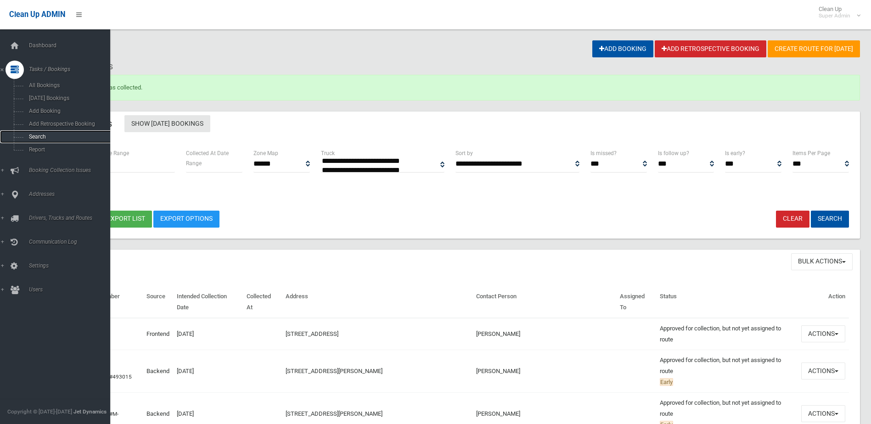
click at [38, 136] on span "Search" at bounding box center [67, 137] width 83 height 6
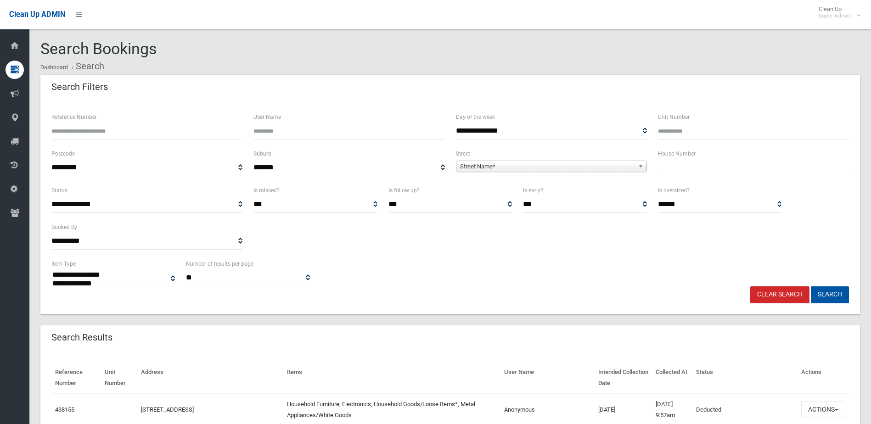
select select
click at [101, 134] on input "Reference Number" at bounding box center [146, 131] width 191 height 17
type input "******"
click at [811, 286] on button "Search" at bounding box center [830, 294] width 38 height 17
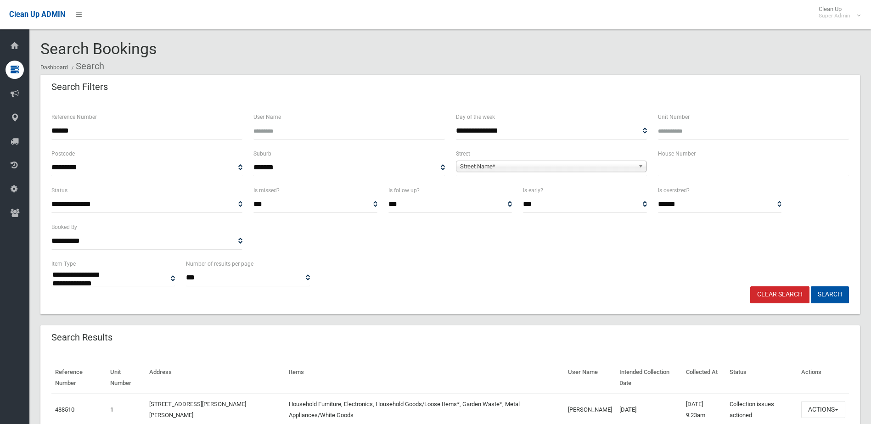
select select
click at [820, 405] on button "Actions" at bounding box center [823, 409] width 44 height 17
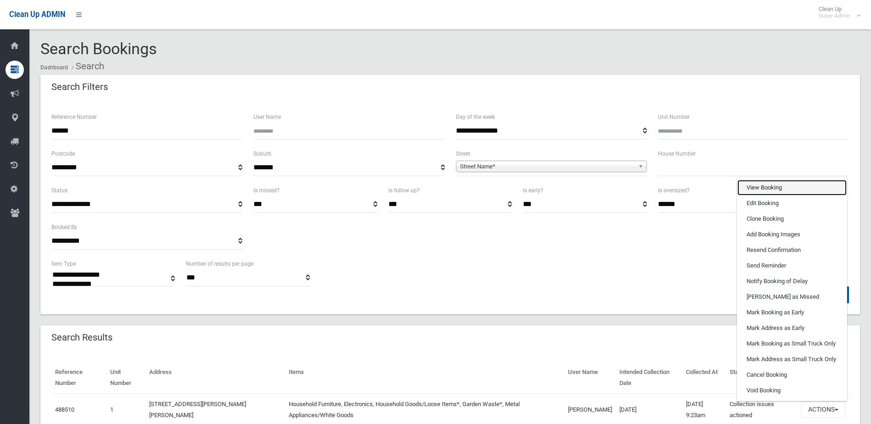
click at [760, 185] on link "View Booking" at bounding box center [791, 188] width 109 height 16
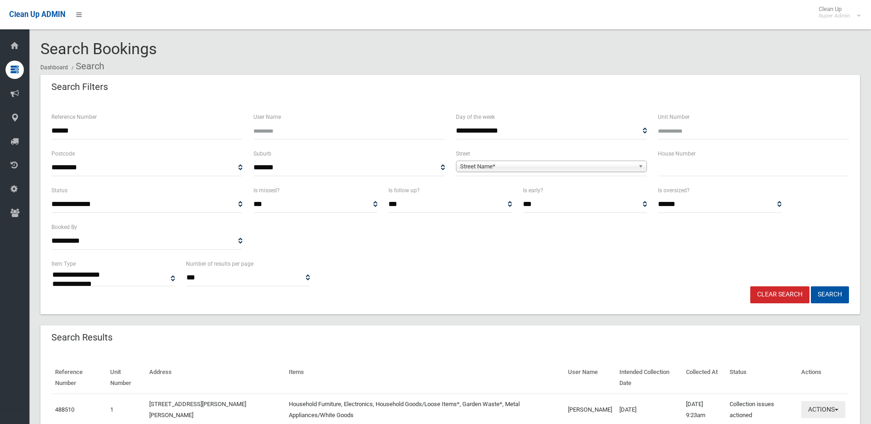
click at [819, 408] on button "Actions" at bounding box center [823, 409] width 44 height 17
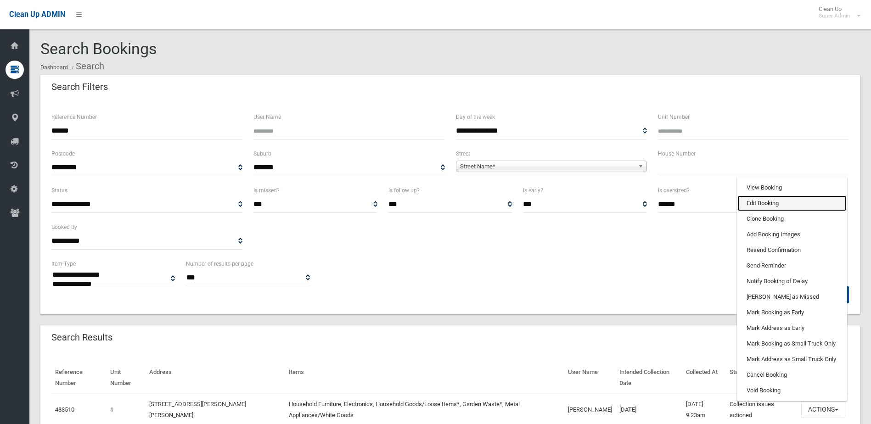
click at [754, 202] on link "Edit Booking" at bounding box center [791, 204] width 109 height 16
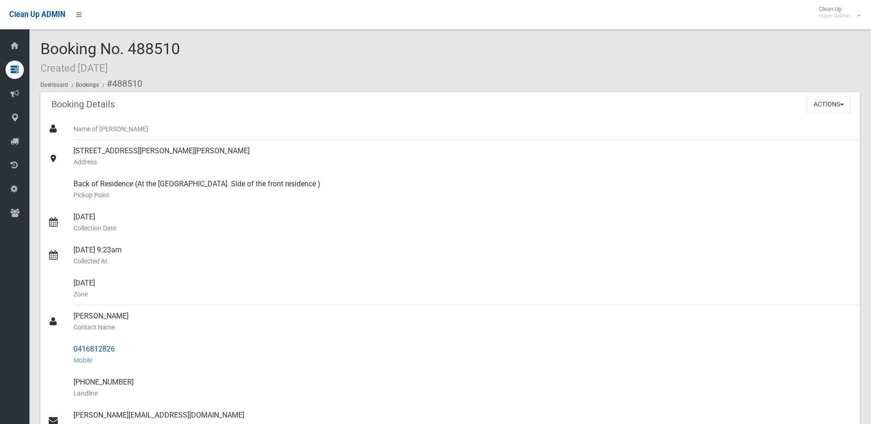
drag, startPoint x: 73, startPoint y: 316, endPoint x: 119, endPoint y: 349, distance: 57.2
click at [119, 349] on ul "Name of Booker 1/37 Ian Crescent, CHESTER HILL NSW 2162 Address Pickup Point Co…" at bounding box center [450, 366] width 820 height 496
drag, startPoint x: 119, startPoint y: 349, endPoint x: 97, endPoint y: 344, distance: 23.1
copy ul "SARA RABAH Contact Name 0416812826"
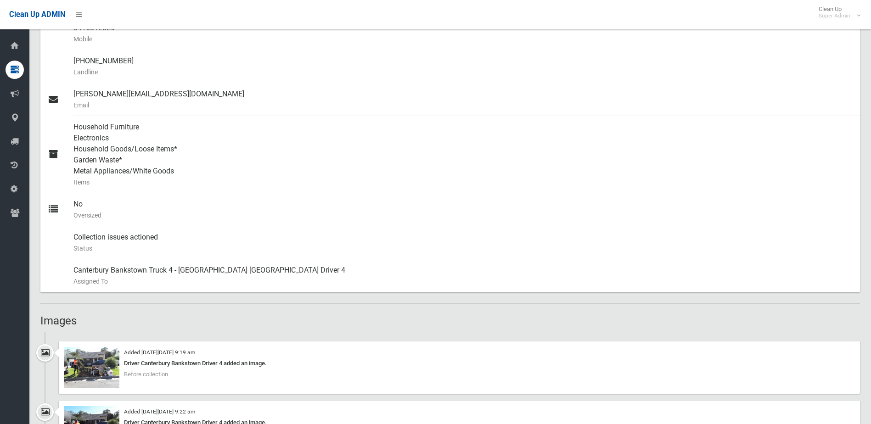
scroll to position [46, 0]
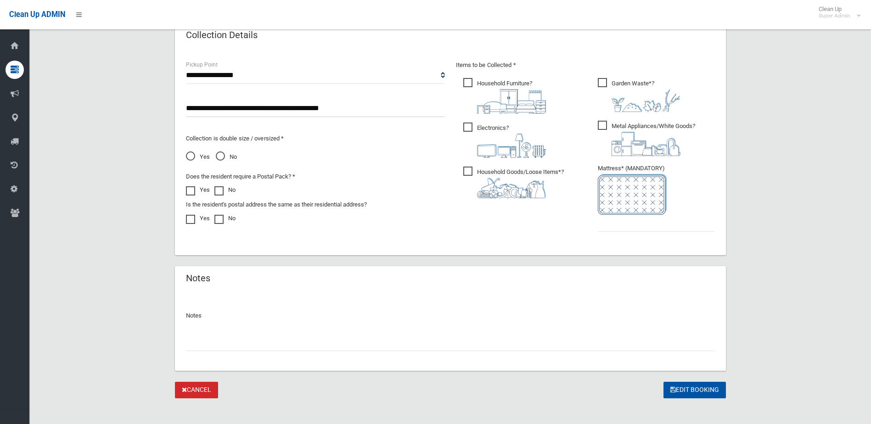
scroll to position [480, 0]
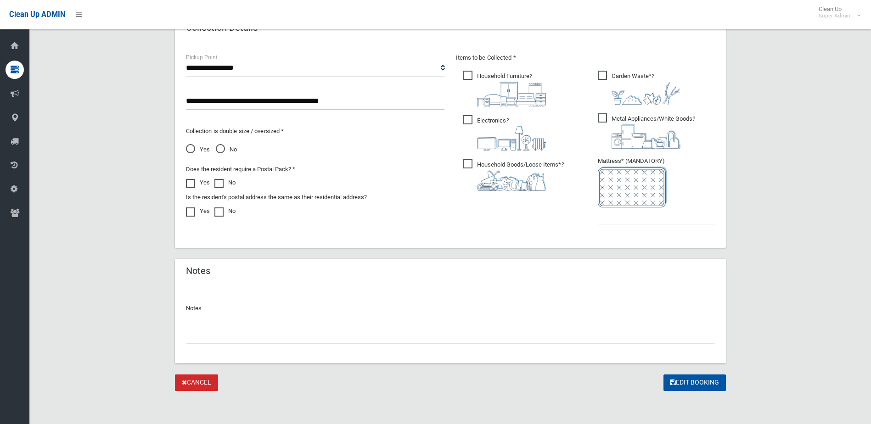
click at [210, 329] on input "text" at bounding box center [450, 335] width 529 height 17
type input "**********"
click at [641, 217] on input "text" at bounding box center [656, 216] width 117 height 17
type input "*"
click at [696, 381] on button "Edit Booking" at bounding box center [694, 383] width 62 height 17
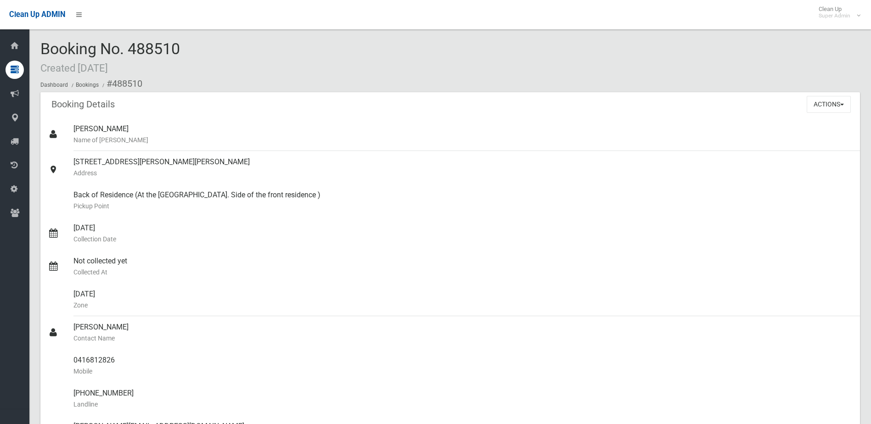
drag, startPoint x: 131, startPoint y: 49, endPoint x: 183, endPoint y: 48, distance: 51.4
click at [183, 48] on div "Booking No. 488510 Created 27/09/2025 Dashboard Bookings #488510" at bounding box center [450, 66] width 820 height 52
drag, startPoint x: 183, startPoint y: 48, endPoint x: 177, endPoint y: 48, distance: 6.0
copy span "488510"
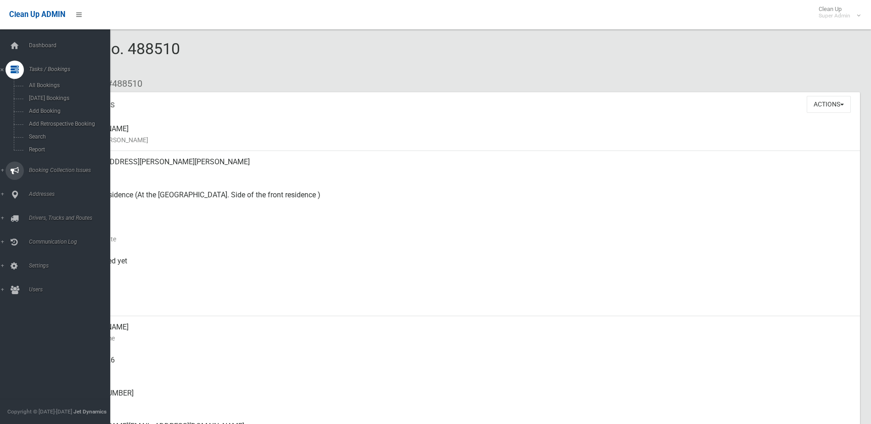
click at [41, 167] on span "Booking Collection Issues" at bounding box center [71, 170] width 91 height 6
click at [45, 105] on link "All Reported Issues" at bounding box center [58, 109] width 117 height 13
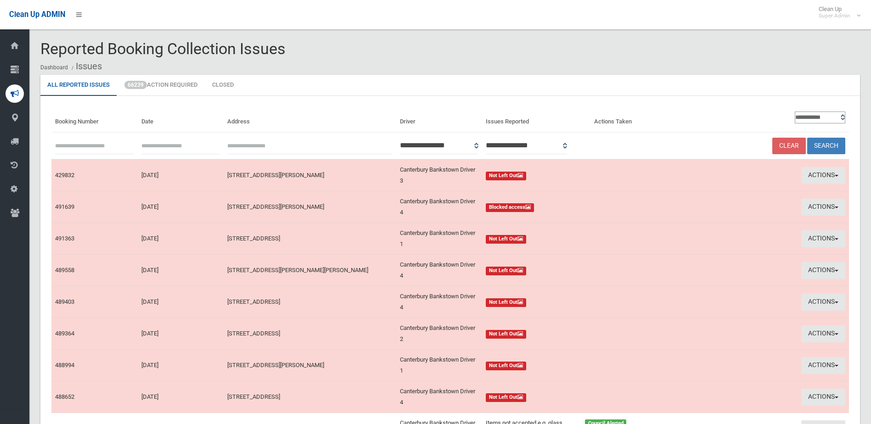
paste input "******"
type input "******"
click at [820, 144] on button "Search" at bounding box center [826, 146] width 38 height 17
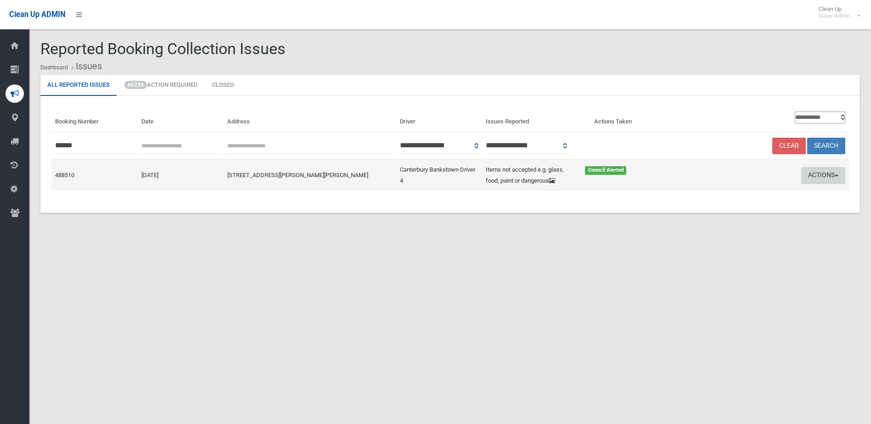
click at [817, 171] on button "Actions" at bounding box center [823, 175] width 44 height 17
click at [720, 206] on link "Edit Actions Taken" at bounding box center [735, 210] width 109 height 16
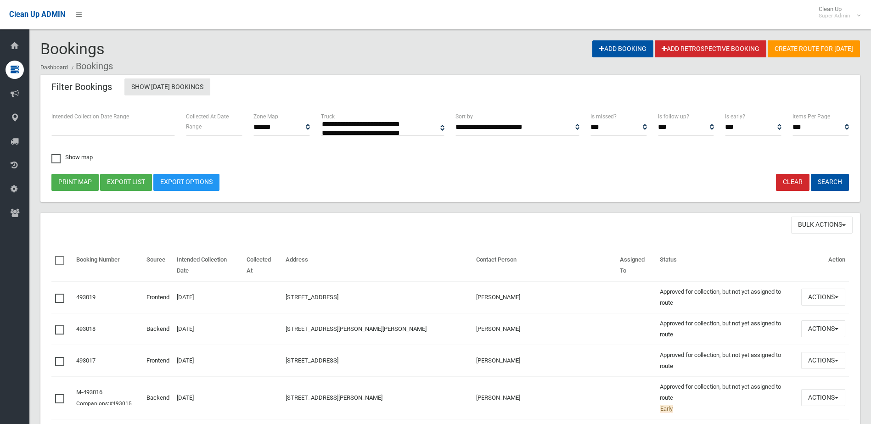
select select
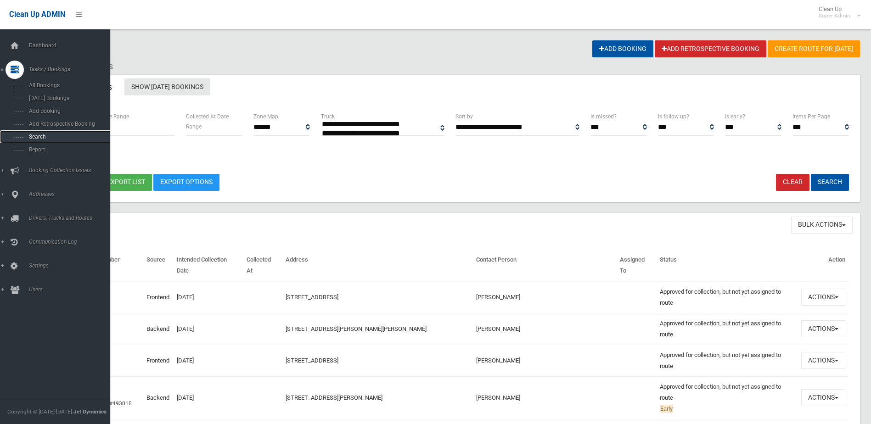
click at [34, 134] on span "Search" at bounding box center [67, 137] width 83 height 6
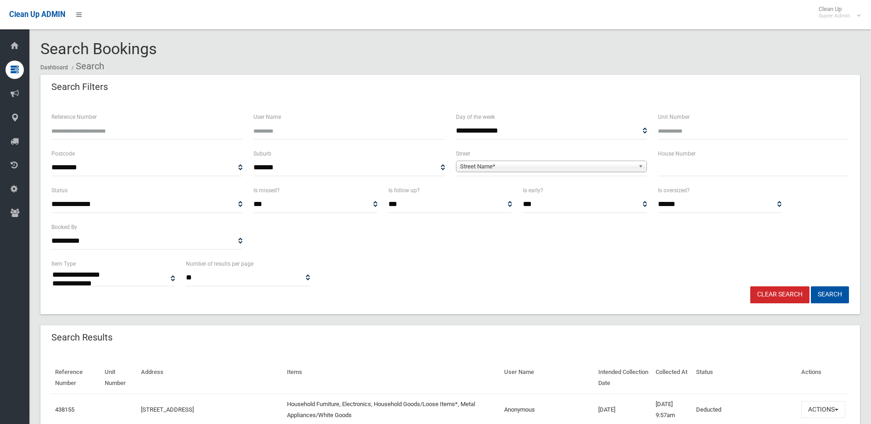
select select
click at [85, 131] on input "Reference Number" at bounding box center [146, 131] width 191 height 17
type input "******"
click at [811, 286] on button "Search" at bounding box center [830, 294] width 38 height 17
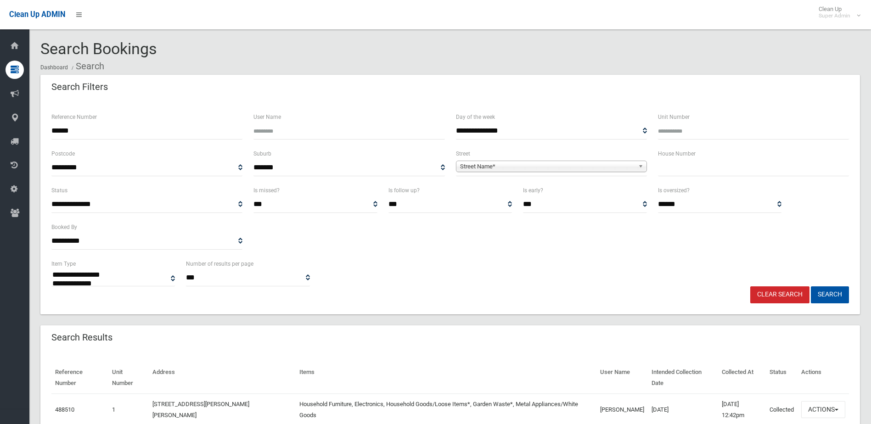
select select
click at [821, 405] on button "Actions" at bounding box center [823, 409] width 44 height 17
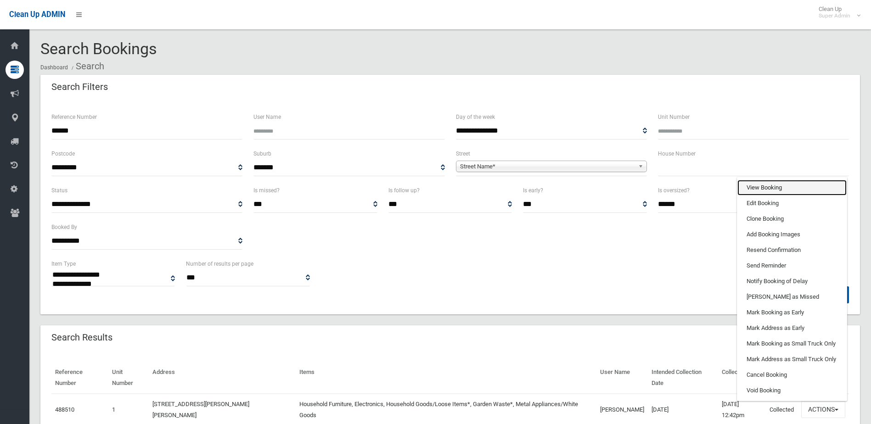
click at [751, 186] on link "View Booking" at bounding box center [791, 188] width 109 height 16
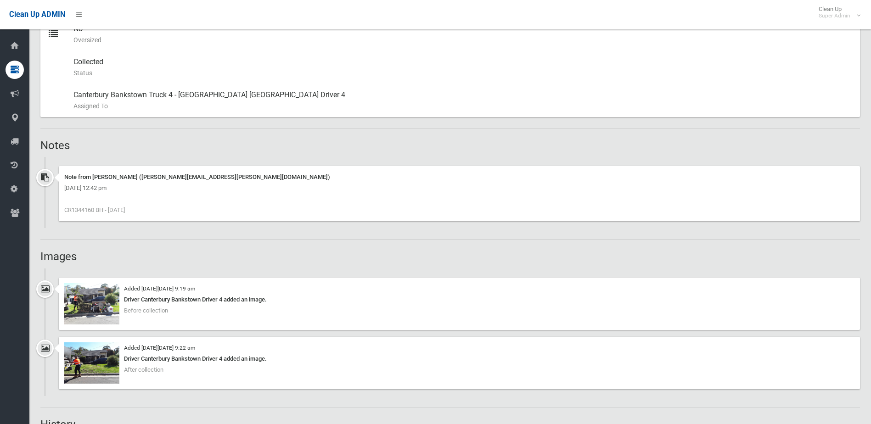
scroll to position [551, 0]
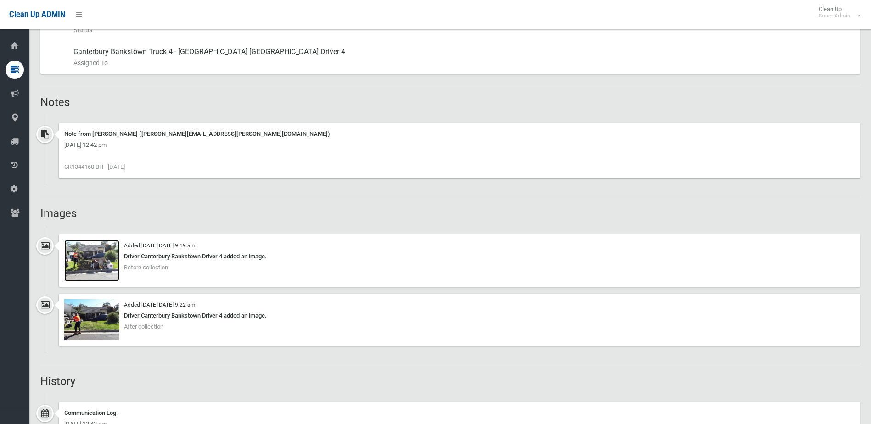
click at [95, 265] on img at bounding box center [91, 260] width 55 height 41
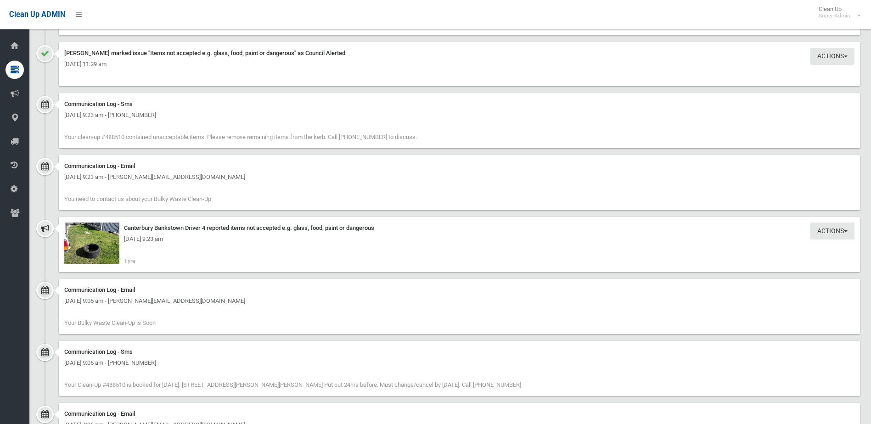
scroll to position [1056, 0]
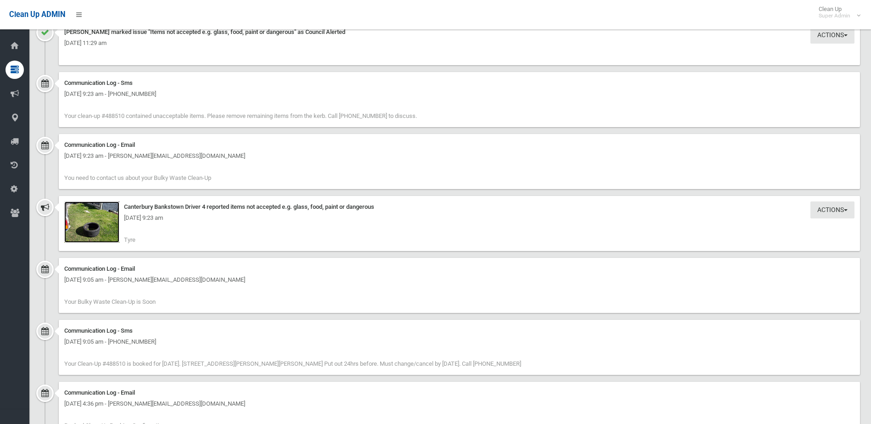
click at [96, 229] on img at bounding box center [91, 222] width 55 height 41
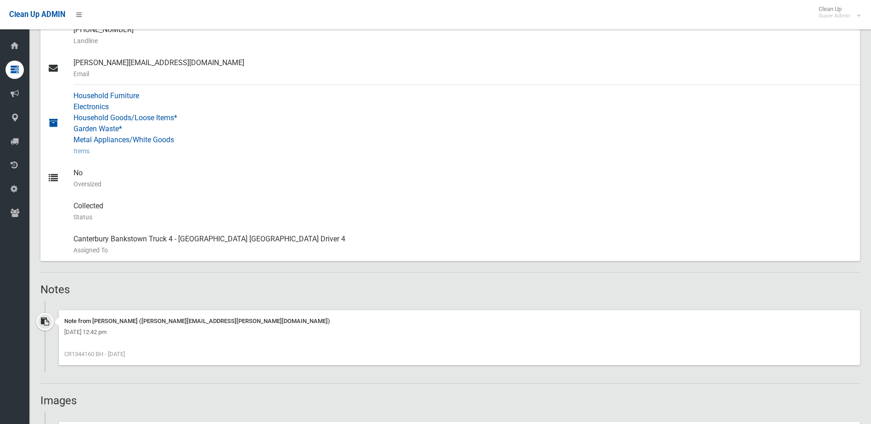
scroll to position [367, 0]
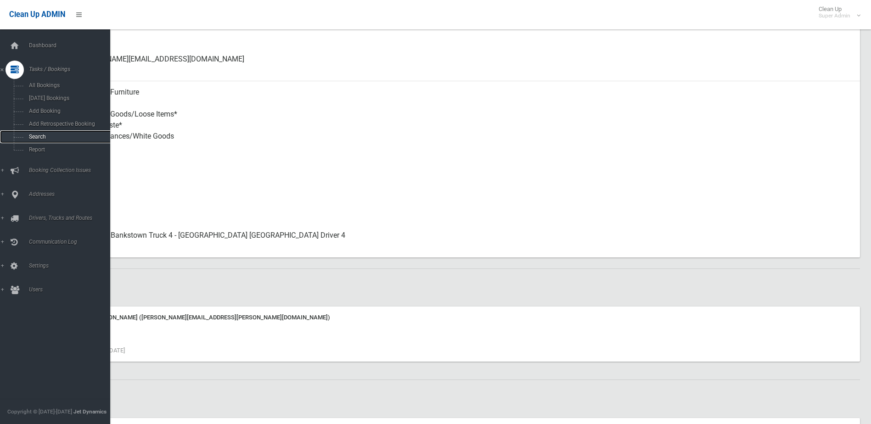
click at [39, 134] on span "Search" at bounding box center [67, 137] width 83 height 6
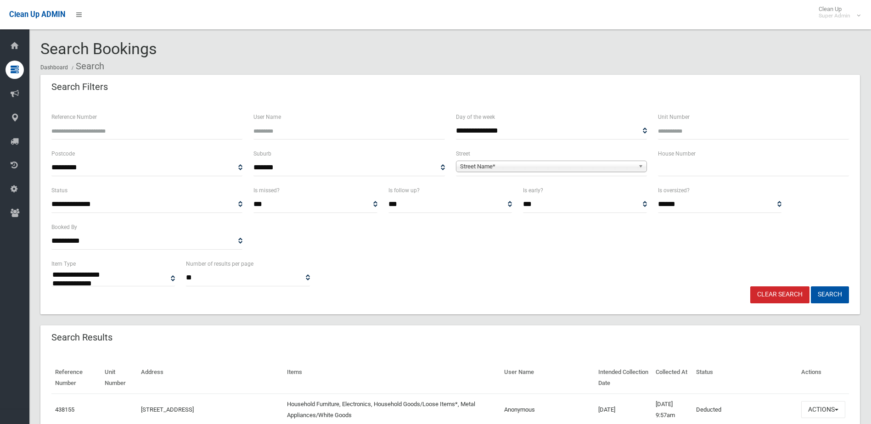
select select
type input "******"
click at [811, 286] on button "Search" at bounding box center [830, 294] width 38 height 17
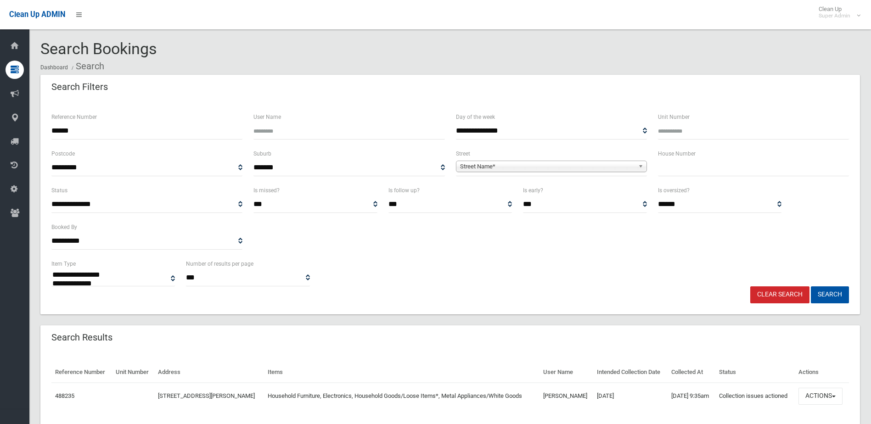
select select
click at [833, 395] on button "Actions" at bounding box center [820, 396] width 44 height 17
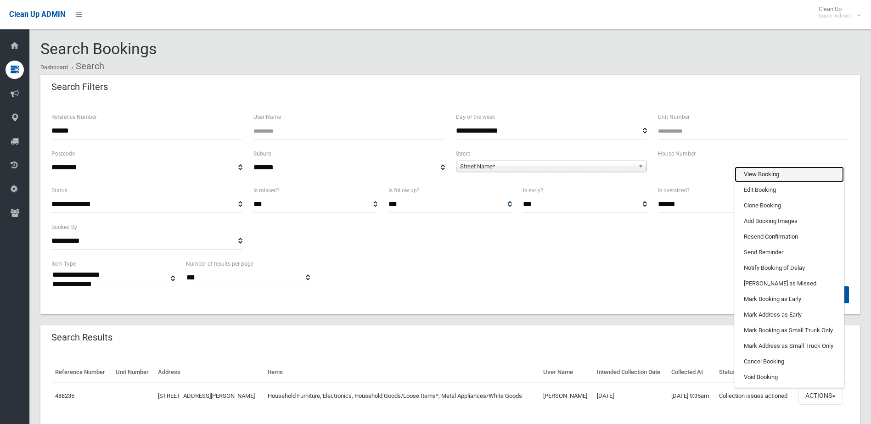
click at [751, 169] on link "View Booking" at bounding box center [789, 175] width 109 height 16
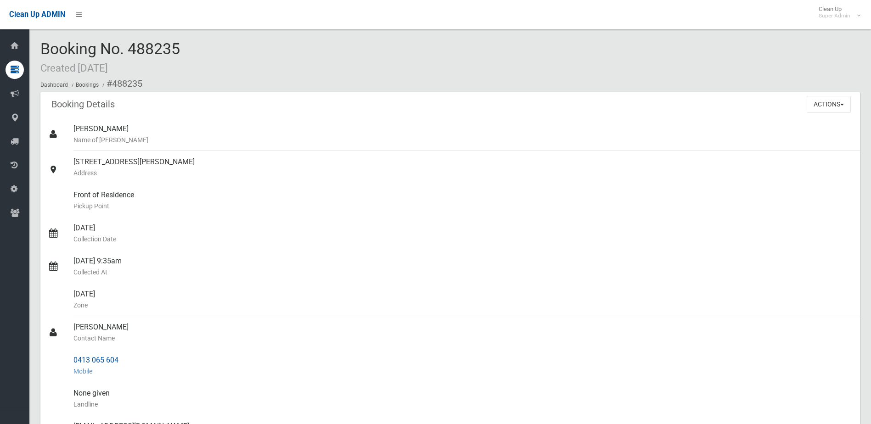
drag, startPoint x: 73, startPoint y: 326, endPoint x: 132, endPoint y: 363, distance: 69.3
click at [132, 363] on ul "[PERSON_NAME] Name of [PERSON_NAME] [STREET_ADDRESS][PERSON_NAME] Address Front…" at bounding box center [450, 366] width 820 height 496
drag, startPoint x: 132, startPoint y: 363, endPoint x: 108, endPoint y: 360, distance: 23.6
copy ul "[PERSON_NAME] Contact Name 0413 065 604"
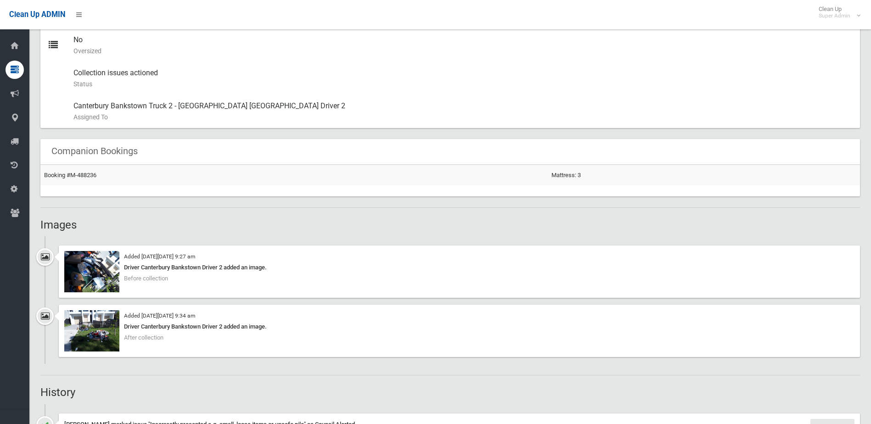
scroll to position [551, 0]
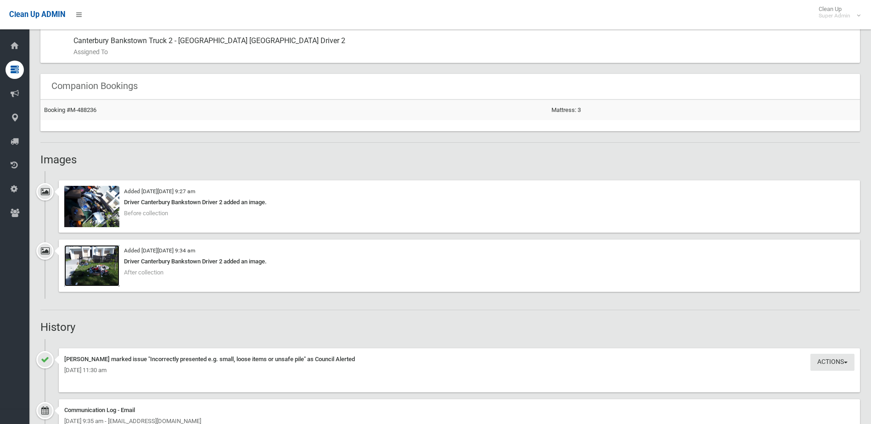
click at [100, 273] on img at bounding box center [91, 265] width 55 height 41
click at [95, 212] on img at bounding box center [91, 206] width 55 height 41
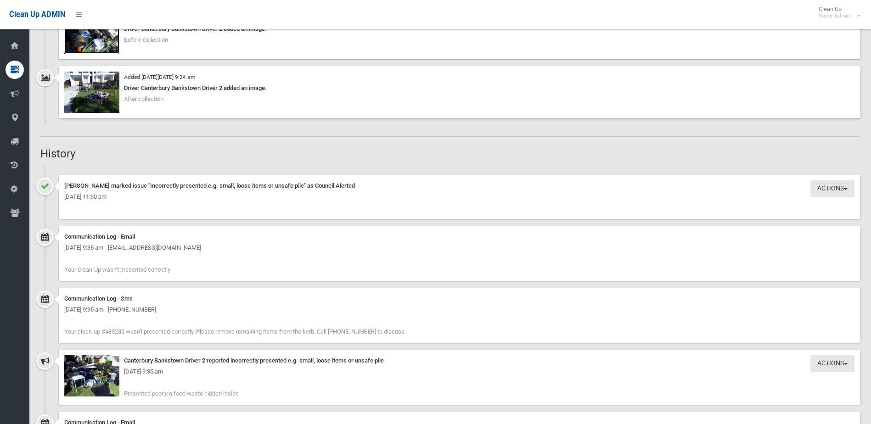
scroll to position [826, 0]
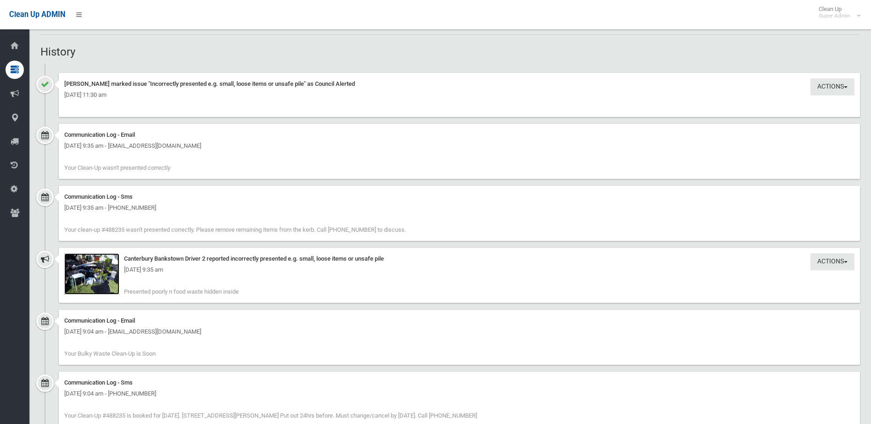
click at [98, 278] on img at bounding box center [91, 273] width 55 height 41
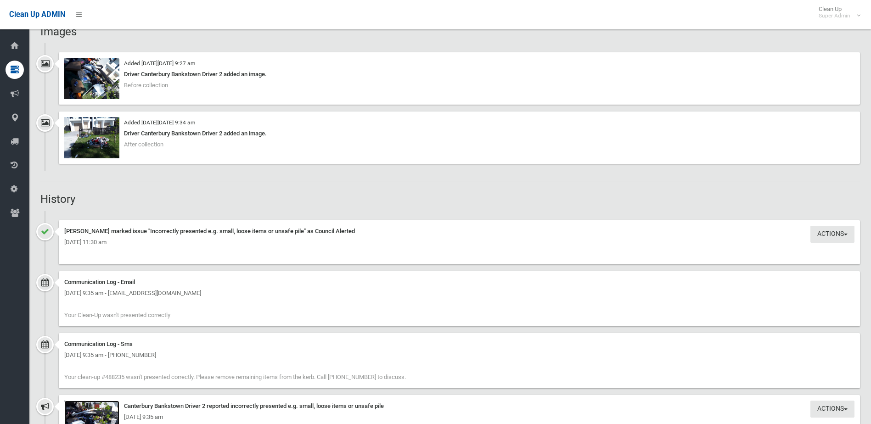
scroll to position [671, 0]
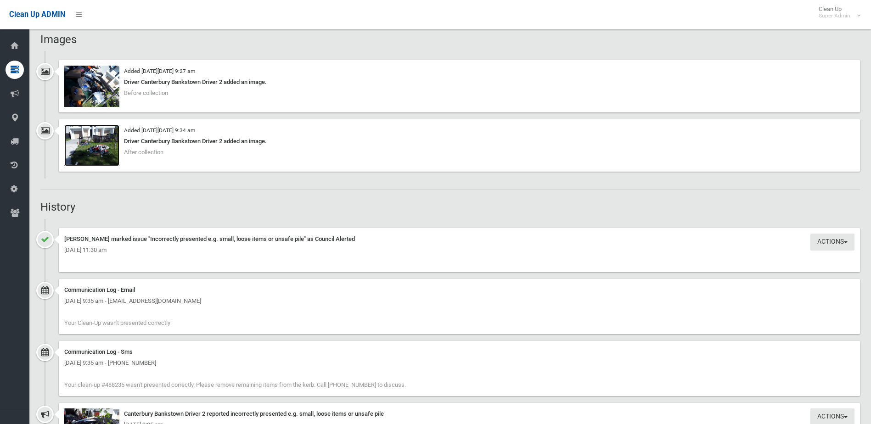
click at [95, 148] on img at bounding box center [91, 145] width 55 height 41
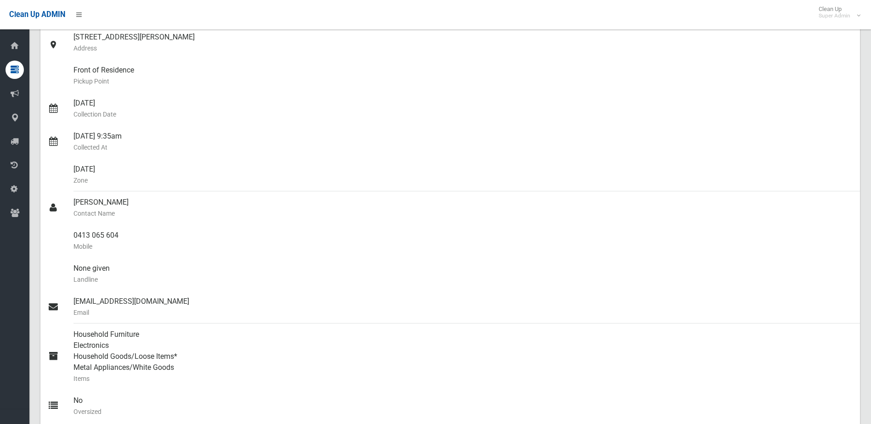
scroll to position [120, 0]
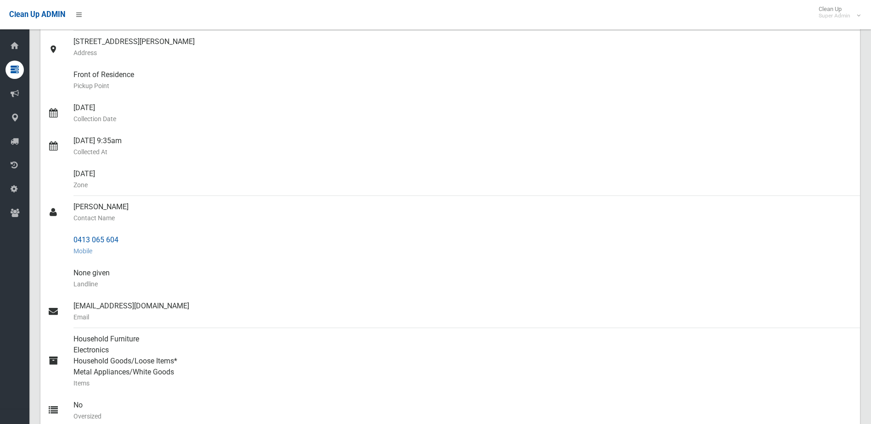
click at [75, 242] on div "0413 065 604 Mobile" at bounding box center [462, 245] width 779 height 33
drag, startPoint x: 72, startPoint y: 241, endPoint x: 129, endPoint y: 239, distance: 57.0
click at [129, 239] on link "0413 065 604 Mobile" at bounding box center [450, 245] width 820 height 33
drag, startPoint x: 129, startPoint y: 239, endPoint x: 113, endPoint y: 239, distance: 15.6
copy link "0413 065 604"
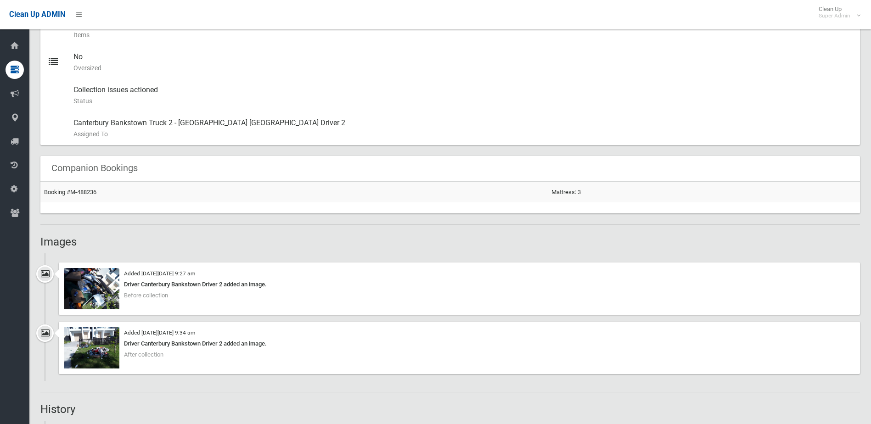
scroll to position [488, 0]
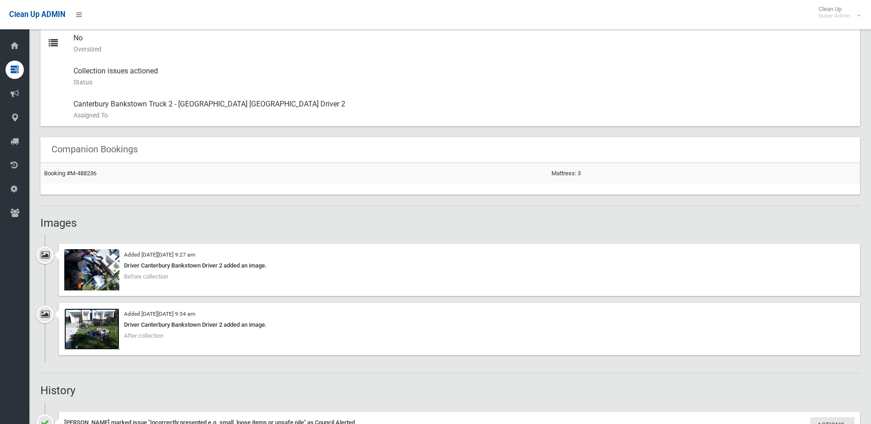
click at [98, 333] on img at bounding box center [91, 329] width 55 height 41
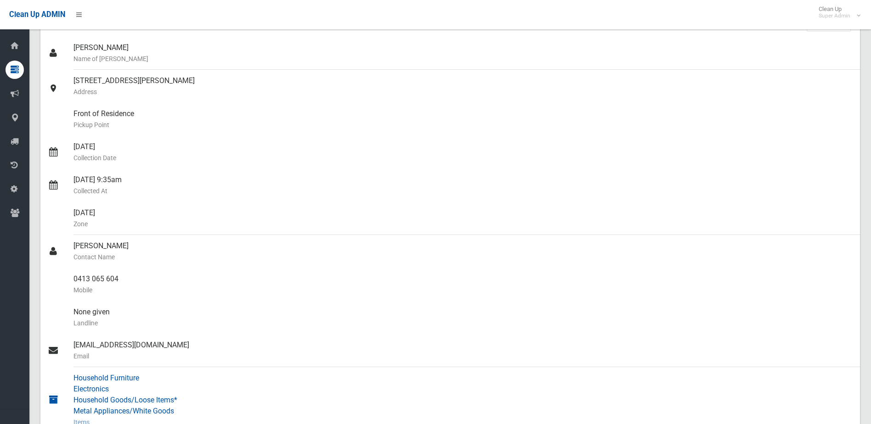
scroll to position [0, 0]
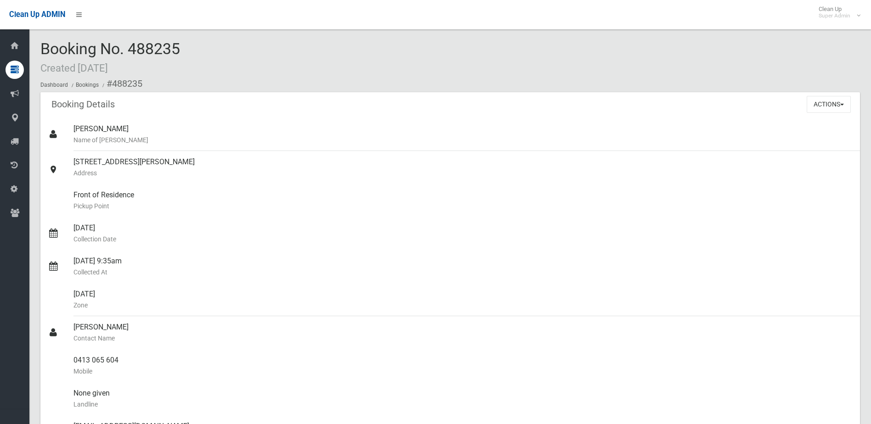
drag, startPoint x: 131, startPoint y: 49, endPoint x: 191, endPoint y: 48, distance: 60.1
click at [191, 48] on div "Booking No. 488235 Created 26/09/2025 Dashboard Bookings #488235" at bounding box center [450, 66] width 820 height 52
drag, startPoint x: 191, startPoint y: 48, endPoint x: 174, endPoint y: 46, distance: 18.1
copy span "488235"
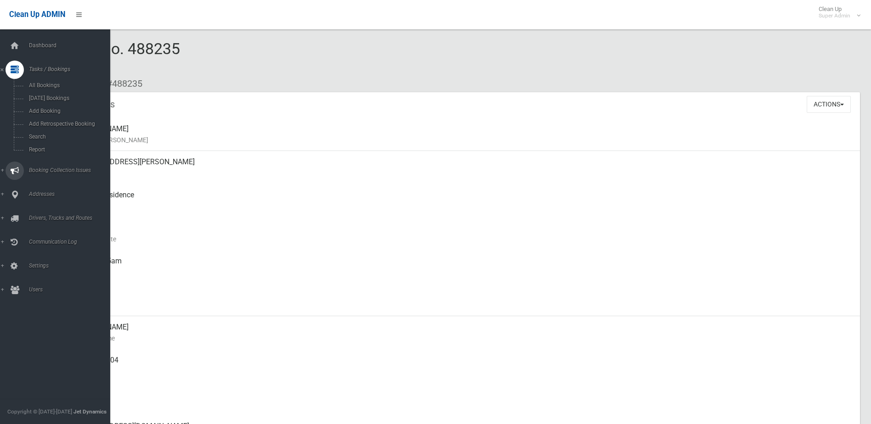
click at [56, 168] on span "Booking Collection Issues" at bounding box center [71, 170] width 91 height 6
click at [43, 110] on span "All Reported Issues" at bounding box center [67, 109] width 83 height 6
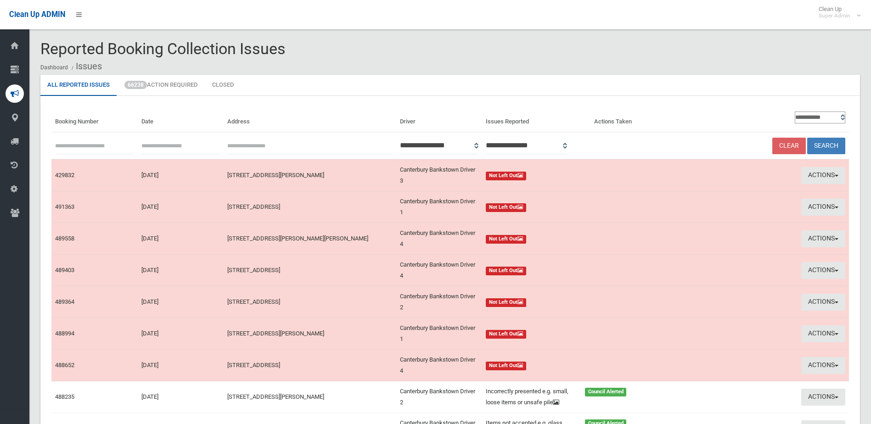
paste input "******"
type input "******"
click at [828, 141] on button "Search" at bounding box center [826, 146] width 38 height 17
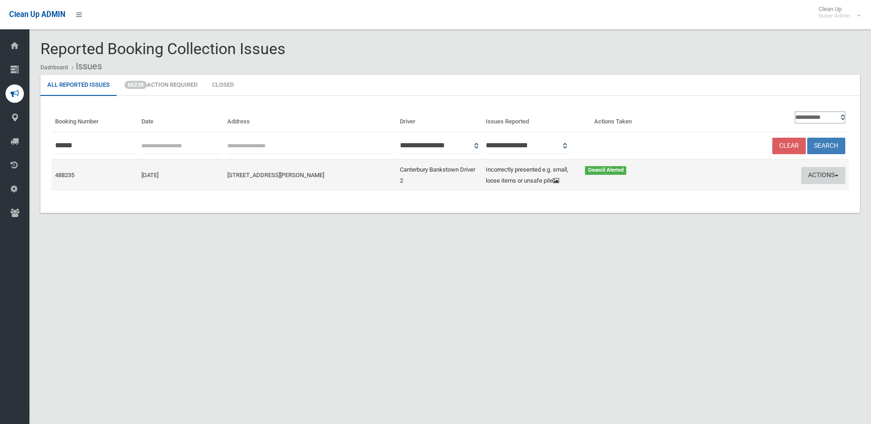
click at [817, 180] on button "Actions" at bounding box center [823, 175] width 44 height 17
click at [730, 213] on link "Edit Actions Taken" at bounding box center [735, 210] width 109 height 16
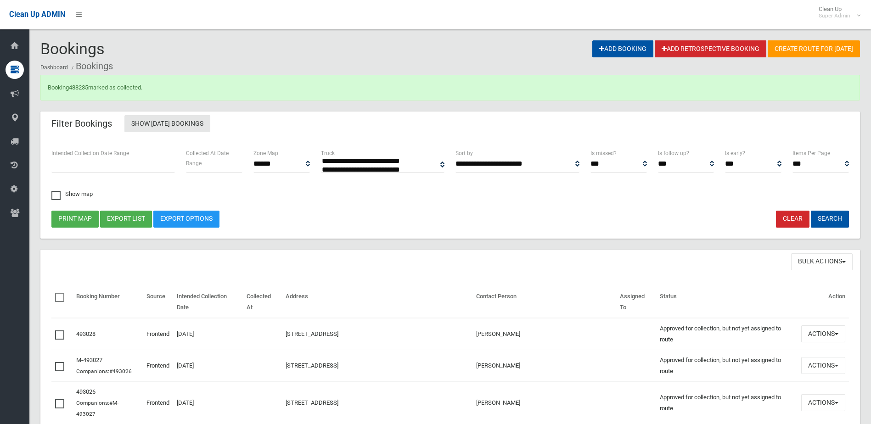
select select
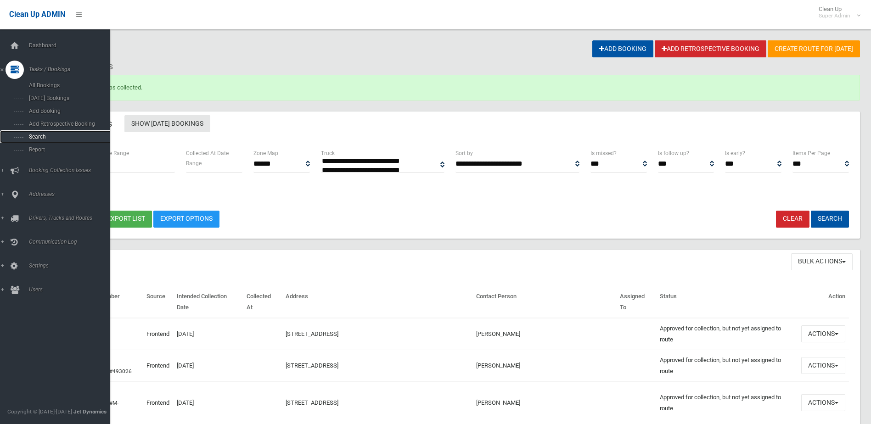
click at [36, 135] on span "Search" at bounding box center [67, 137] width 83 height 6
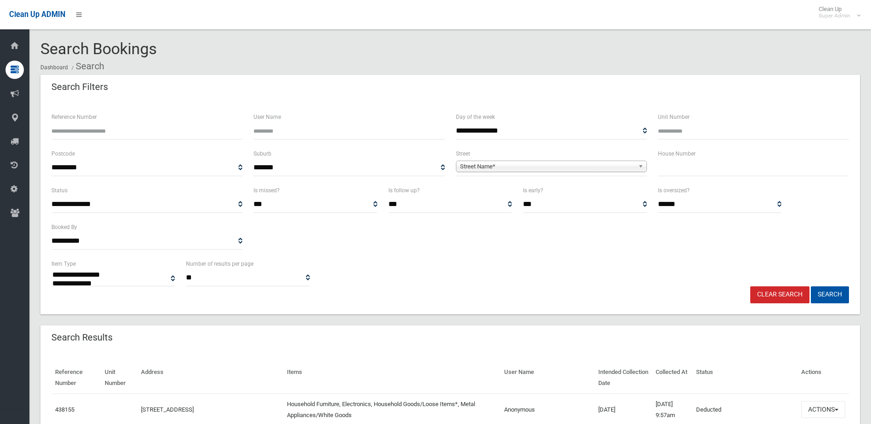
select select
click at [83, 133] on input "Reference Number" at bounding box center [146, 131] width 191 height 17
type input "******"
click at [811, 286] on button "Search" at bounding box center [830, 294] width 38 height 17
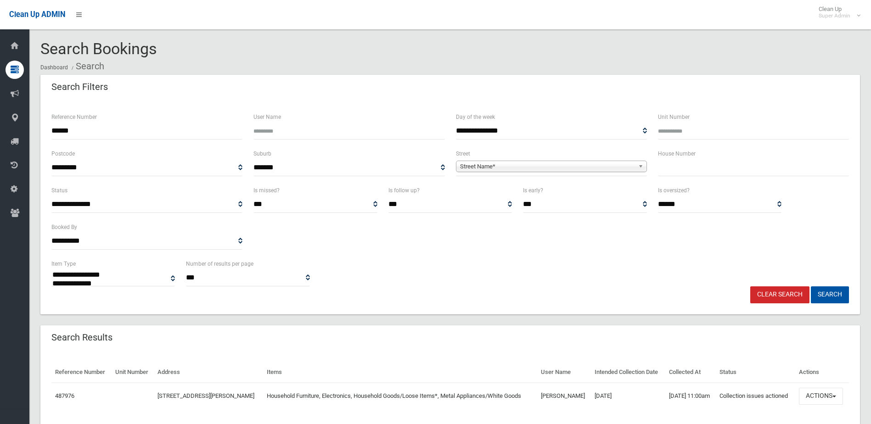
select select
click at [815, 393] on button "Actions" at bounding box center [821, 396] width 44 height 17
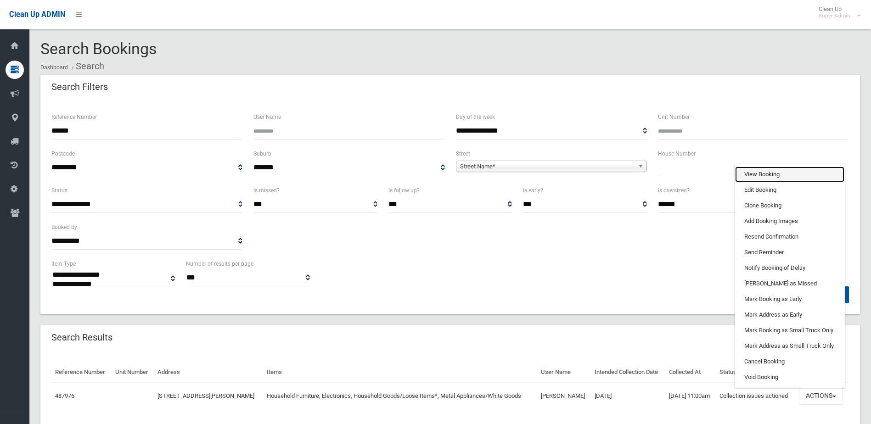
click at [764, 174] on link "View Booking" at bounding box center [789, 175] width 109 height 16
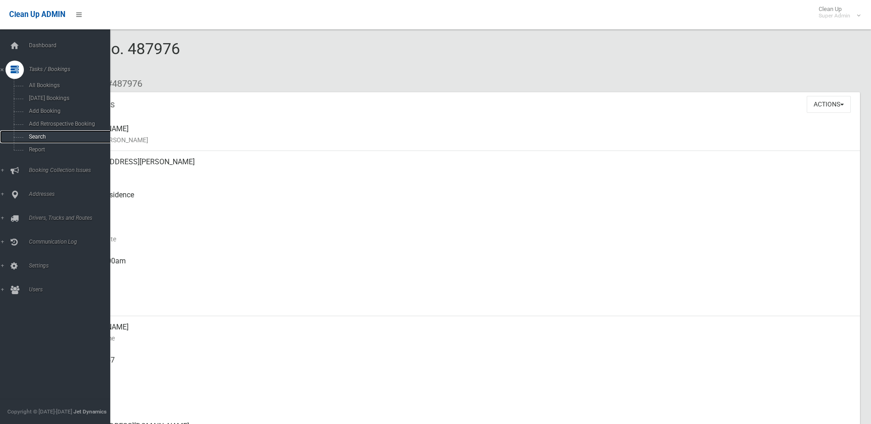
click at [39, 131] on link "Search" at bounding box center [58, 136] width 117 height 13
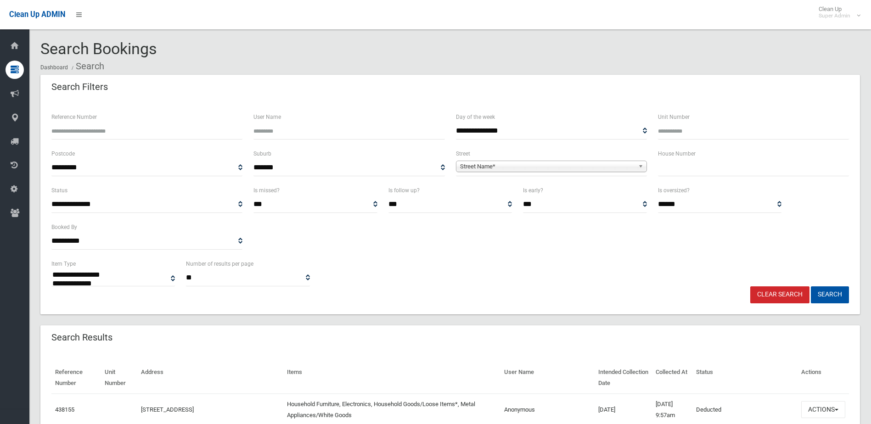
select select
click at [71, 130] on input "Reference Number" at bounding box center [146, 131] width 191 height 17
type input "******"
click at [811, 286] on button "Search" at bounding box center [830, 294] width 38 height 17
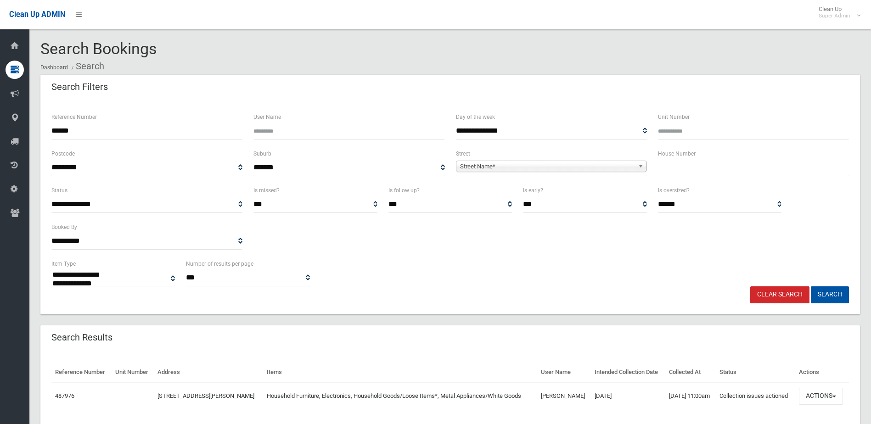
select select
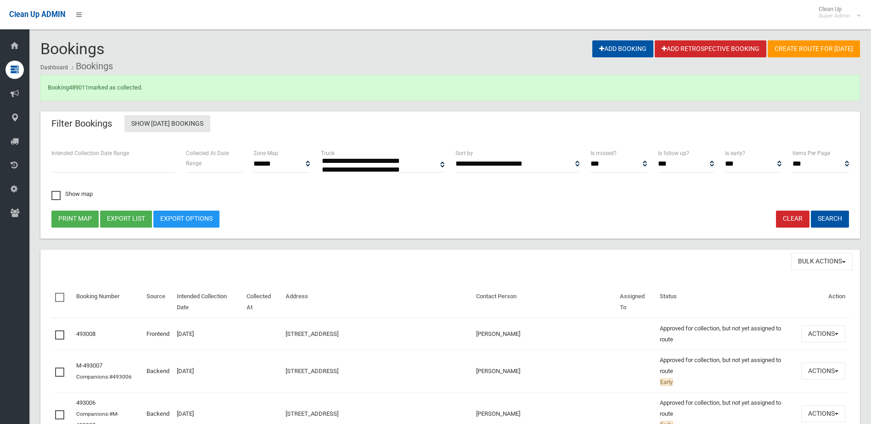
select select
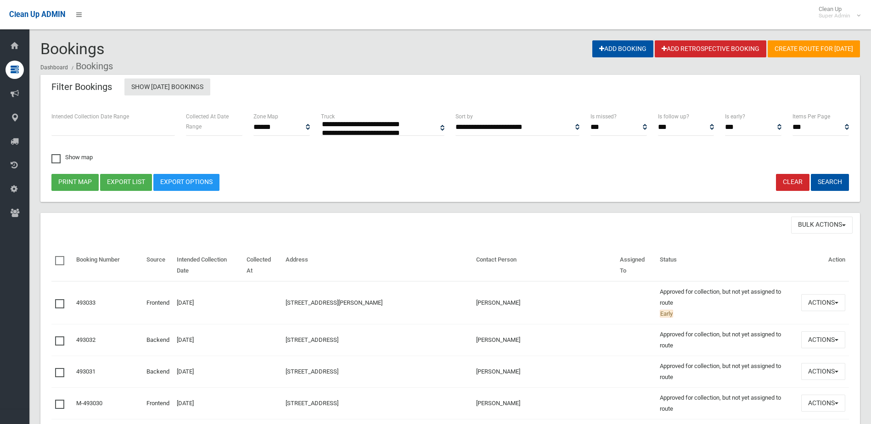
select select
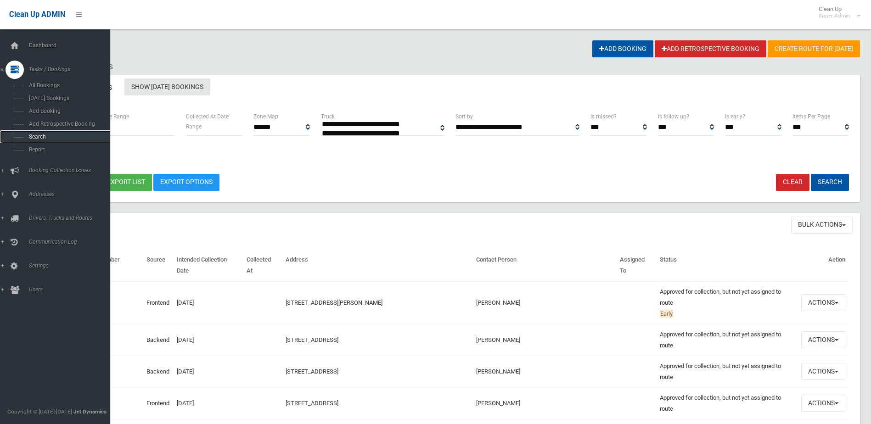
click at [38, 137] on span "Search" at bounding box center [67, 137] width 83 height 6
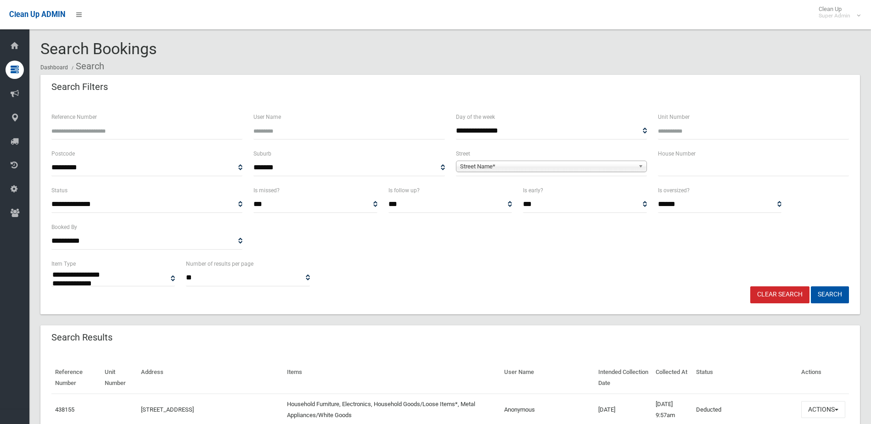
select select
type input "******"
click at [811, 286] on button "Search" at bounding box center [830, 294] width 38 height 17
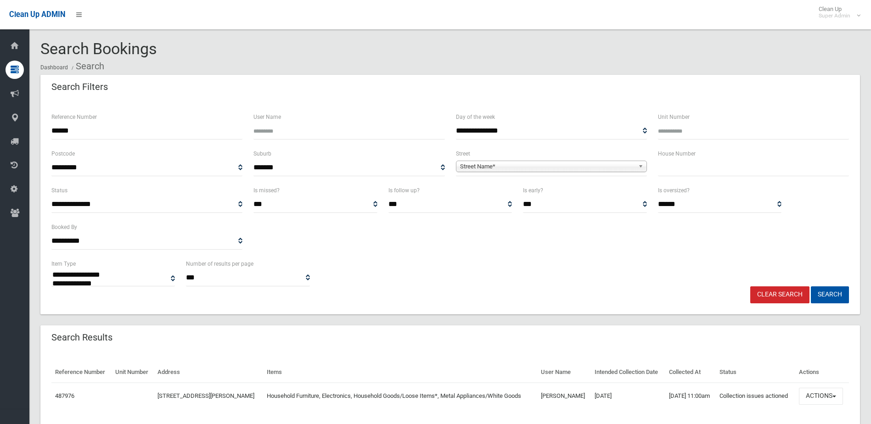
select select
drag, startPoint x: 821, startPoint y: 397, endPoint x: 778, endPoint y: 281, distance: 123.6
click at [821, 396] on button "Actions" at bounding box center [821, 396] width 44 height 17
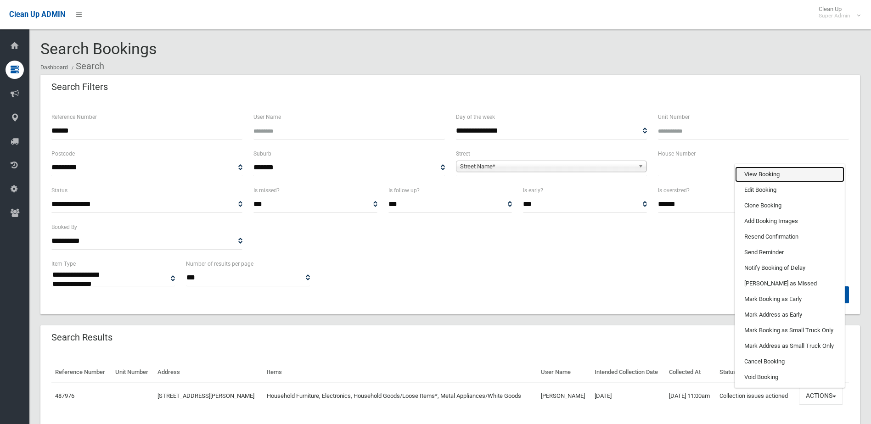
click at [759, 178] on link "View Booking" at bounding box center [789, 175] width 109 height 16
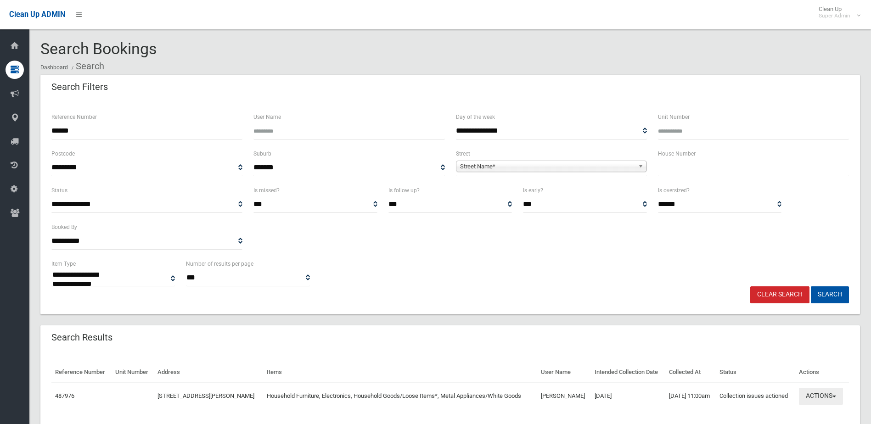
click at [821, 393] on button "Actions" at bounding box center [821, 396] width 44 height 17
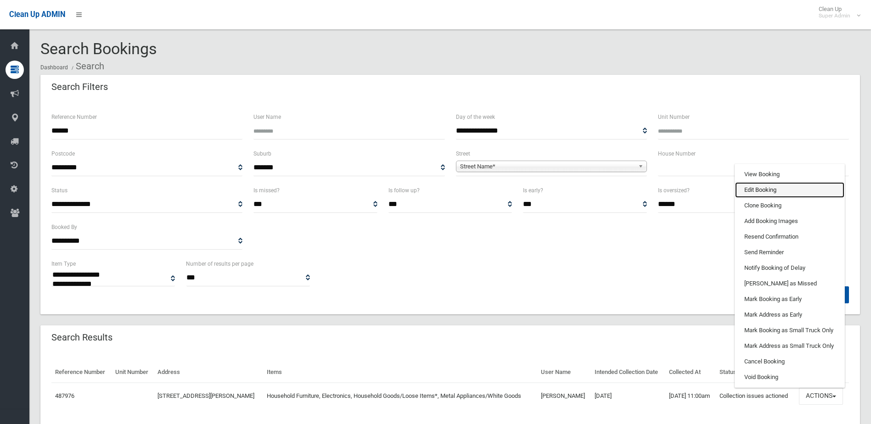
click at [756, 191] on link "Edit Booking" at bounding box center [789, 190] width 109 height 16
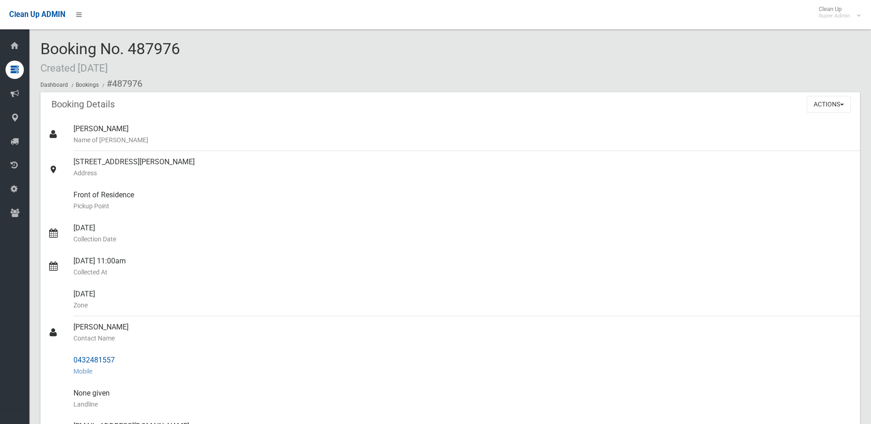
drag, startPoint x: 74, startPoint y: 325, endPoint x: 128, endPoint y: 355, distance: 61.9
click at [128, 355] on ul "Ann Nguyen Name of Booker 16 Gregory Street, YAGOONA NSW 2199 Address Front of …" at bounding box center [450, 366] width 820 height 496
drag, startPoint x: 128, startPoint y: 355, endPoint x: 107, endPoint y: 363, distance: 22.8
copy ul "Nouha Laalaa Contact Name 0432481557"
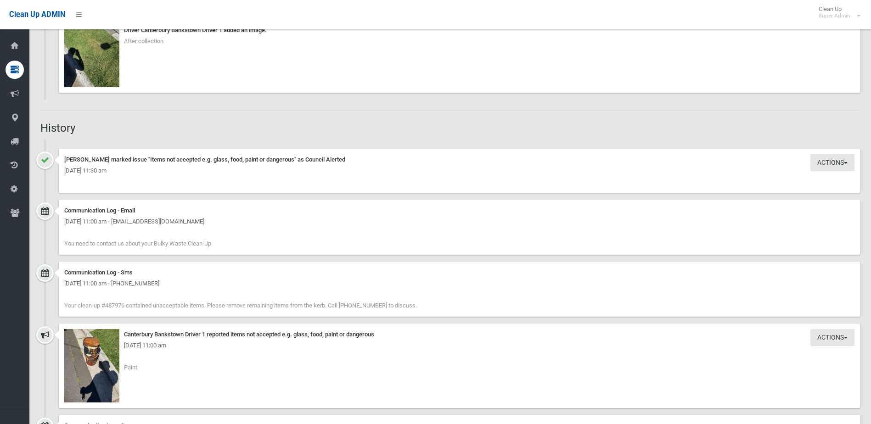
scroll to position [1010, 0]
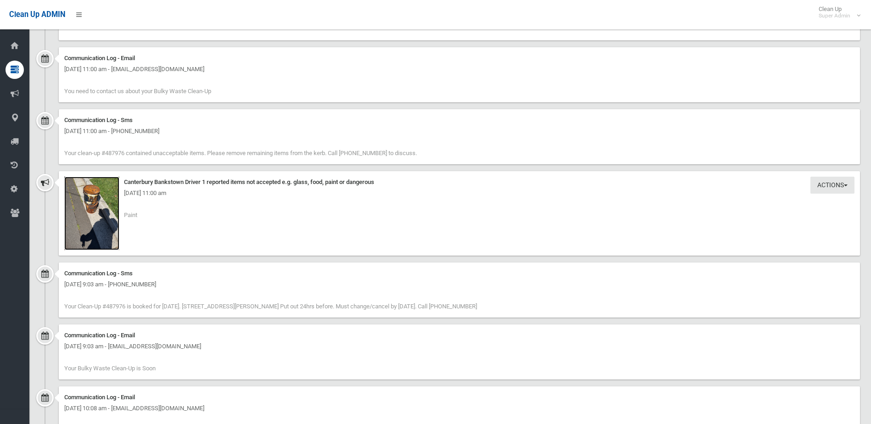
click at [96, 211] on img at bounding box center [91, 213] width 55 height 73
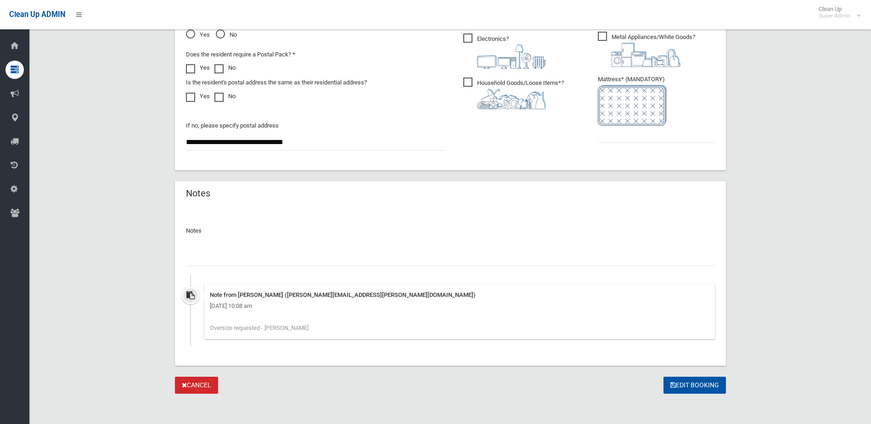
scroll to position [564, 0]
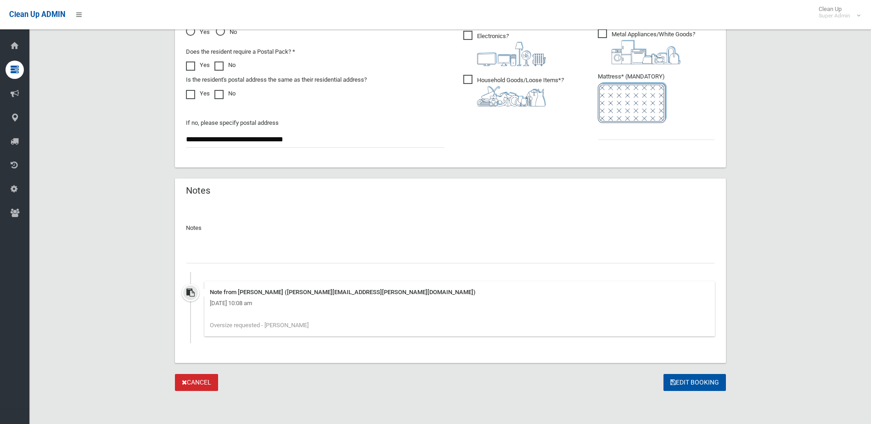
click at [213, 255] on input "text" at bounding box center [450, 255] width 529 height 17
type input "**********"
click at [641, 134] on input "text" at bounding box center [656, 131] width 117 height 17
type input "*"
click at [193, 254] on input "**********" at bounding box center [450, 255] width 529 height 17
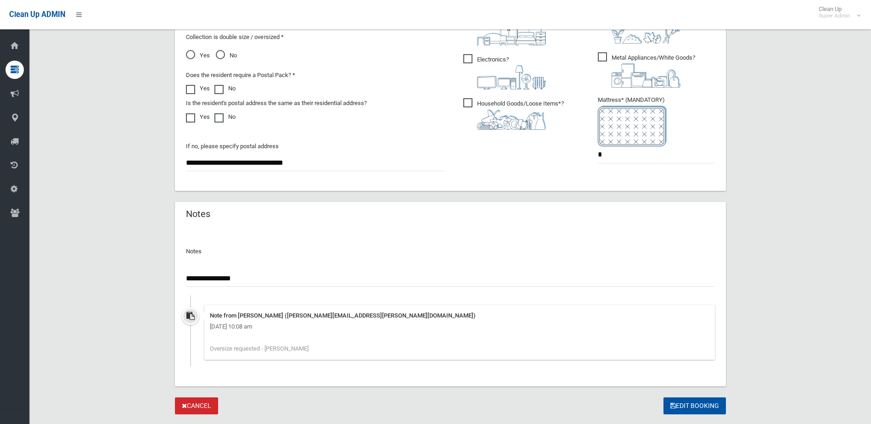
scroll to position [518, 0]
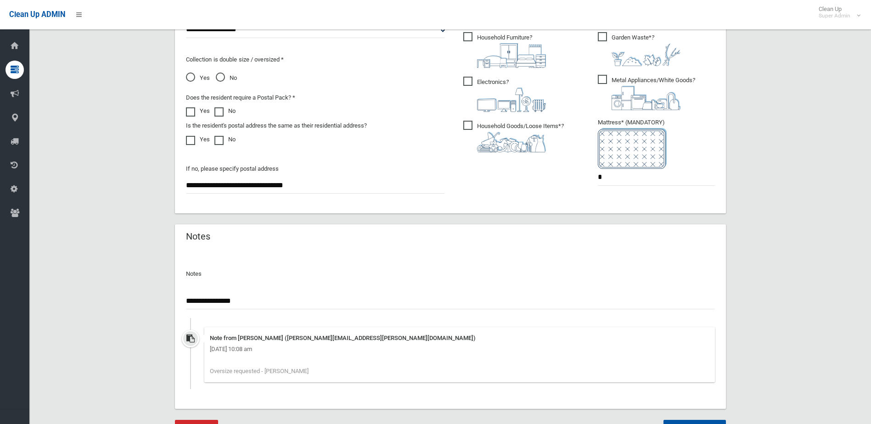
click at [195, 300] on input "**********" at bounding box center [450, 300] width 529 height 17
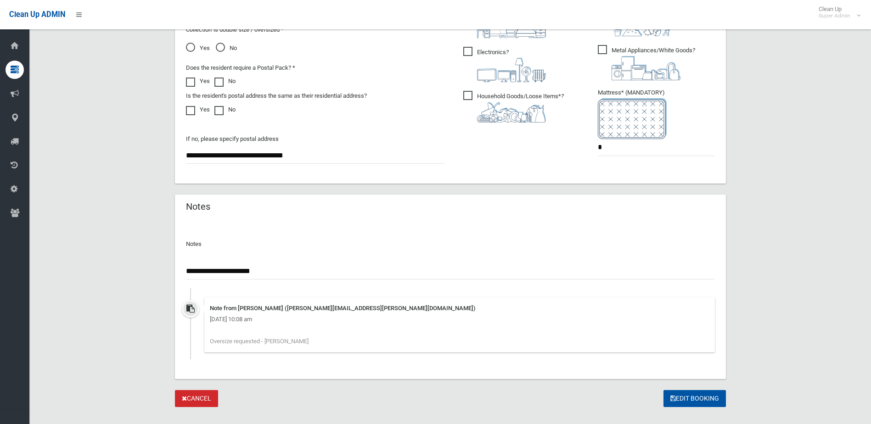
scroll to position [564, 0]
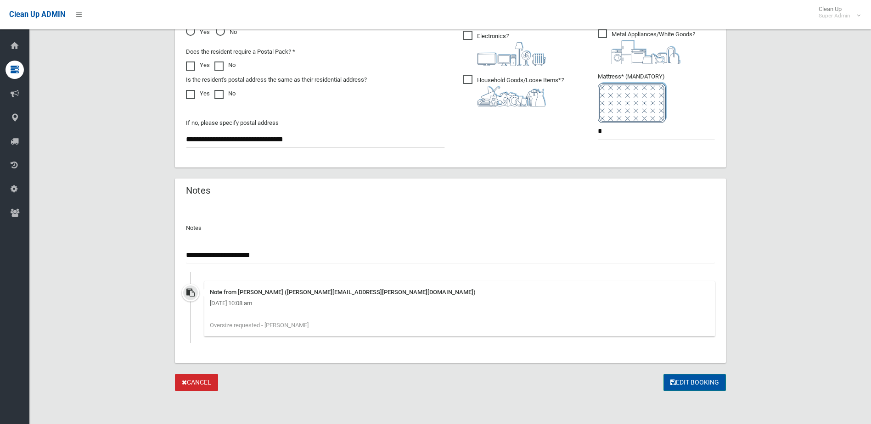
type input "**********"
click at [690, 383] on button "Edit Booking" at bounding box center [694, 382] width 62 height 17
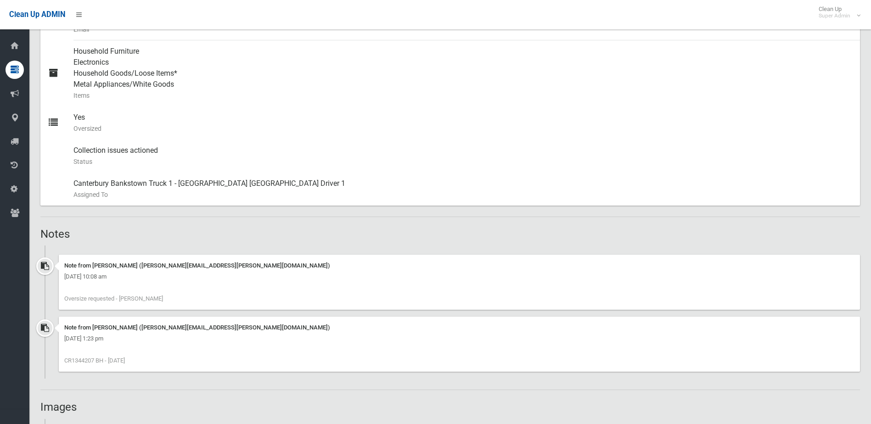
scroll to position [413, 0]
